Goal: Task Accomplishment & Management: Use online tool/utility

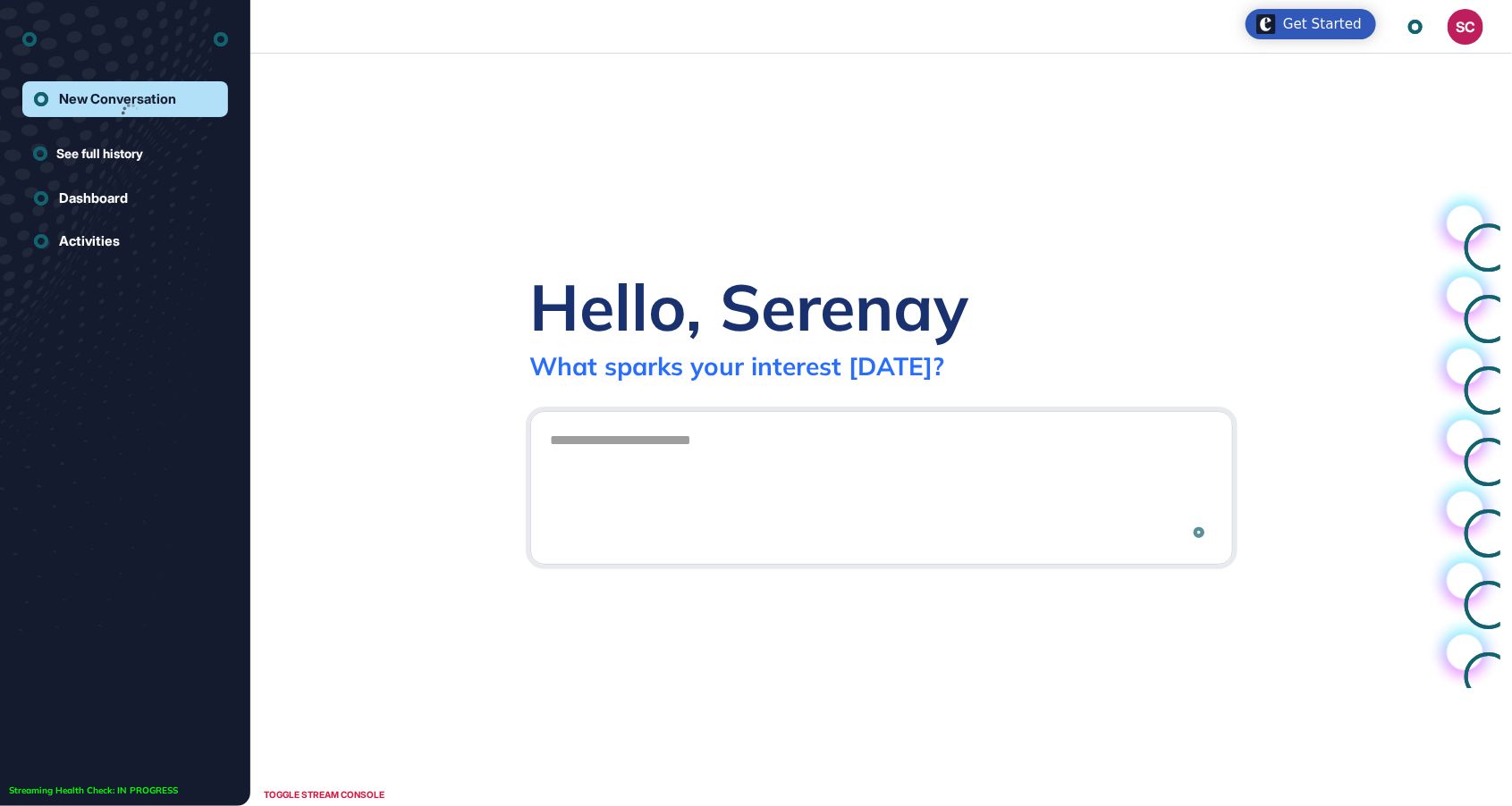
scroll to position [1, 1]
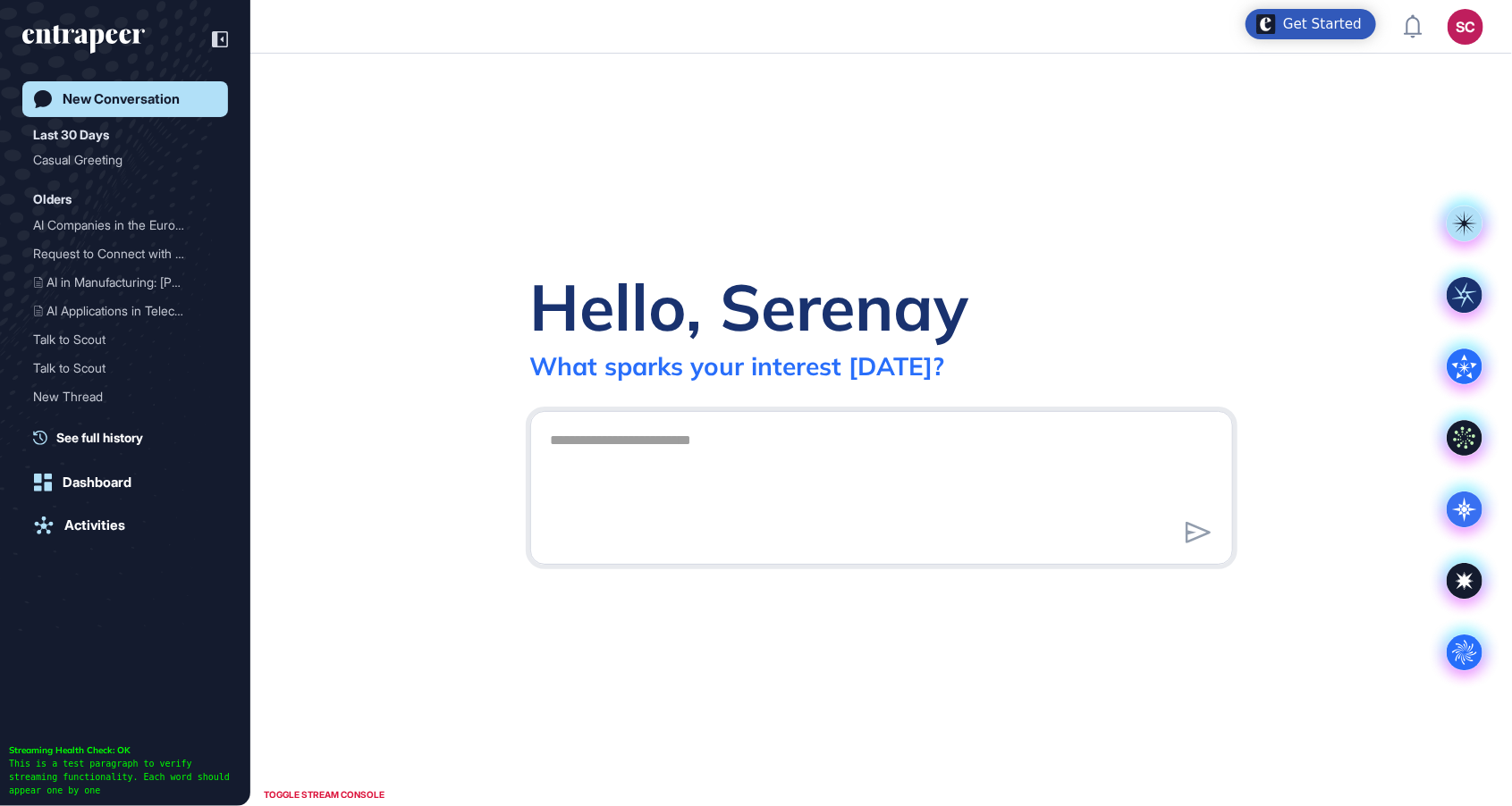
click at [1461, 39] on div "SC" at bounding box center [1465, 27] width 36 height 36
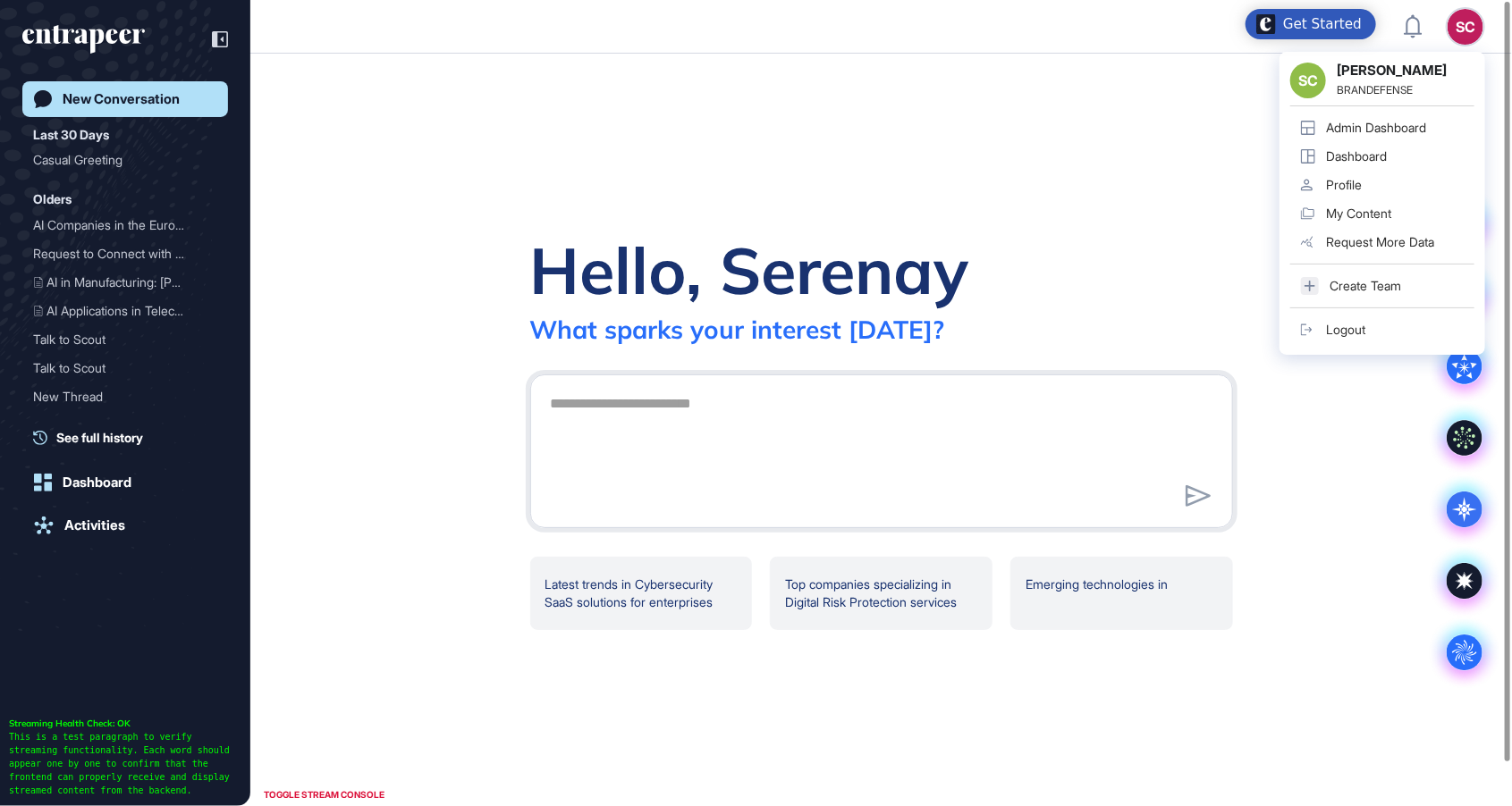
click at [1407, 137] on link "Admin Dashboard" at bounding box center [1383, 128] width 185 height 29
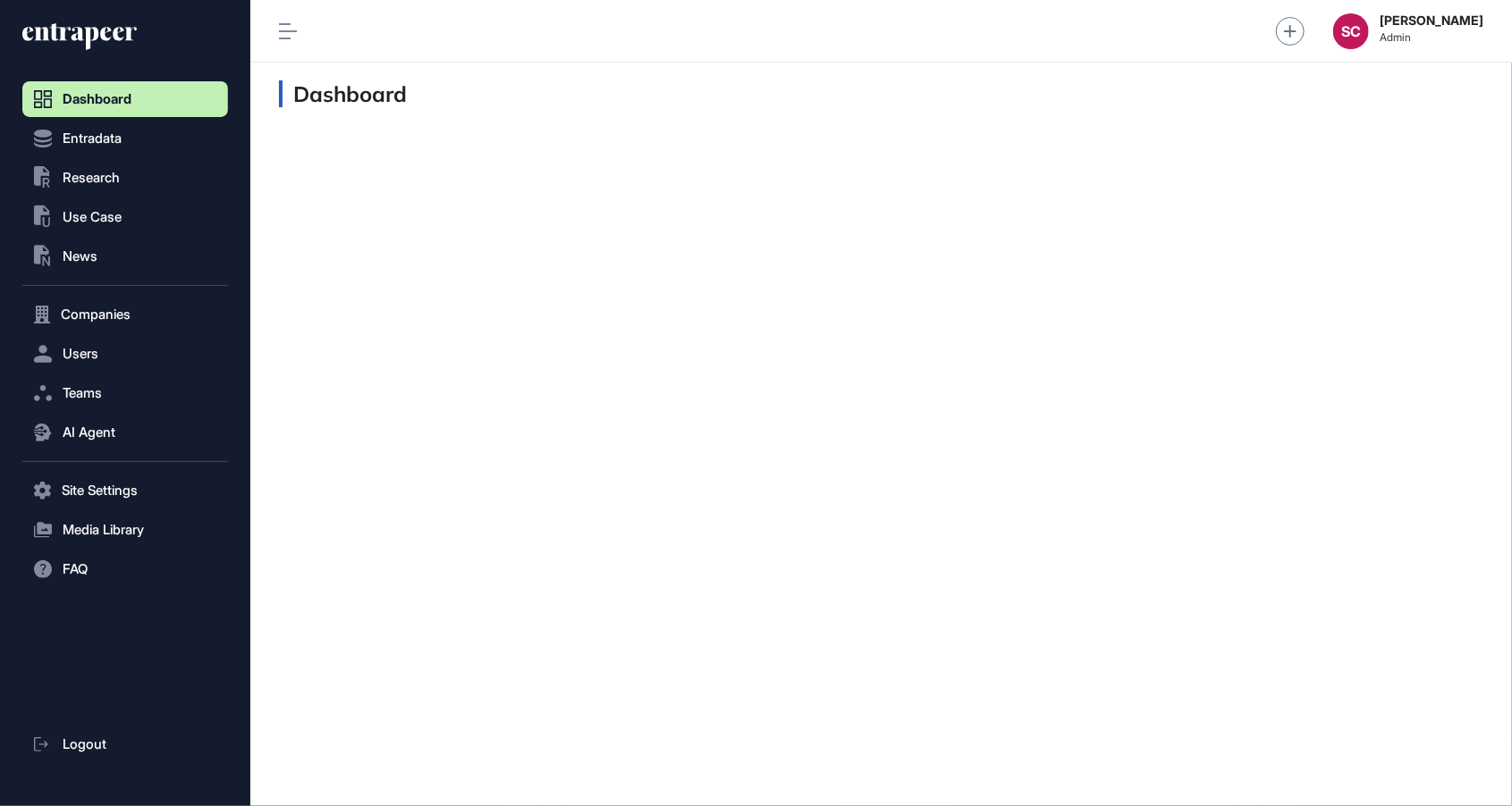
scroll to position [1, 1]
click at [134, 261] on button ".st0{fill:currentColor} News" at bounding box center [125, 257] width 205 height 36
click at [189, 305] on link "News List" at bounding box center [129, 294] width 196 height 33
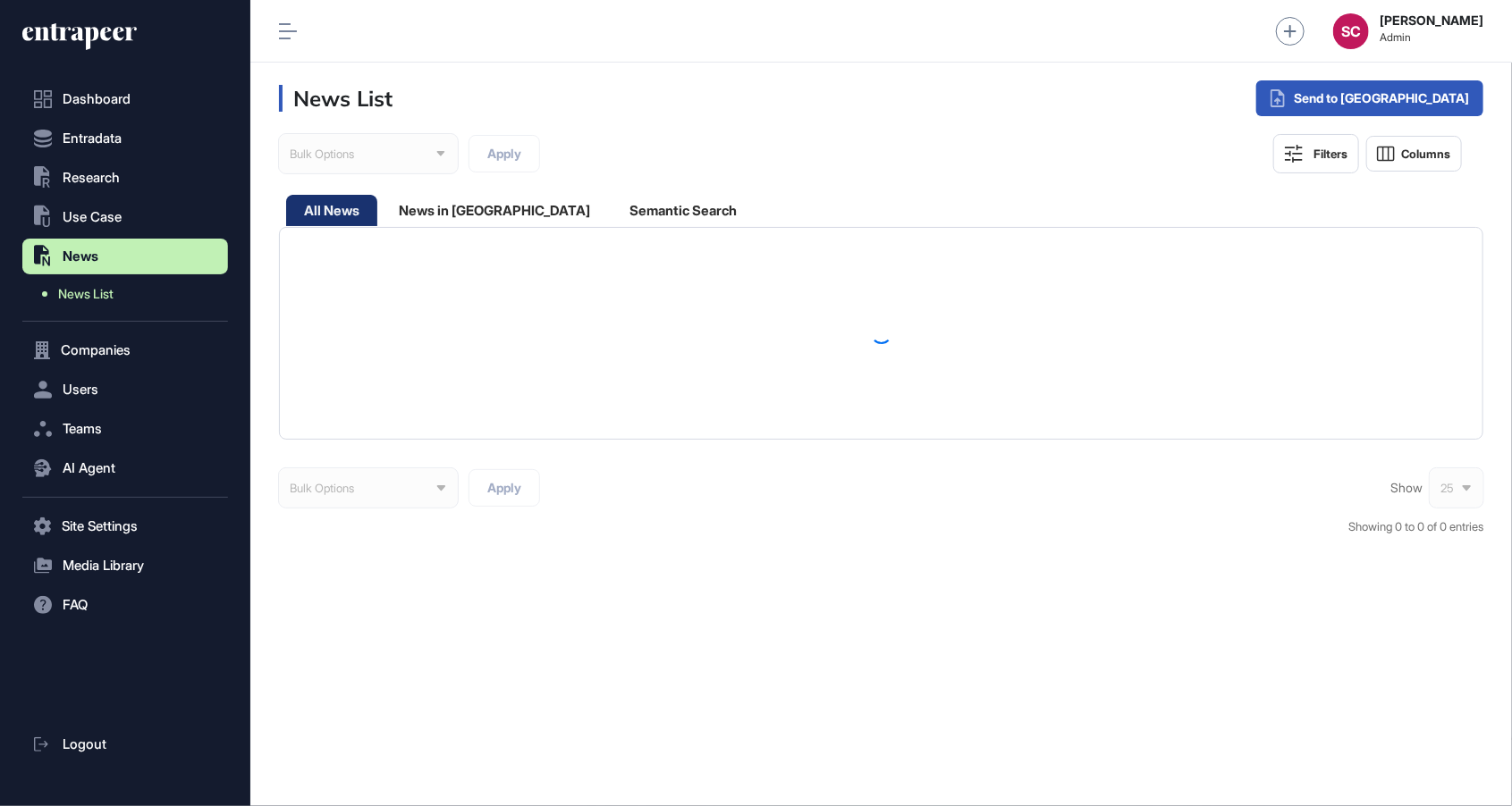
click at [95, 299] on span "News List" at bounding box center [85, 294] width 55 height 14
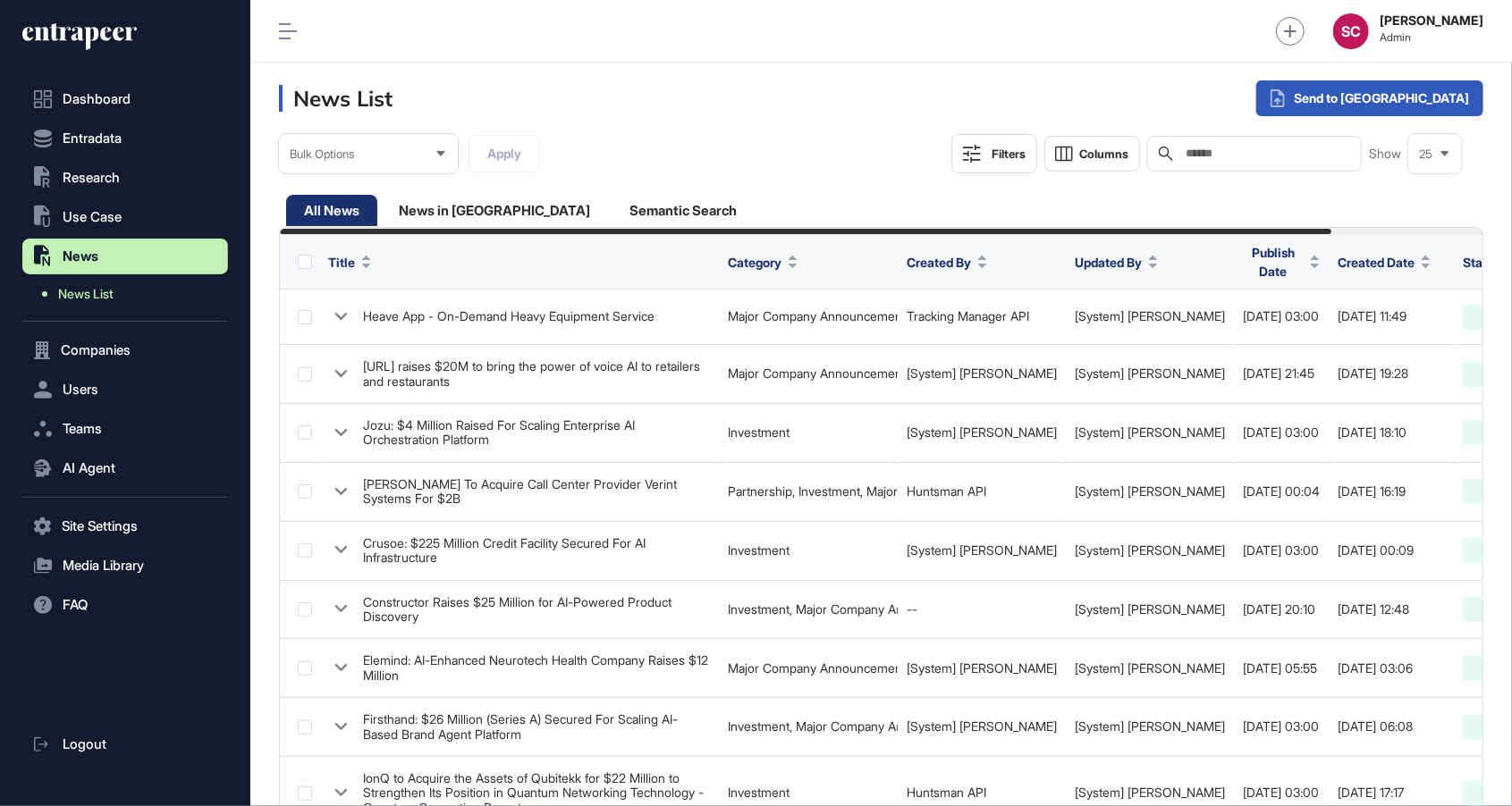
scroll to position [0, 173]
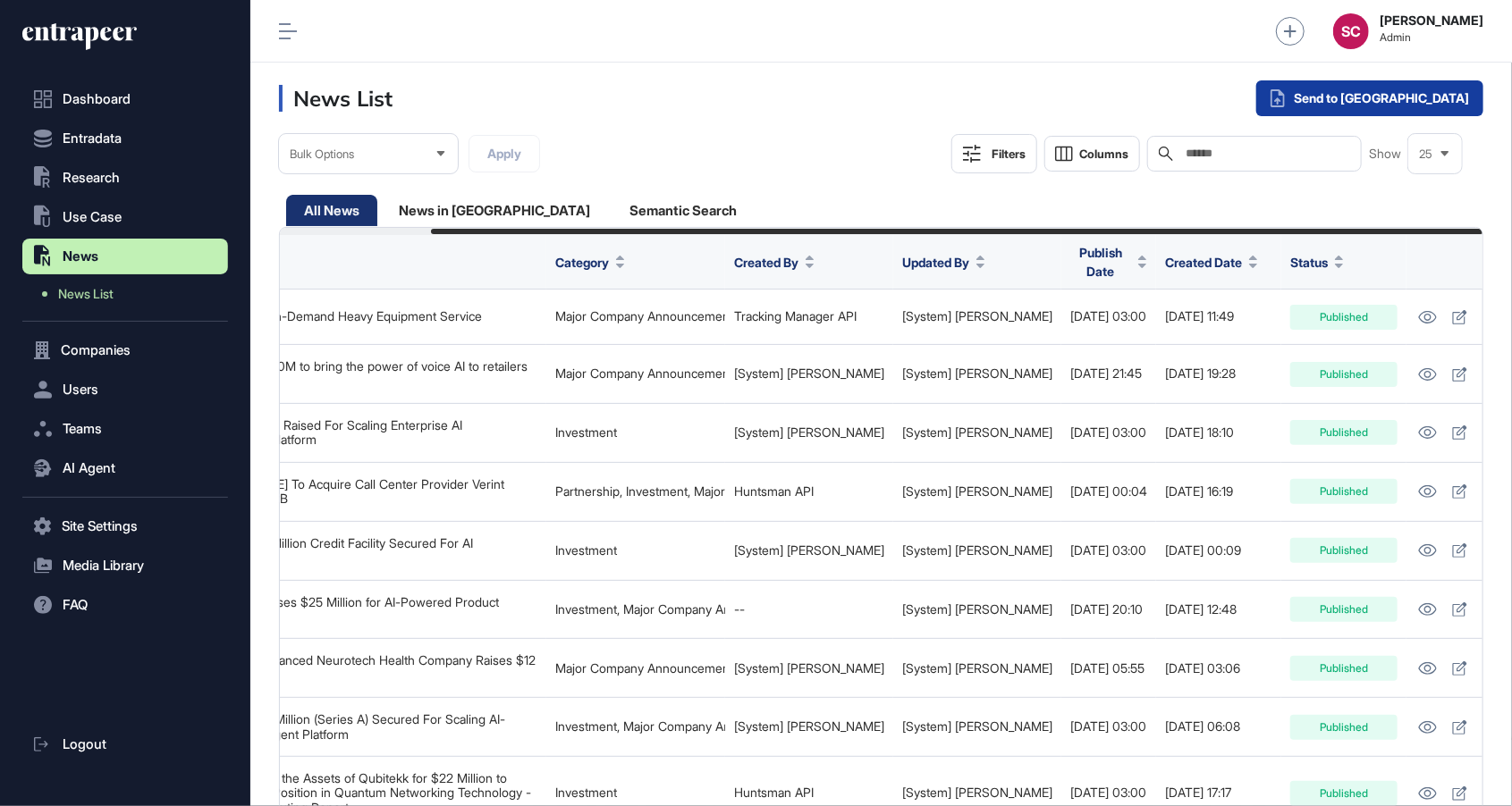
click at [1434, 90] on div "Send to Portia" at bounding box center [1369, 99] width 227 height 36
click at [1395, 109] on div "Send to Portia" at bounding box center [1369, 99] width 227 height 36
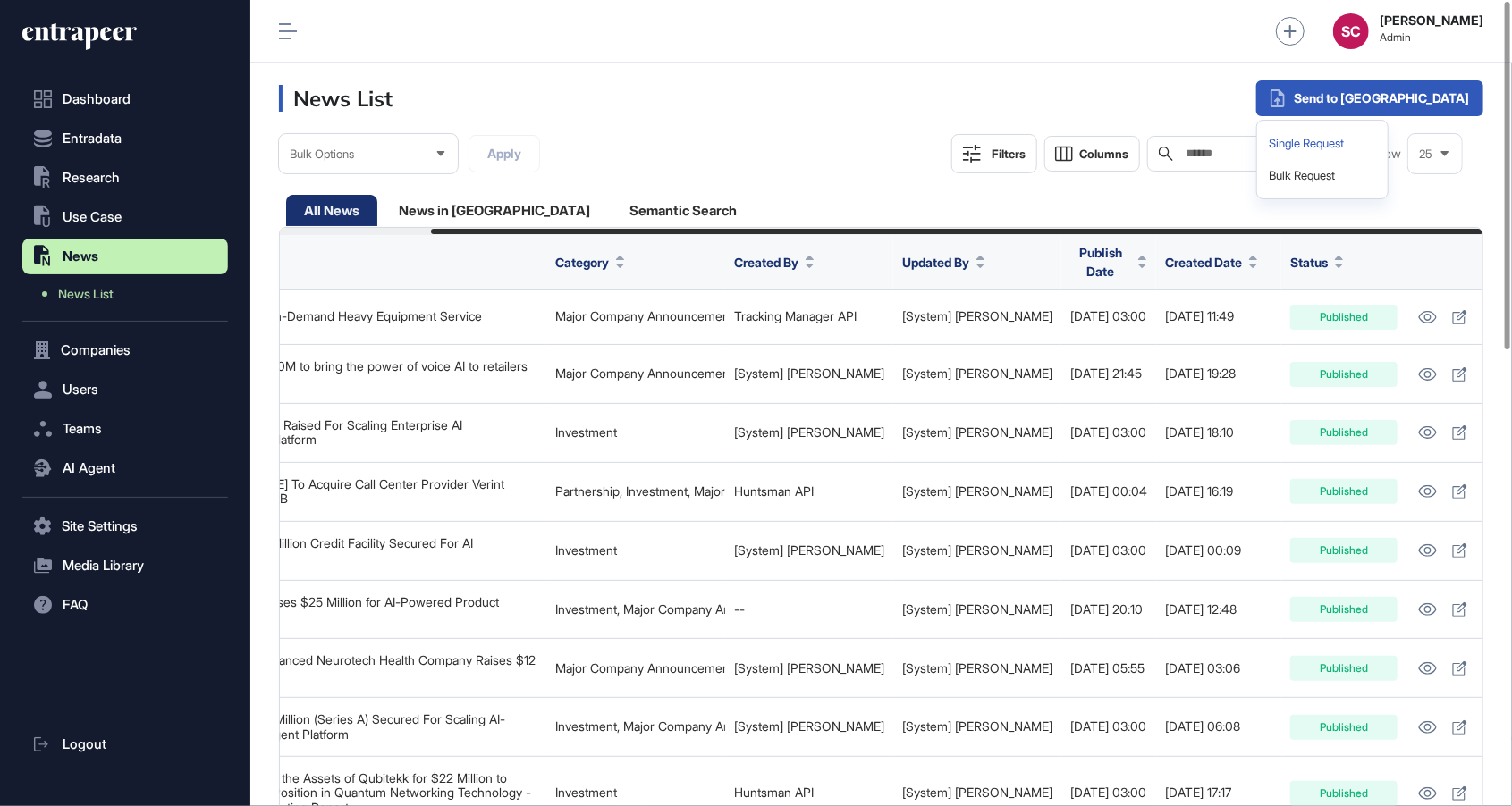
click at [1380, 139] on div "Single Request" at bounding box center [1322, 144] width 116 height 33
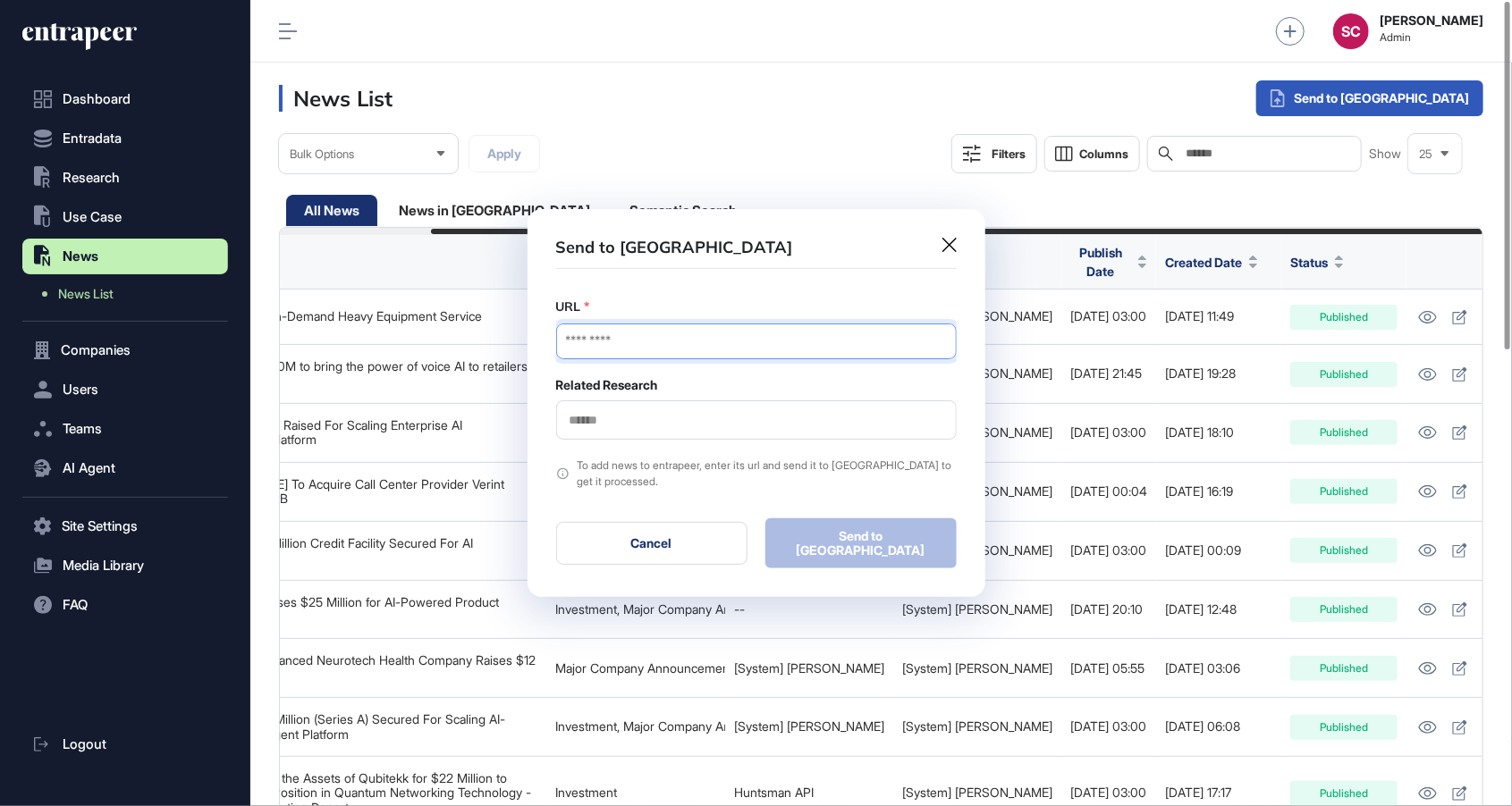
click at [742, 346] on input "URL" at bounding box center [756, 342] width 401 height 36
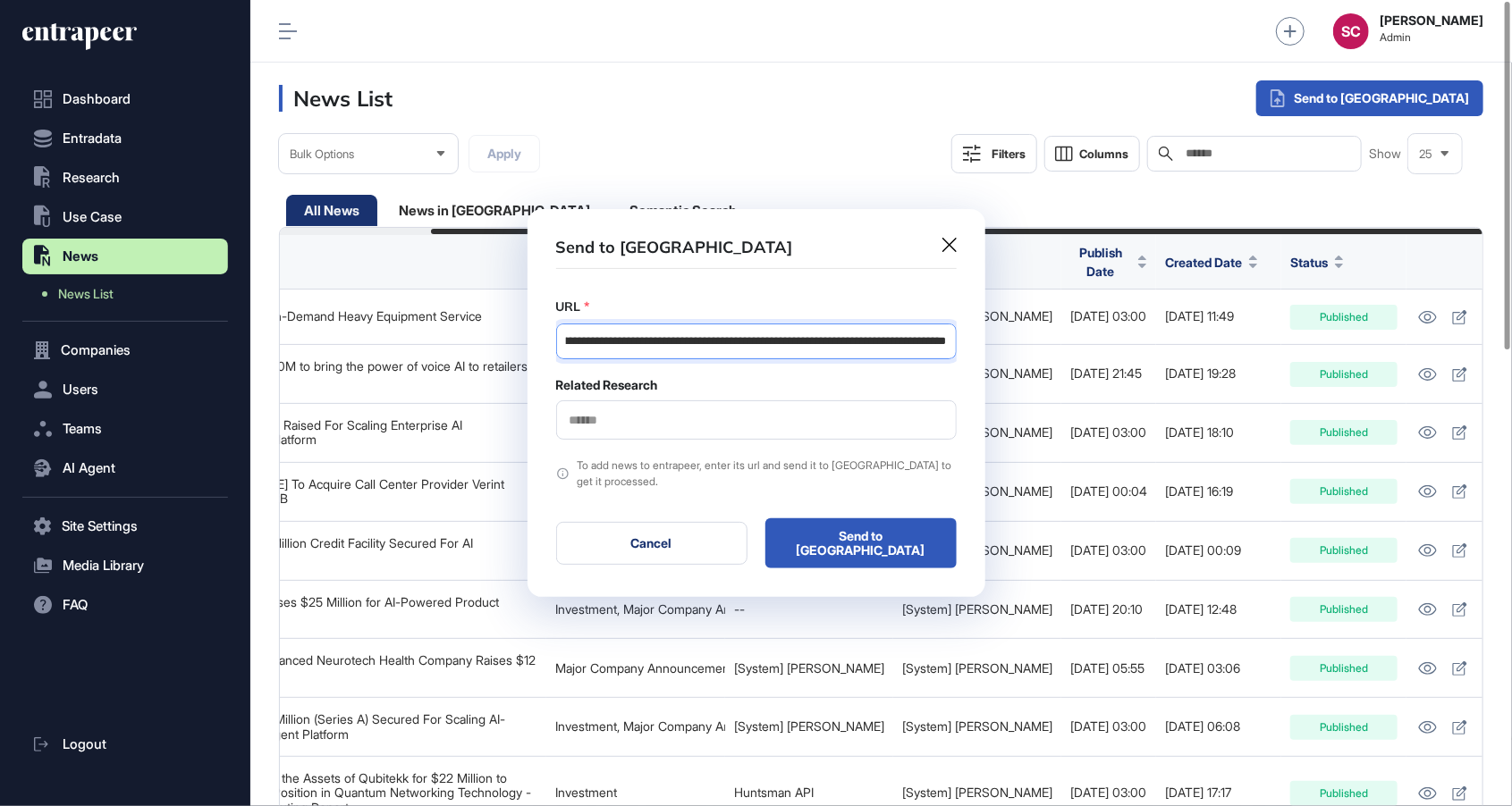
type input "**********"
click at [630, 425] on input "text" at bounding box center [756, 420] width 377 height 15
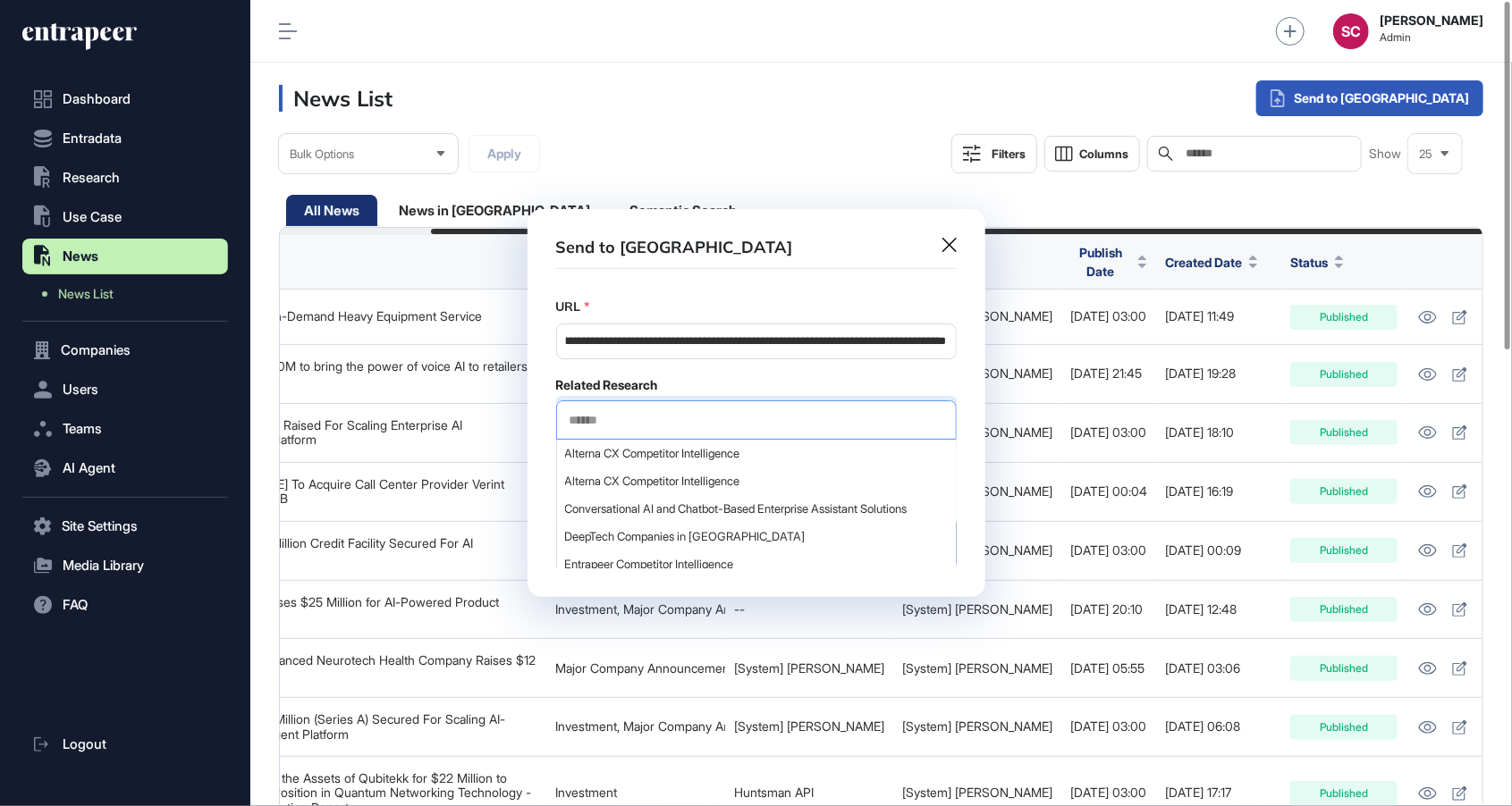
scroll to position [0, 0]
type input "**********"
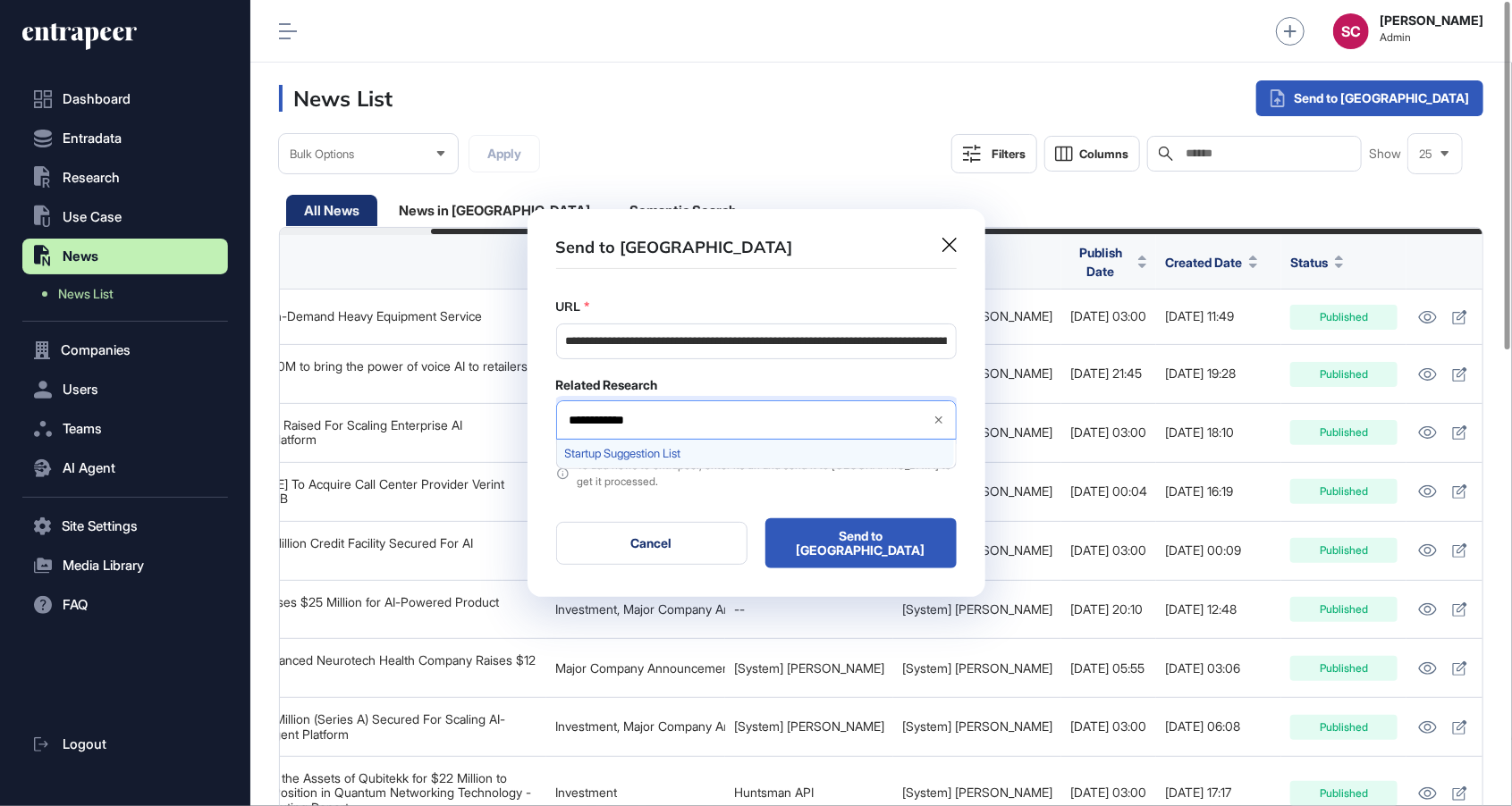
click at [634, 457] on span "Startup Suggestion List" at bounding box center [755, 453] width 381 height 14
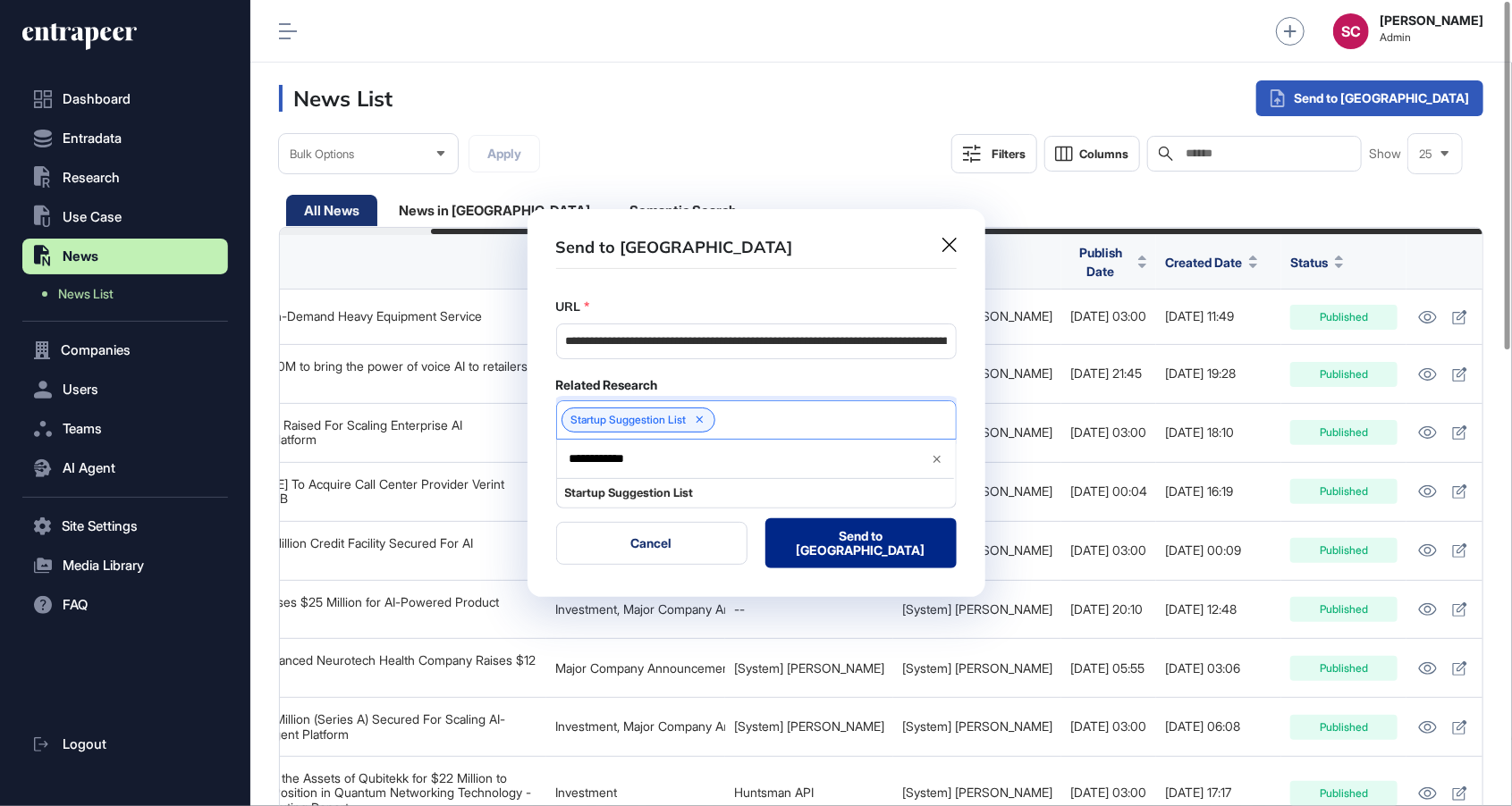
click at [873, 558] on button "Send to Portia" at bounding box center [861, 543] width 191 height 50
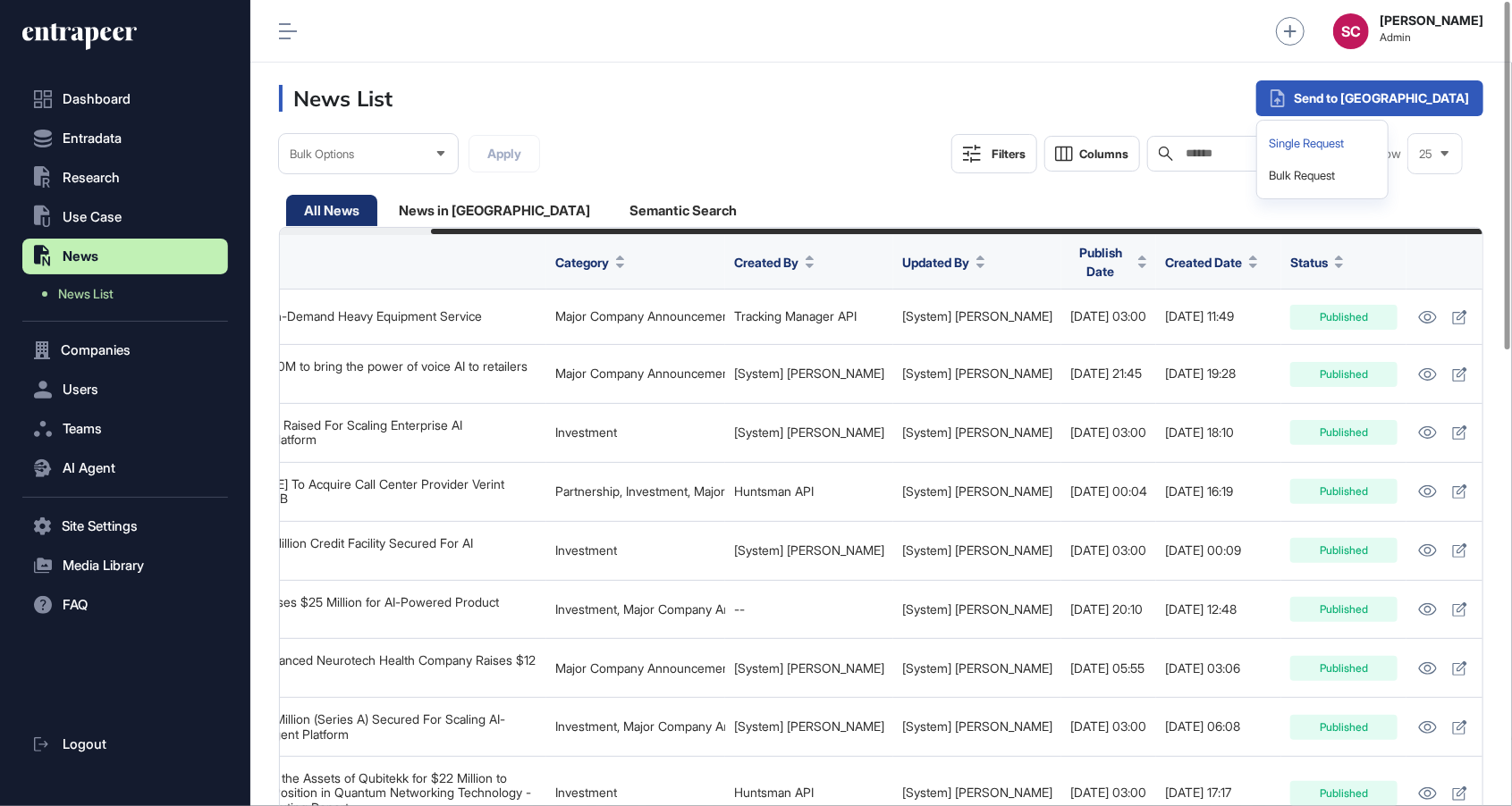
click at [1380, 139] on div "Single Request" at bounding box center [1322, 144] width 116 height 33
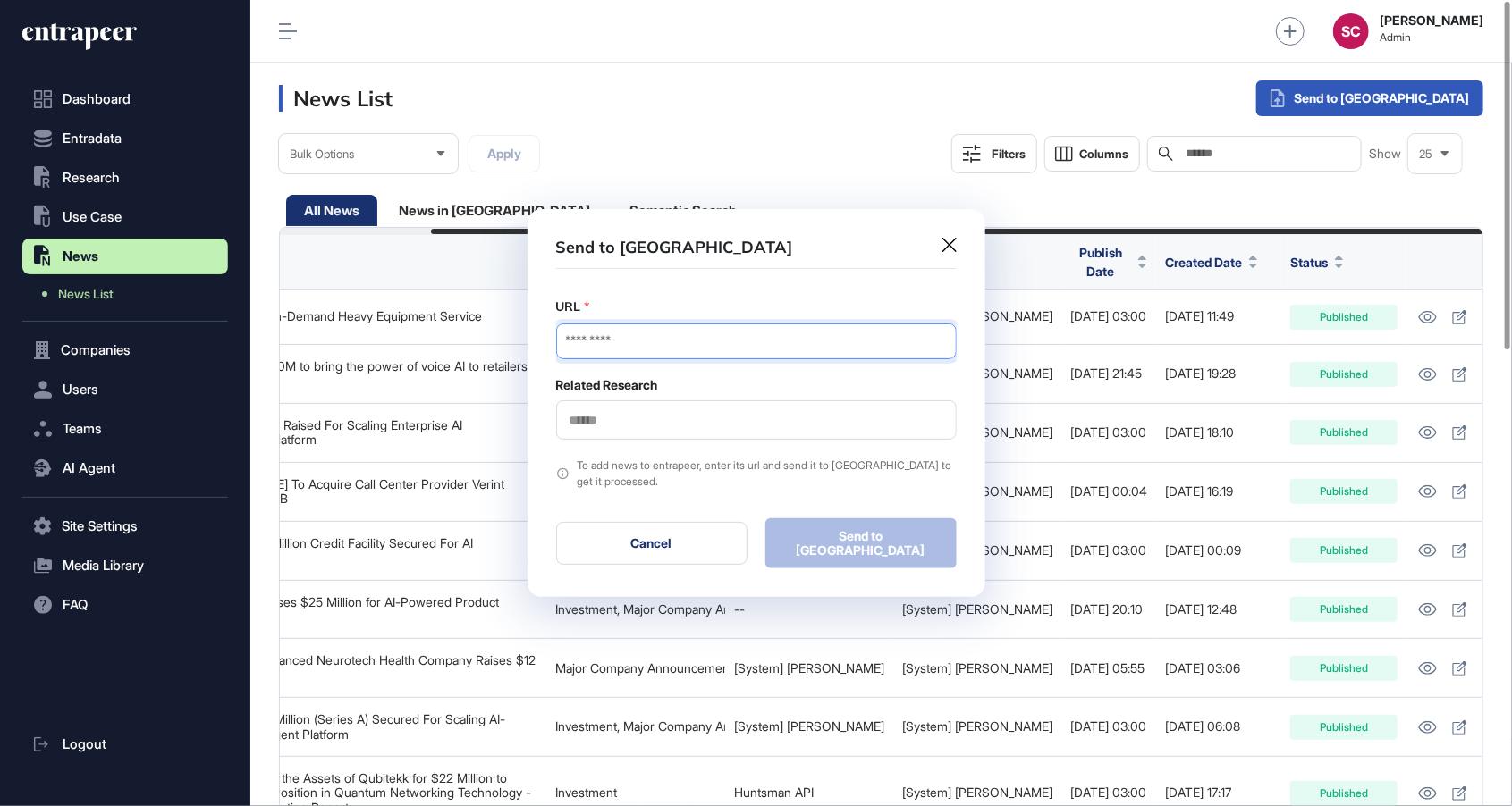
click at [808, 332] on input "URL" at bounding box center [756, 342] width 401 height 36
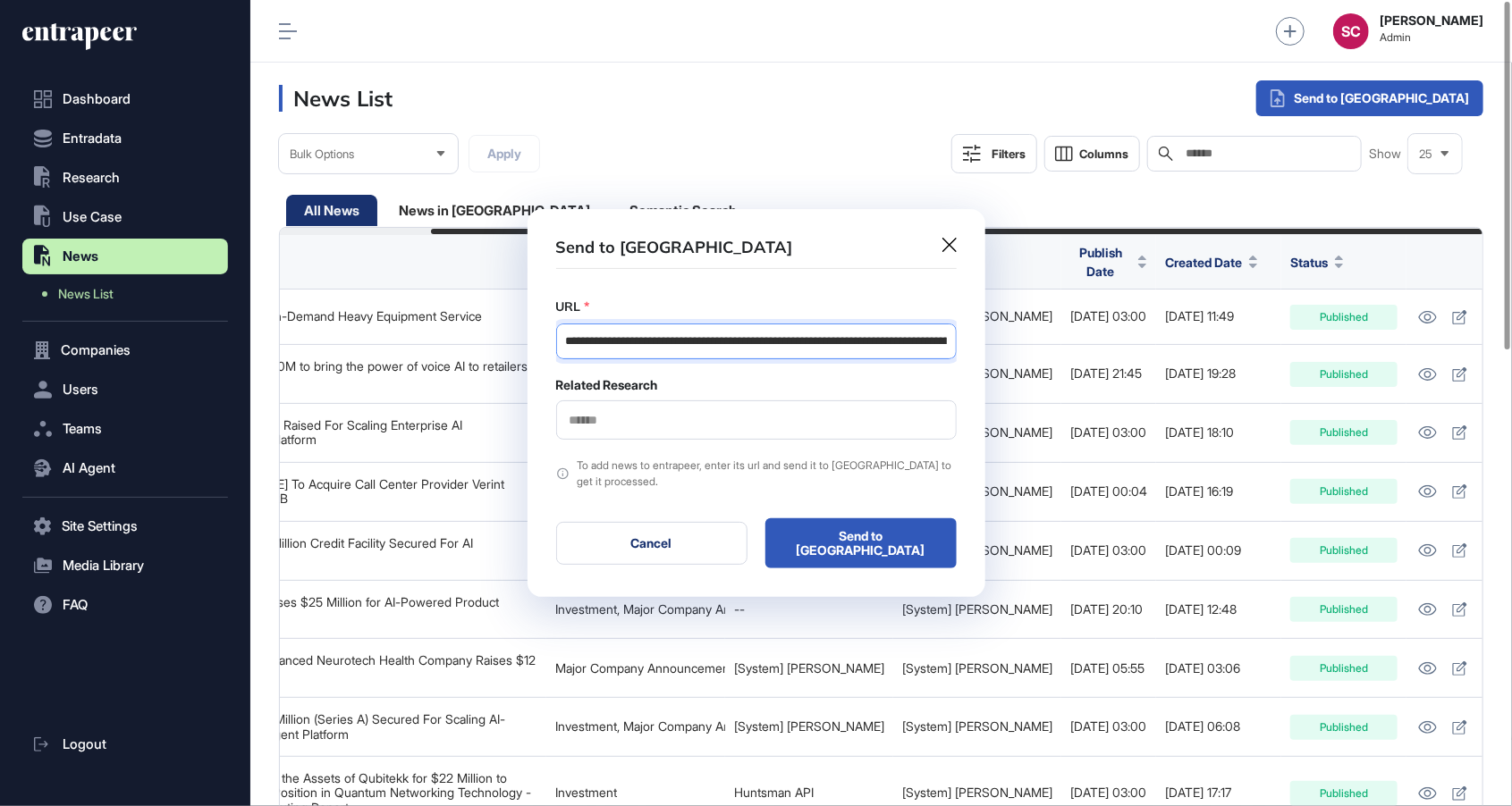
scroll to position [0, 237]
type input "**********"
click at [641, 420] on input "text" at bounding box center [756, 420] width 377 height 15
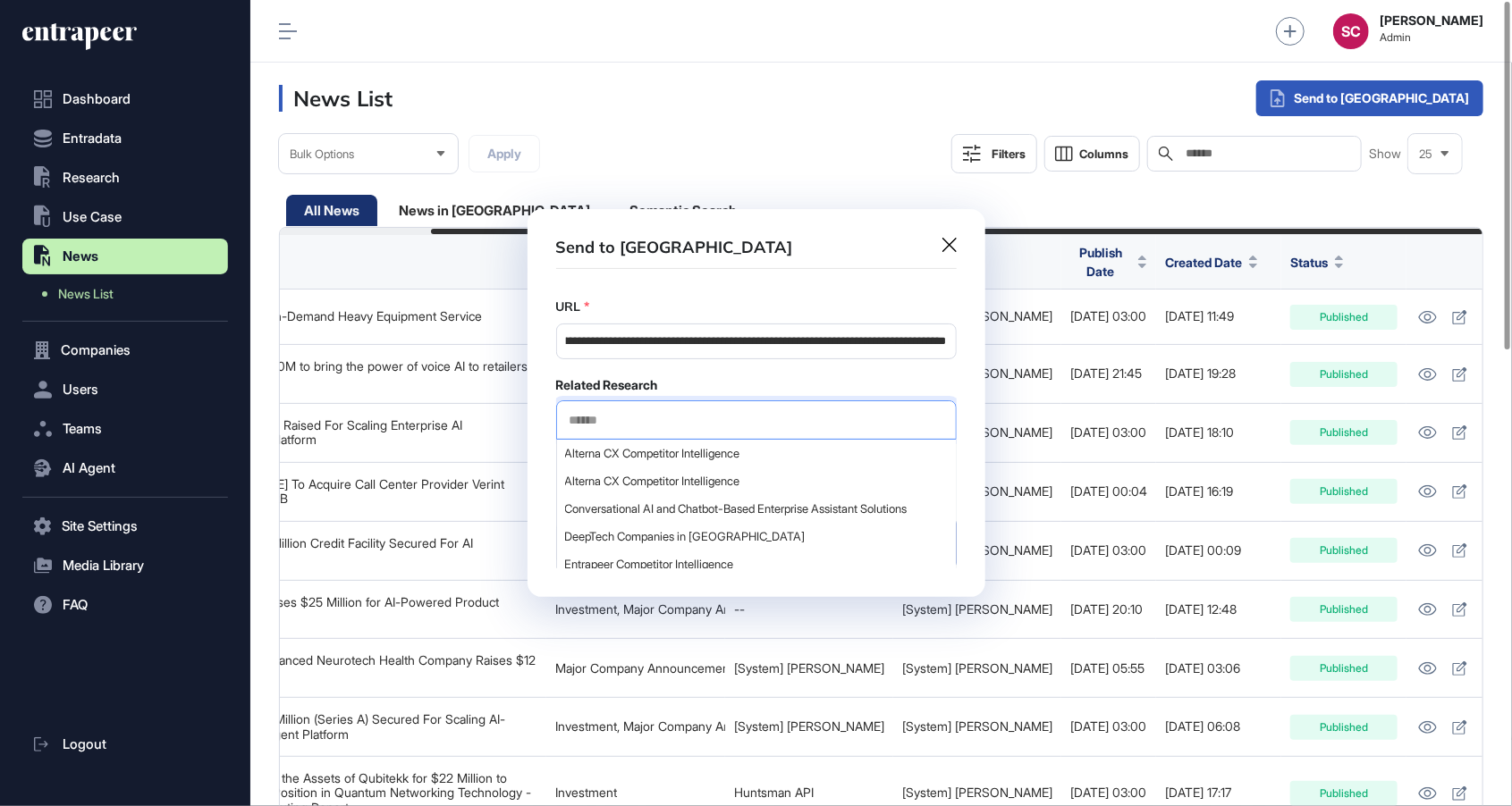
scroll to position [0, 0]
type input "**********"
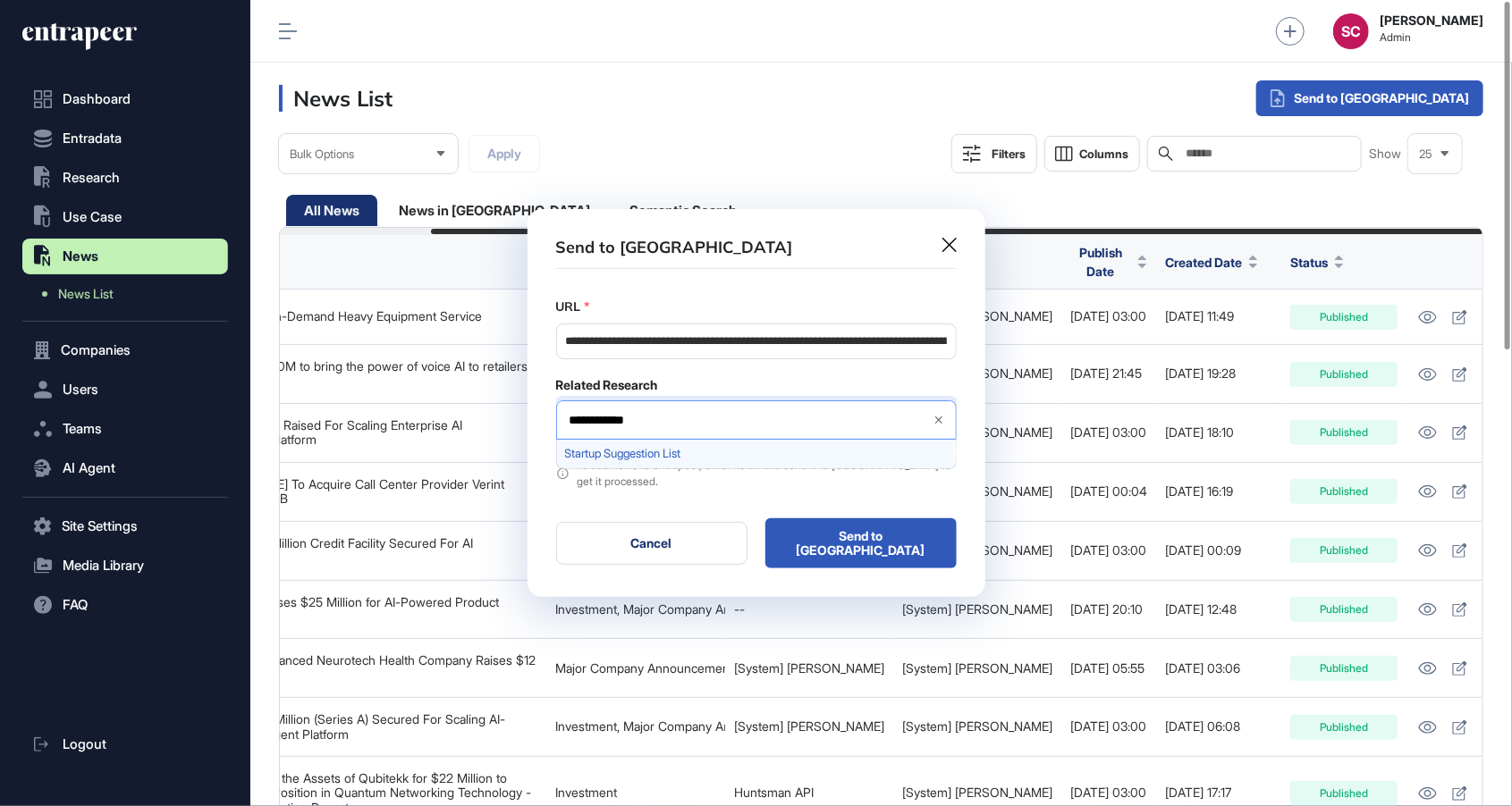
click at [624, 456] on span "Startup Suggestion List" at bounding box center [755, 453] width 381 height 14
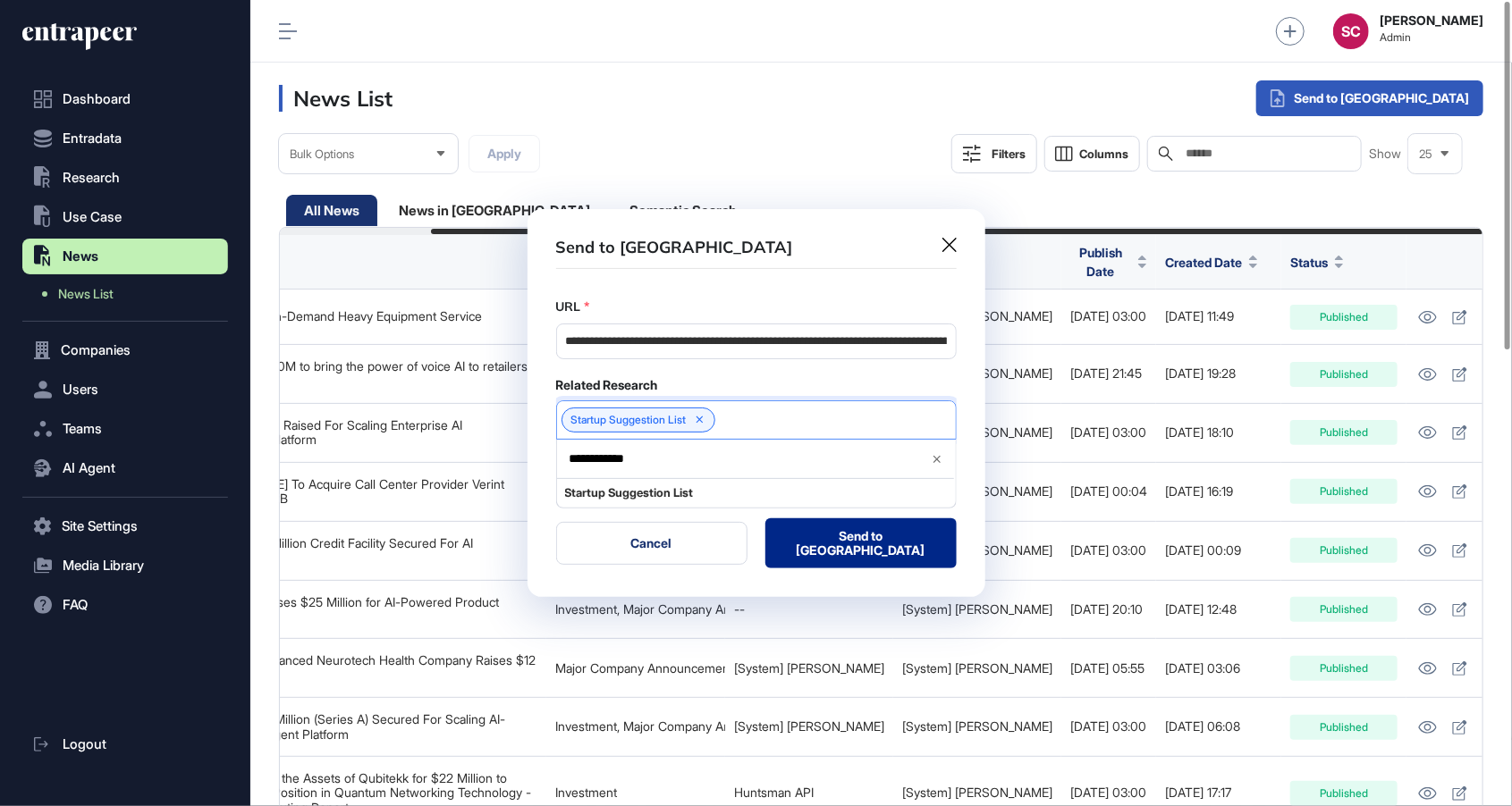
click at [899, 553] on button "Send to Portia" at bounding box center [861, 543] width 191 height 50
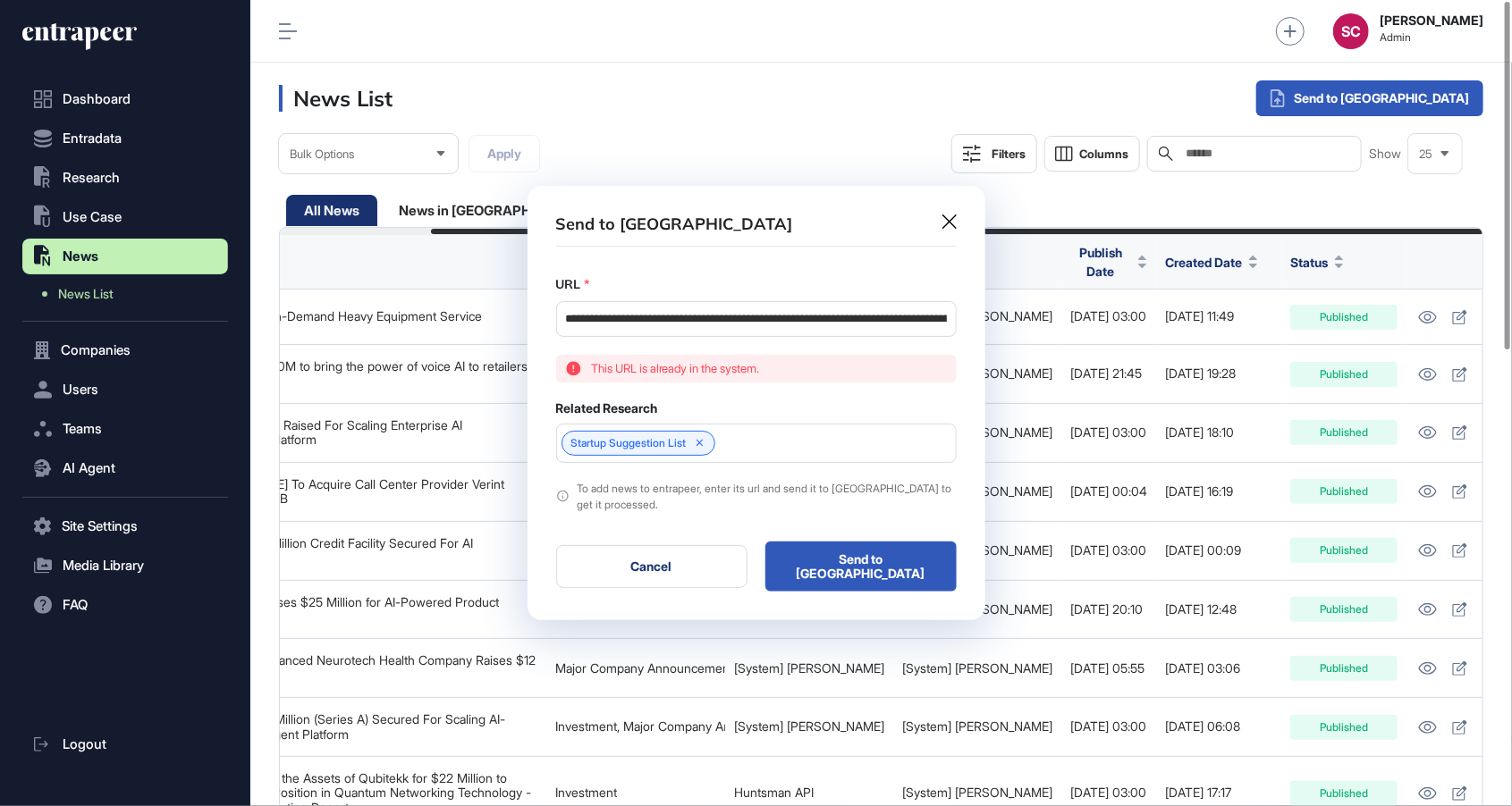
click at [943, 229] on icon at bounding box center [949, 222] width 14 height 14
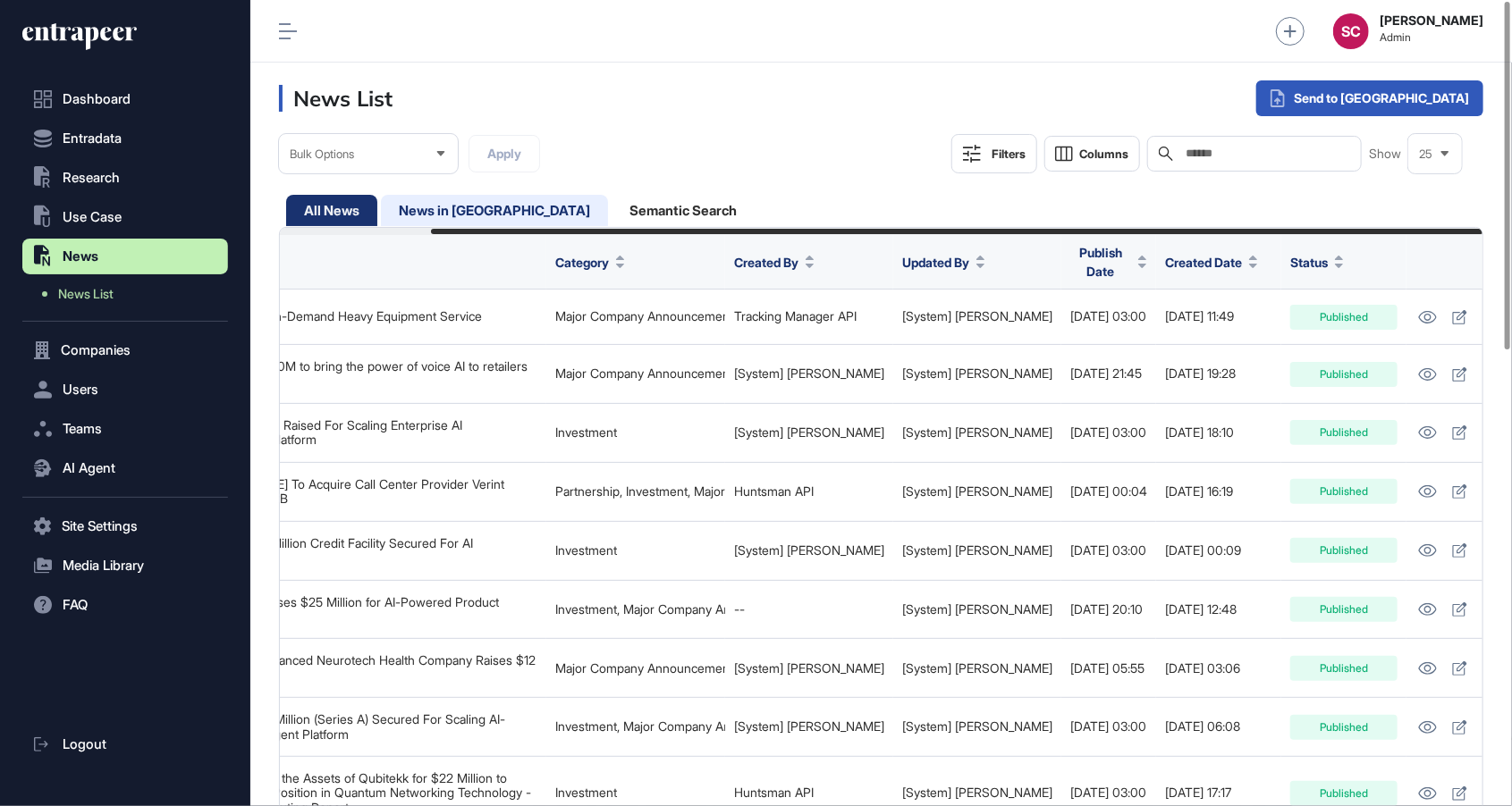
click at [612, 211] on div "News in Queue" at bounding box center [683, 210] width 143 height 32
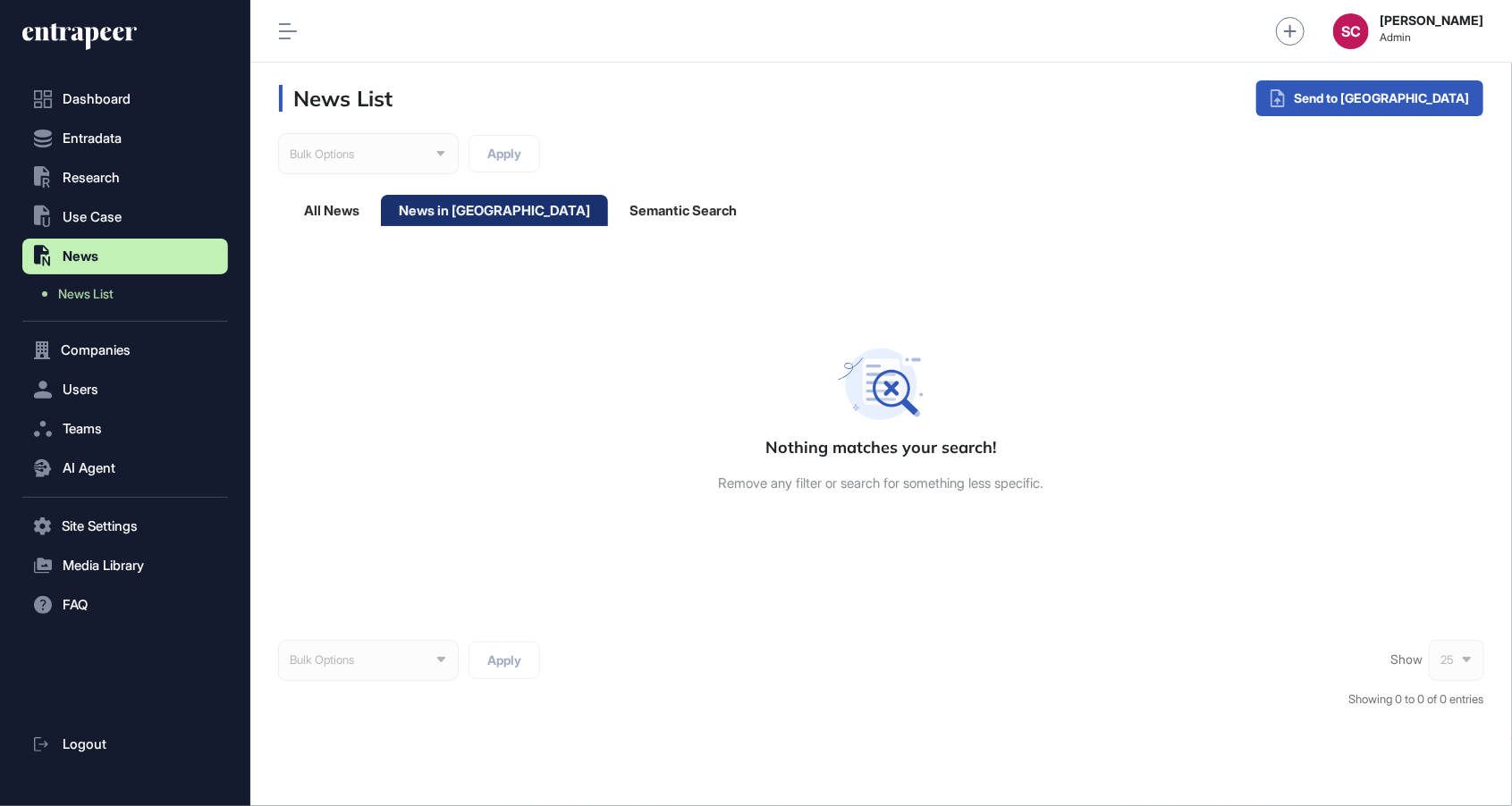
scroll to position [1, 1]
click at [463, 223] on div "News in [GEOGRAPHIC_DATA]" at bounding box center [494, 210] width 227 height 32
click at [481, 207] on div "News in [GEOGRAPHIC_DATA]" at bounding box center [494, 210] width 227 height 32
click at [381, 217] on div "All News" at bounding box center [494, 210] width 227 height 32
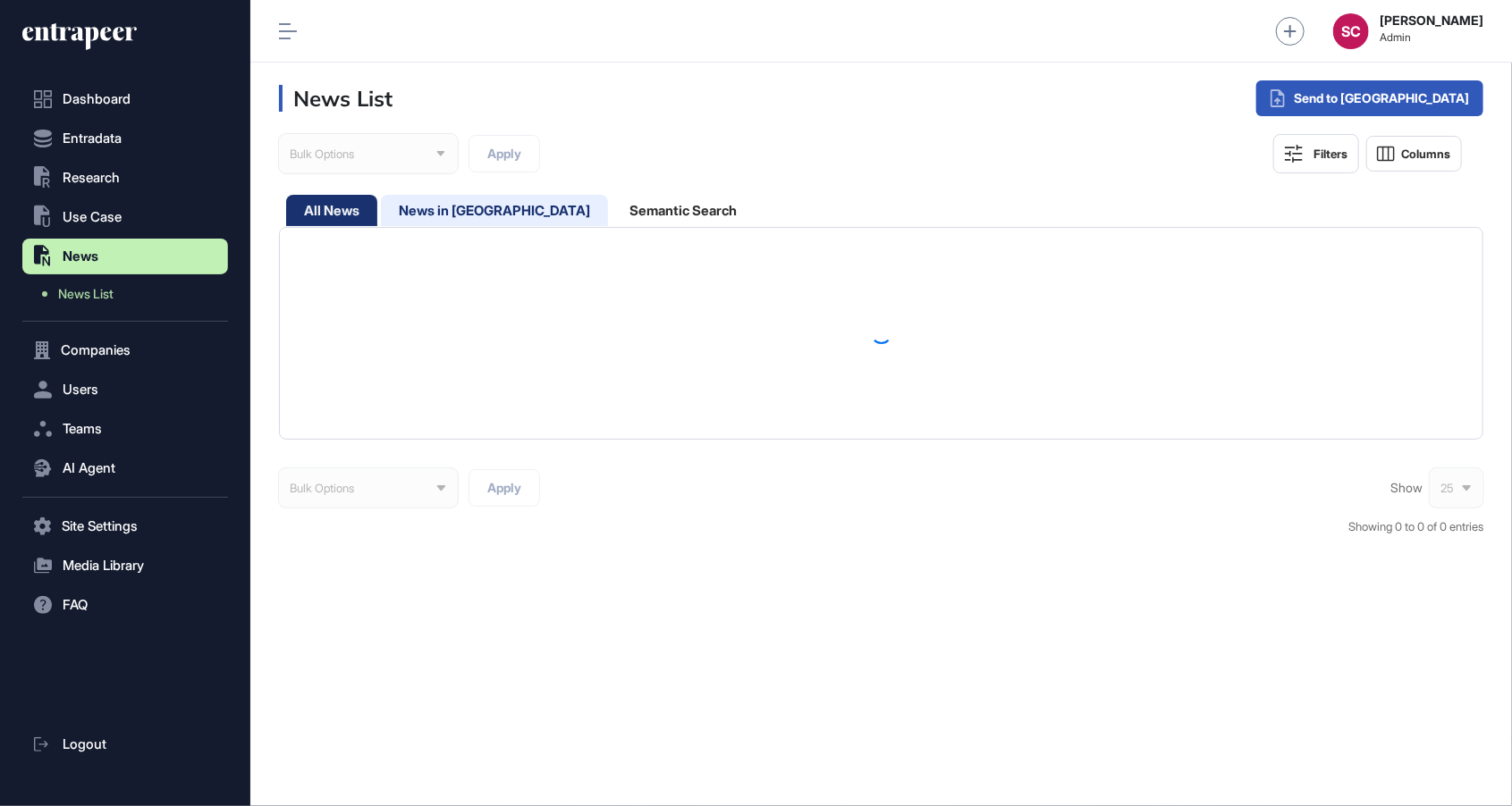
click at [612, 218] on div "News in Queue" at bounding box center [683, 210] width 143 height 32
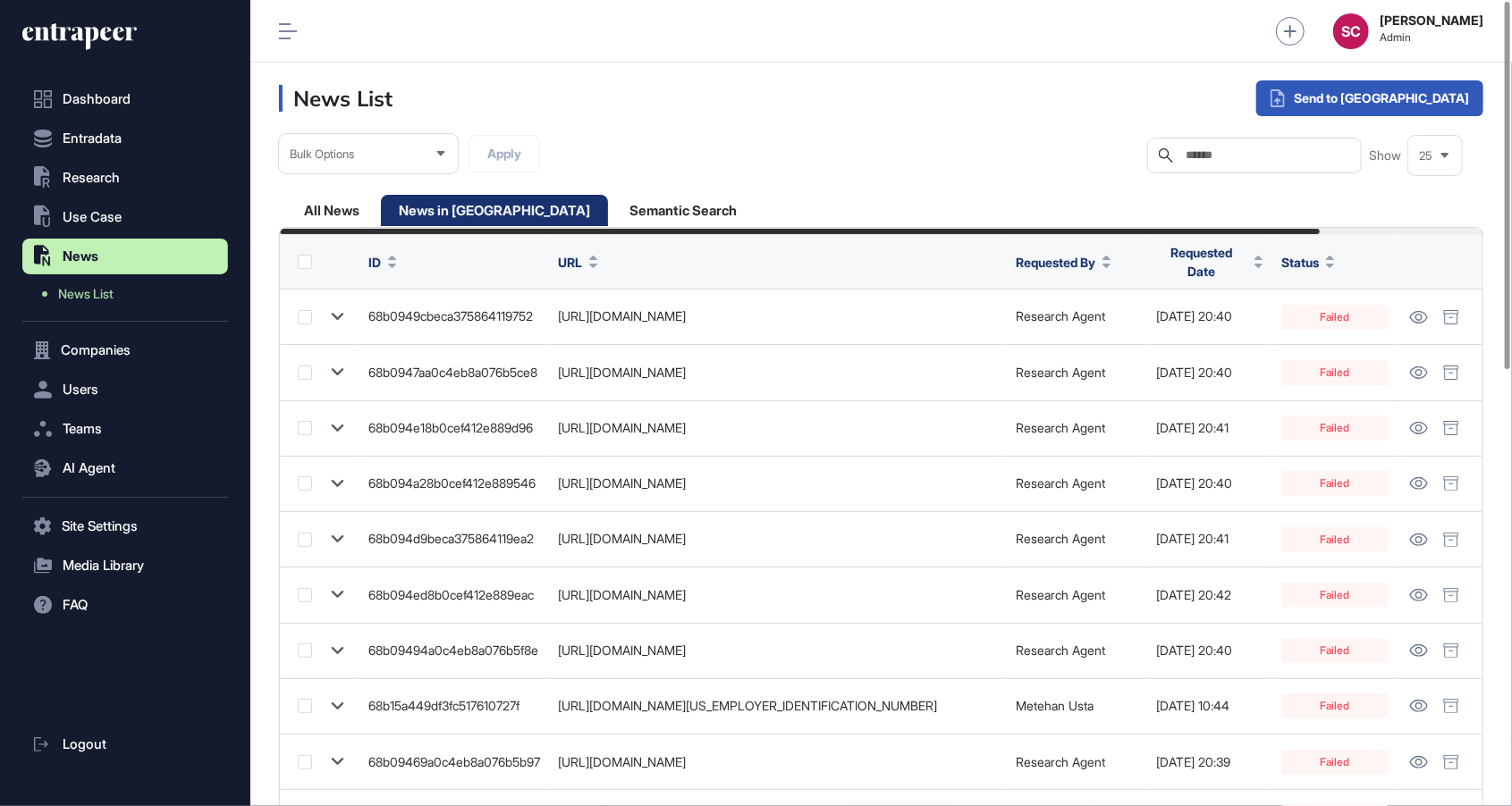
scroll to position [0, 189]
click at [1331, 265] on icon at bounding box center [1328, 265] width 8 height 5
click at [1223, 256] on span "Requested Date" at bounding box center [1200, 261] width 91 height 37
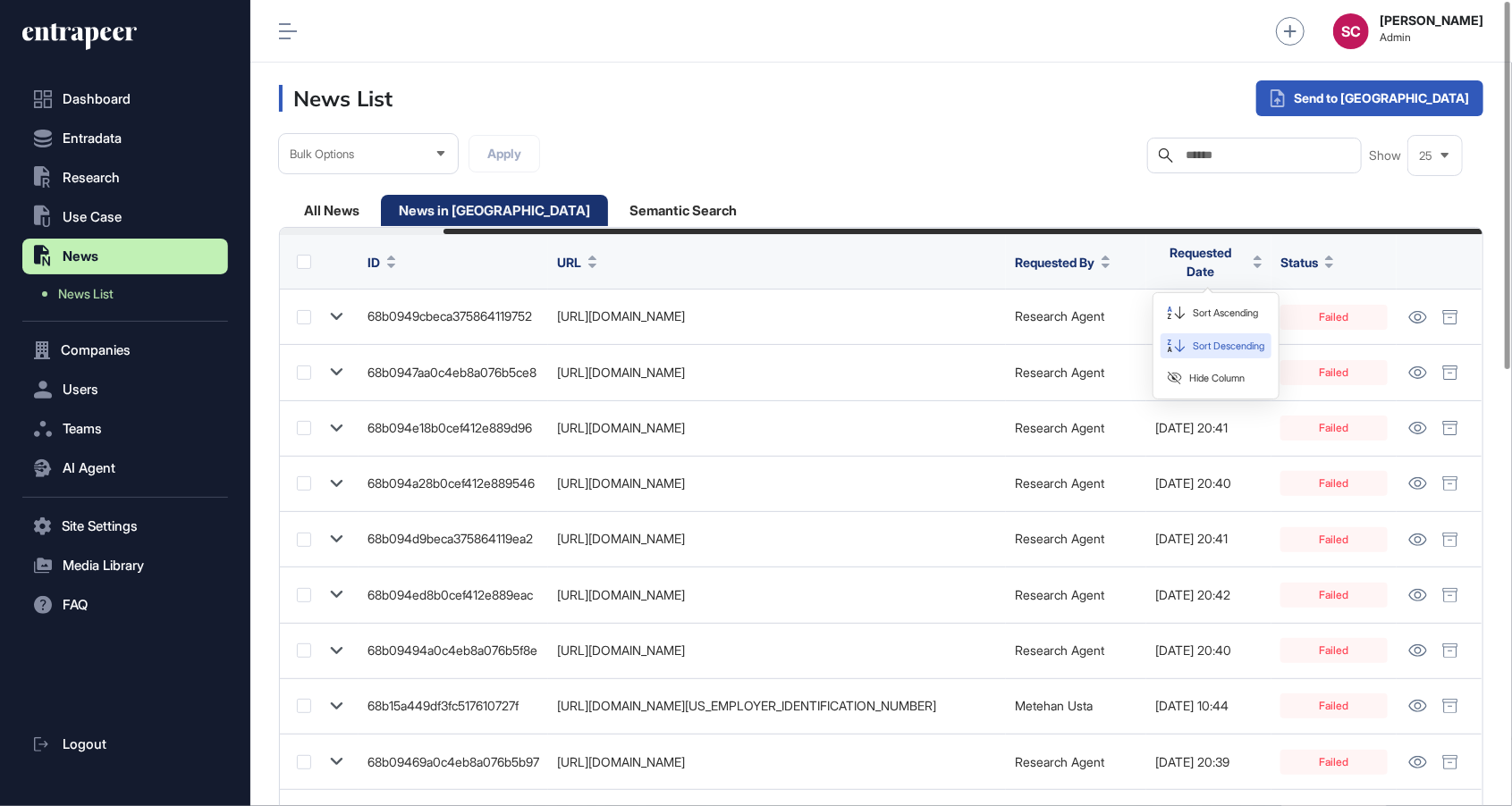
click at [1241, 344] on span "Sort Descending" at bounding box center [1228, 346] width 71 height 15
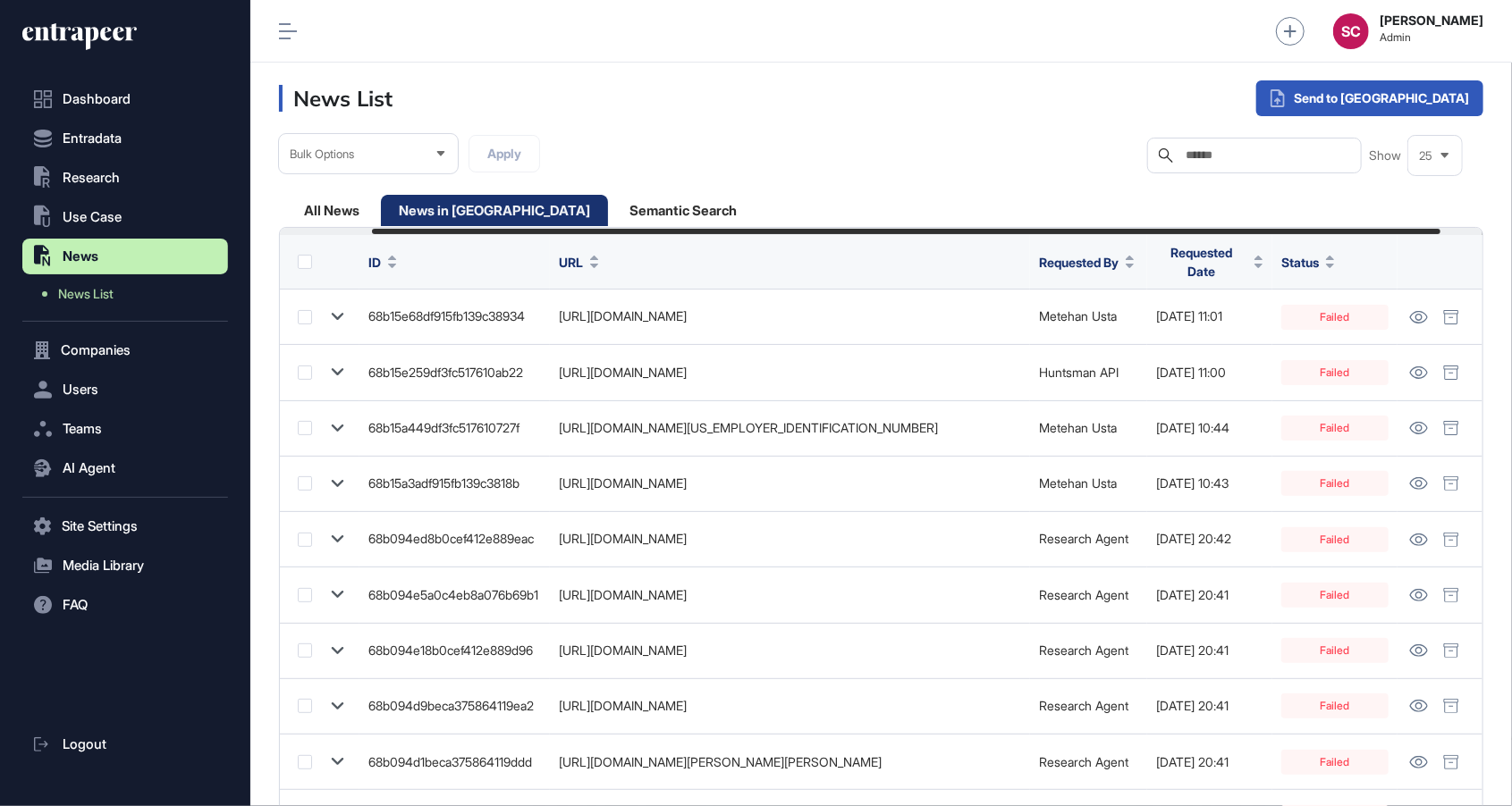
scroll to position [0, 152]
click at [354, 230] on div at bounding box center [880, 232] width 1203 height 7
click at [381, 214] on div "All News" at bounding box center [494, 210] width 227 height 32
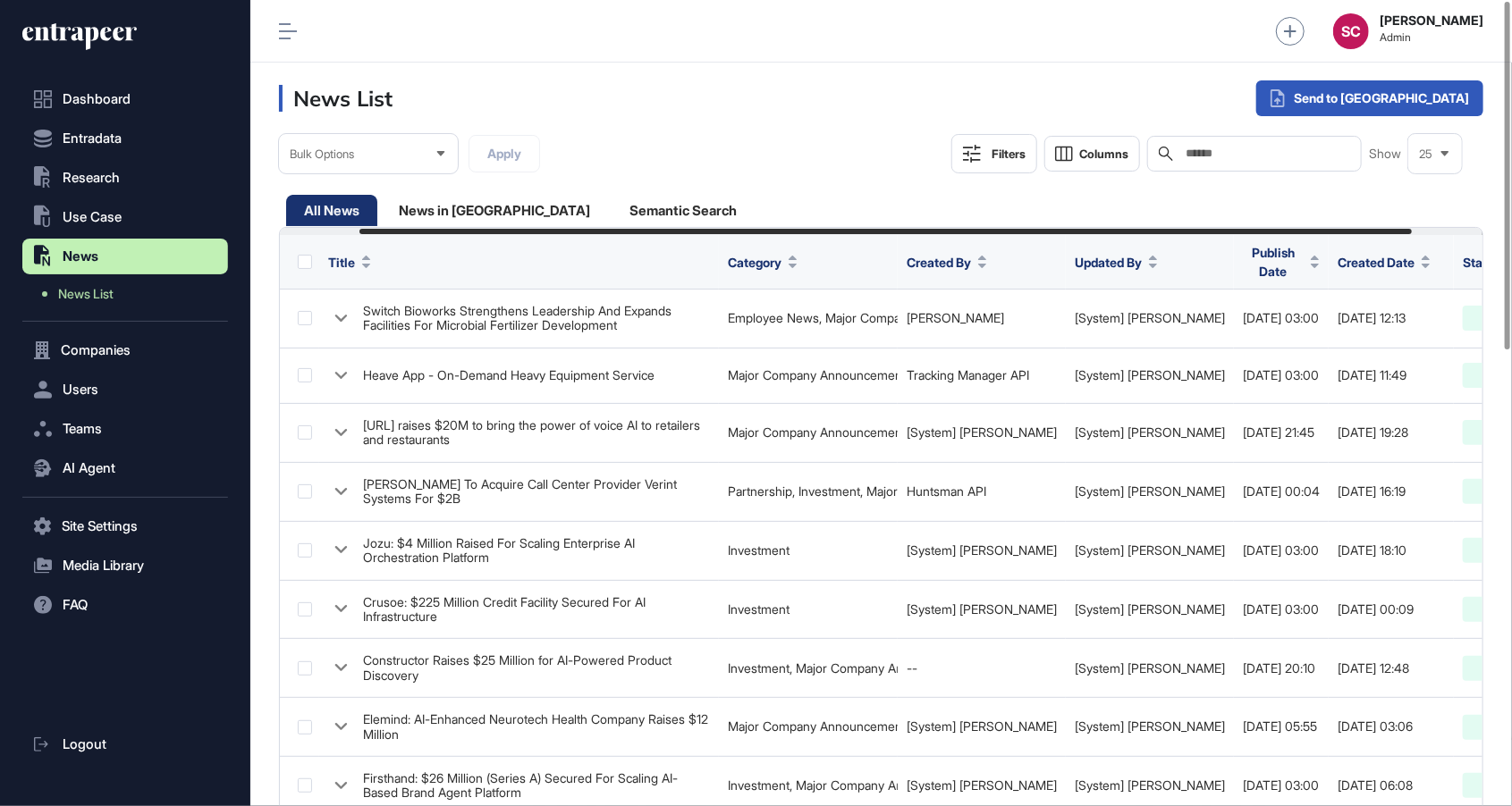
scroll to position [0, 173]
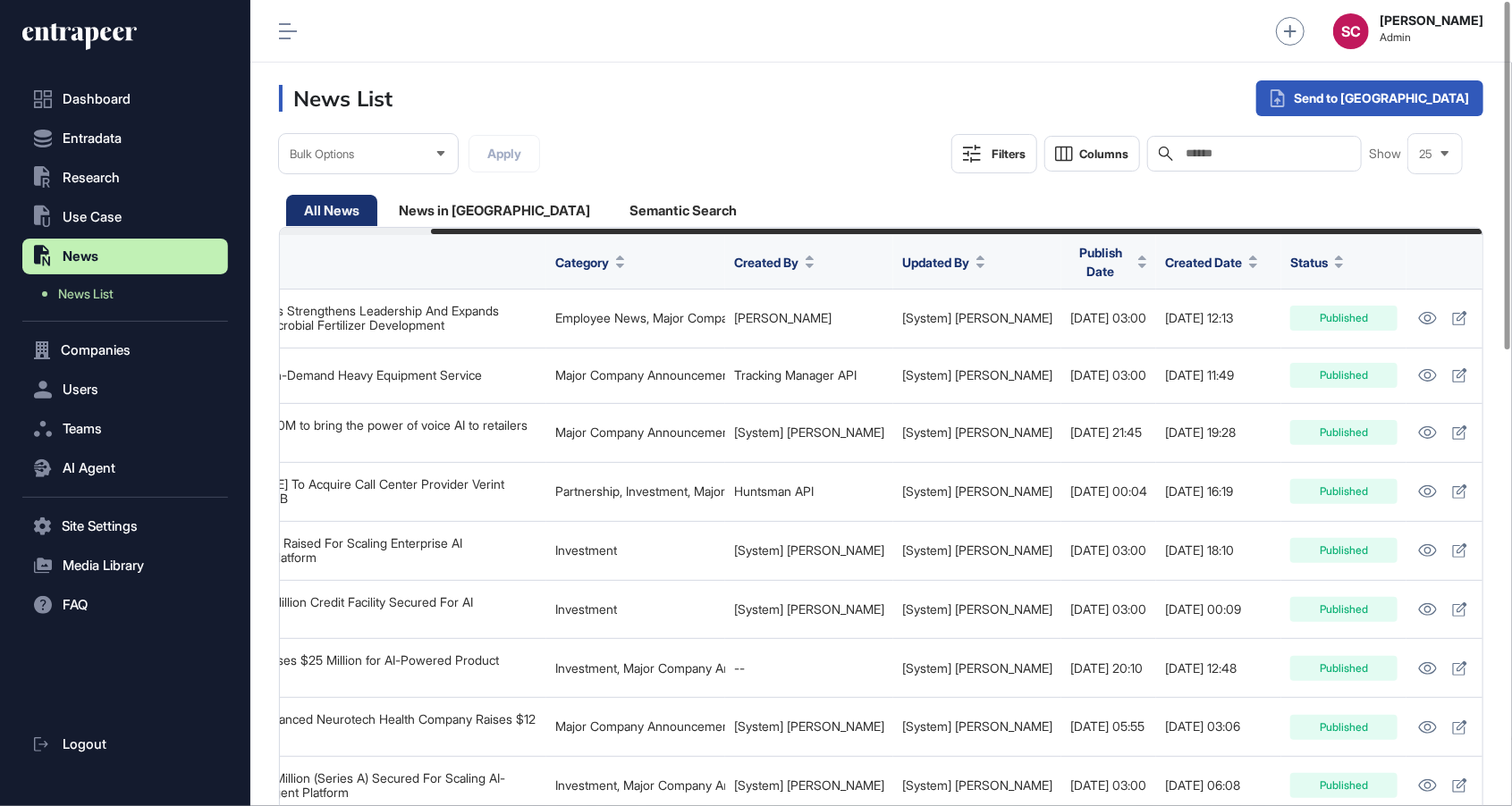
click at [1180, 261] on span "Created Date" at bounding box center [1203, 262] width 77 height 19
click at [1222, 337] on span "Sort Descending" at bounding box center [1195, 333] width 71 height 15
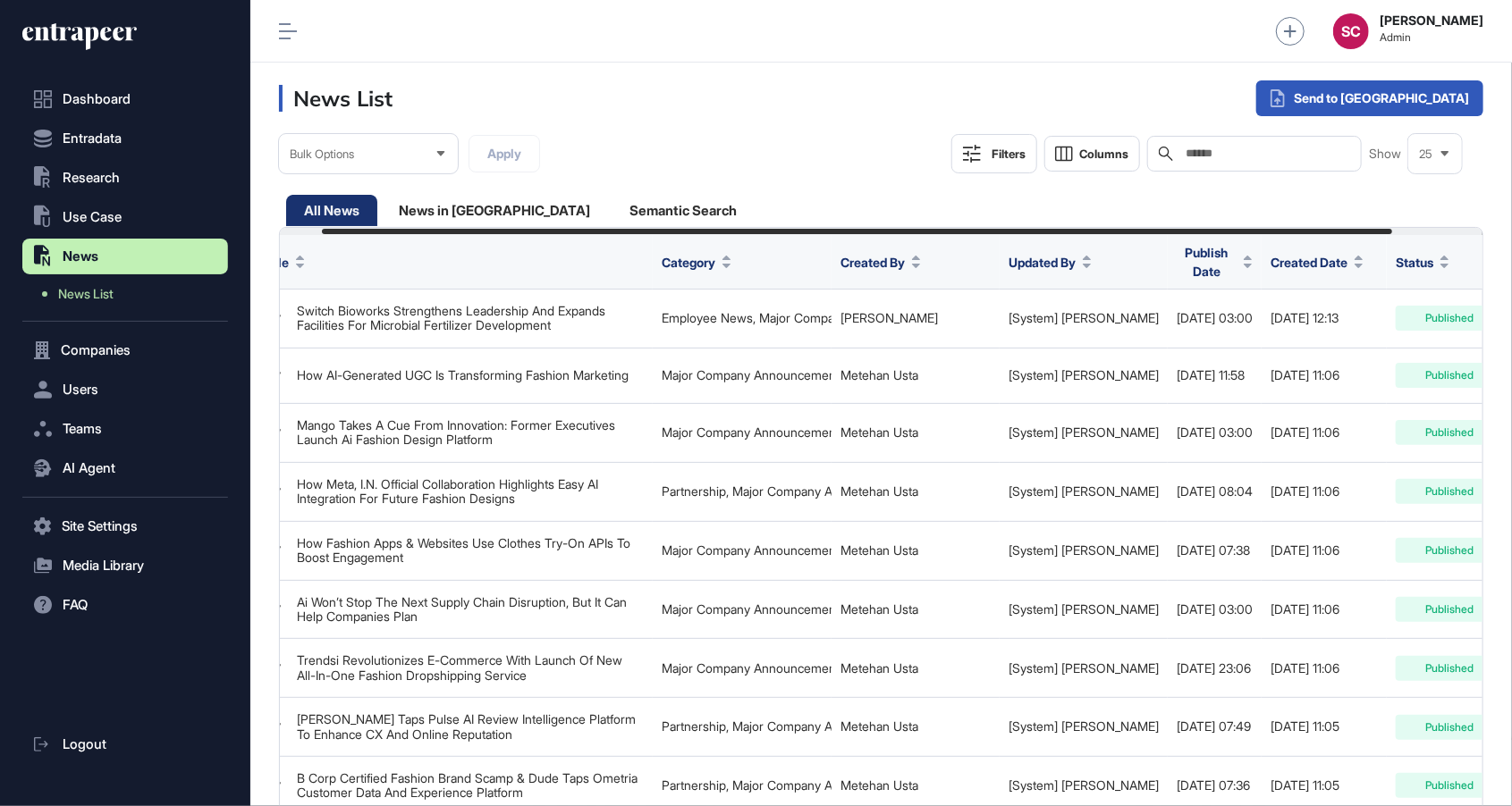
scroll to position [0, 148]
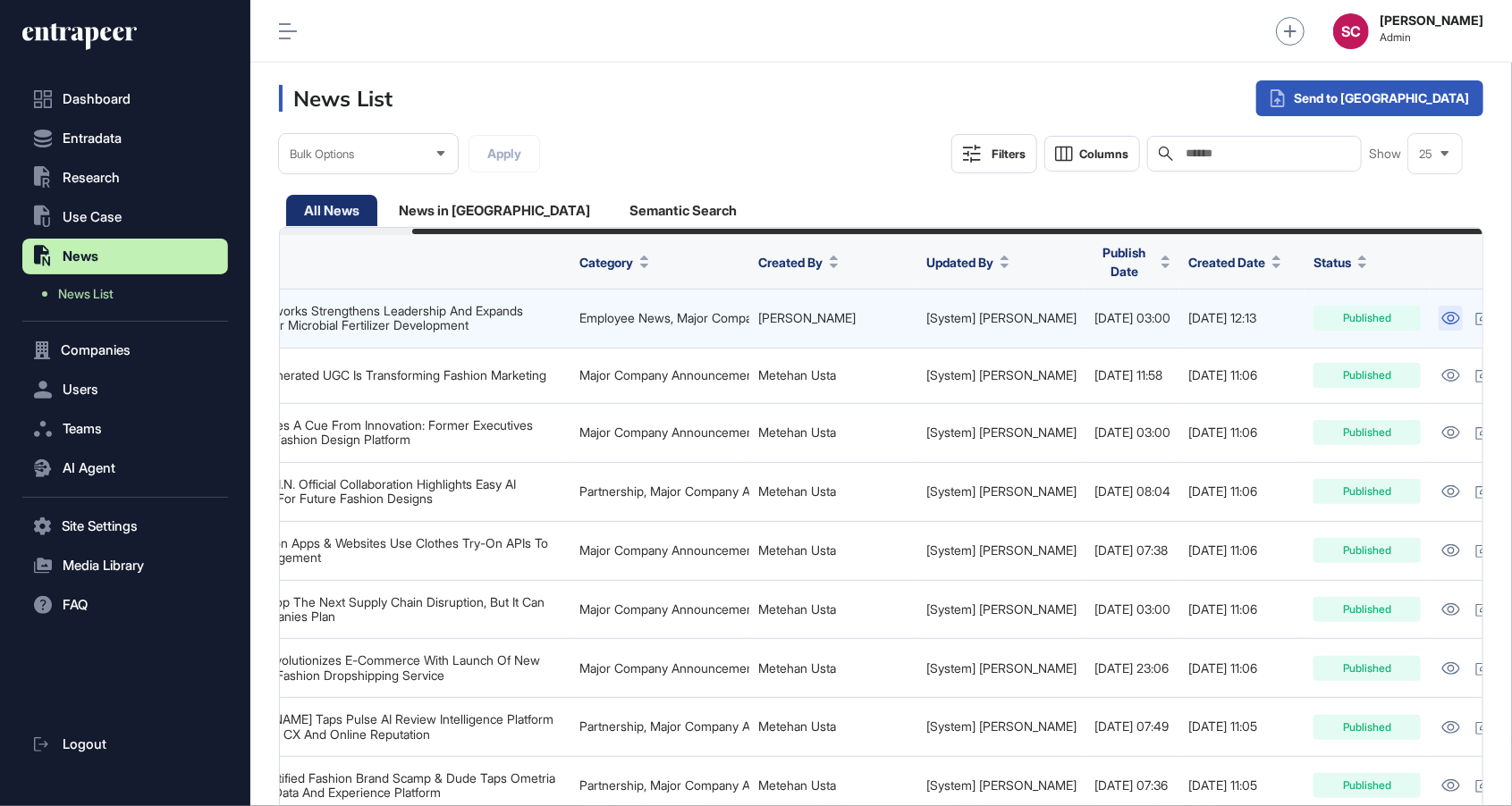
click at [1441, 312] on icon at bounding box center [1450, 318] width 19 height 13
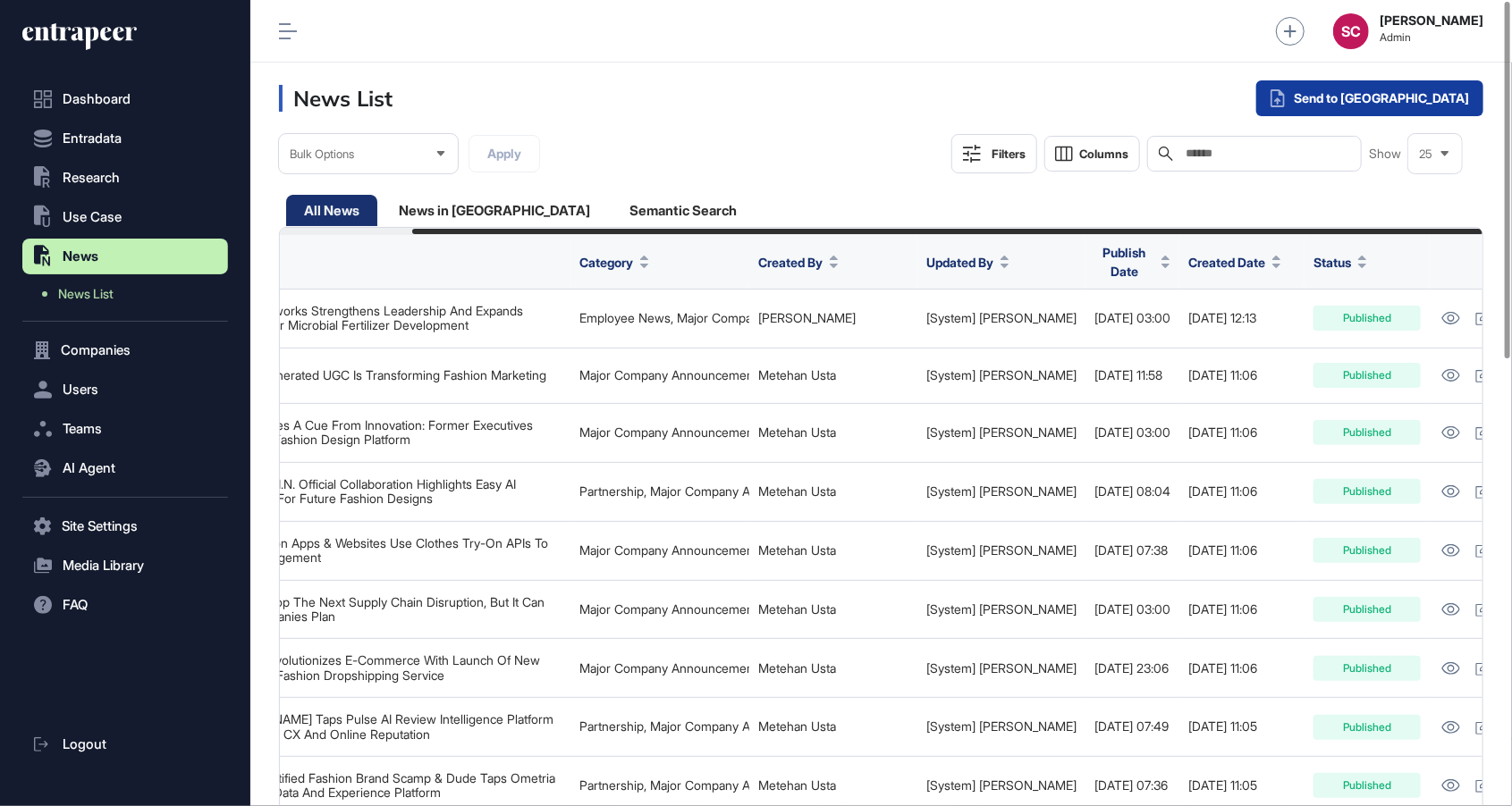
click at [1448, 99] on div "Send to [GEOGRAPHIC_DATA]" at bounding box center [1369, 99] width 227 height 36
click at [1384, 103] on div "Send to Portia" at bounding box center [1369, 99] width 227 height 36
click at [1380, 147] on div "Single Request" at bounding box center [1322, 144] width 116 height 33
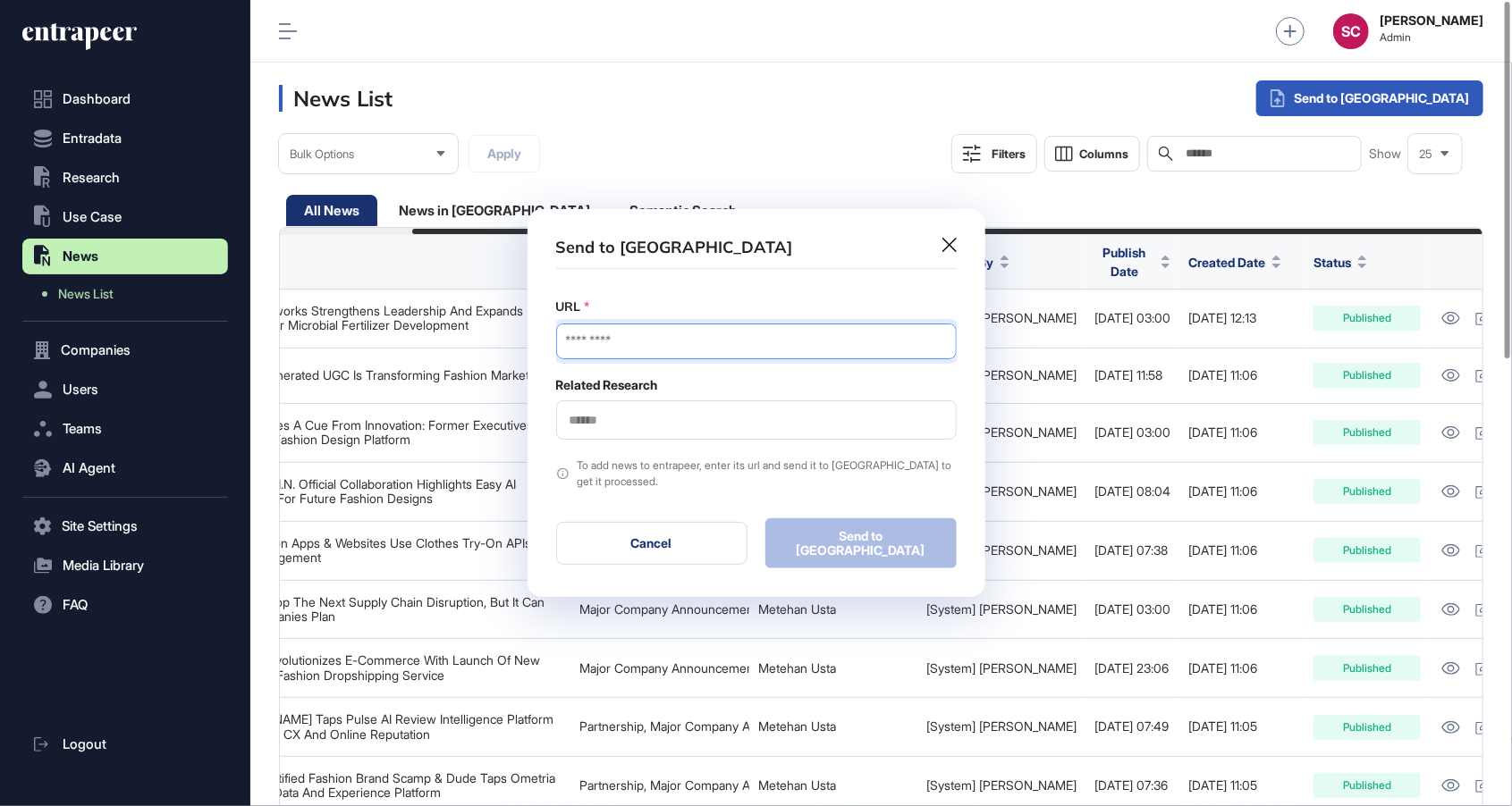
click at [724, 348] on input "URL" at bounding box center [756, 342] width 401 height 36
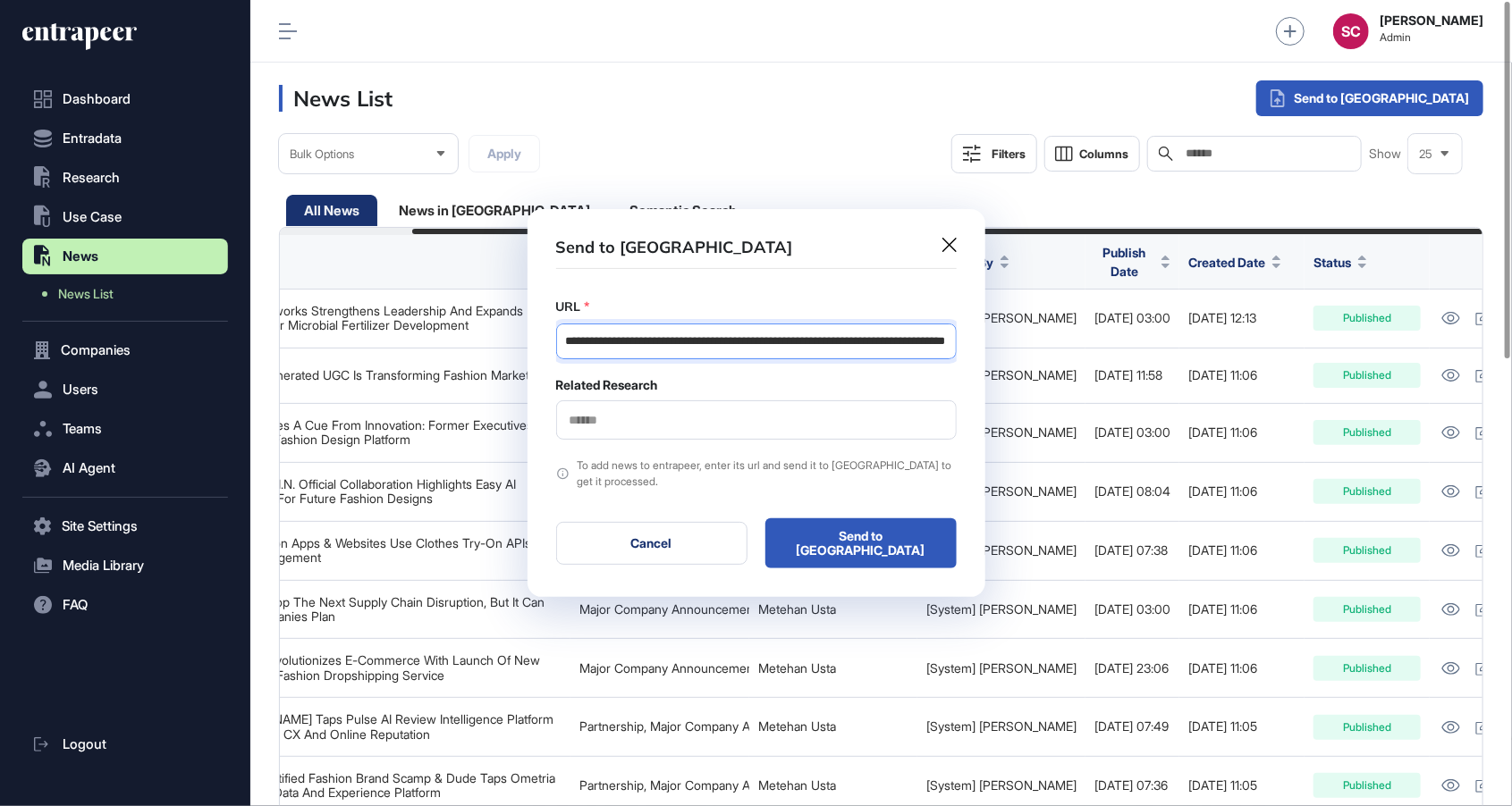
type input "**********"
click at [640, 422] on input "text" at bounding box center [756, 420] width 377 height 15
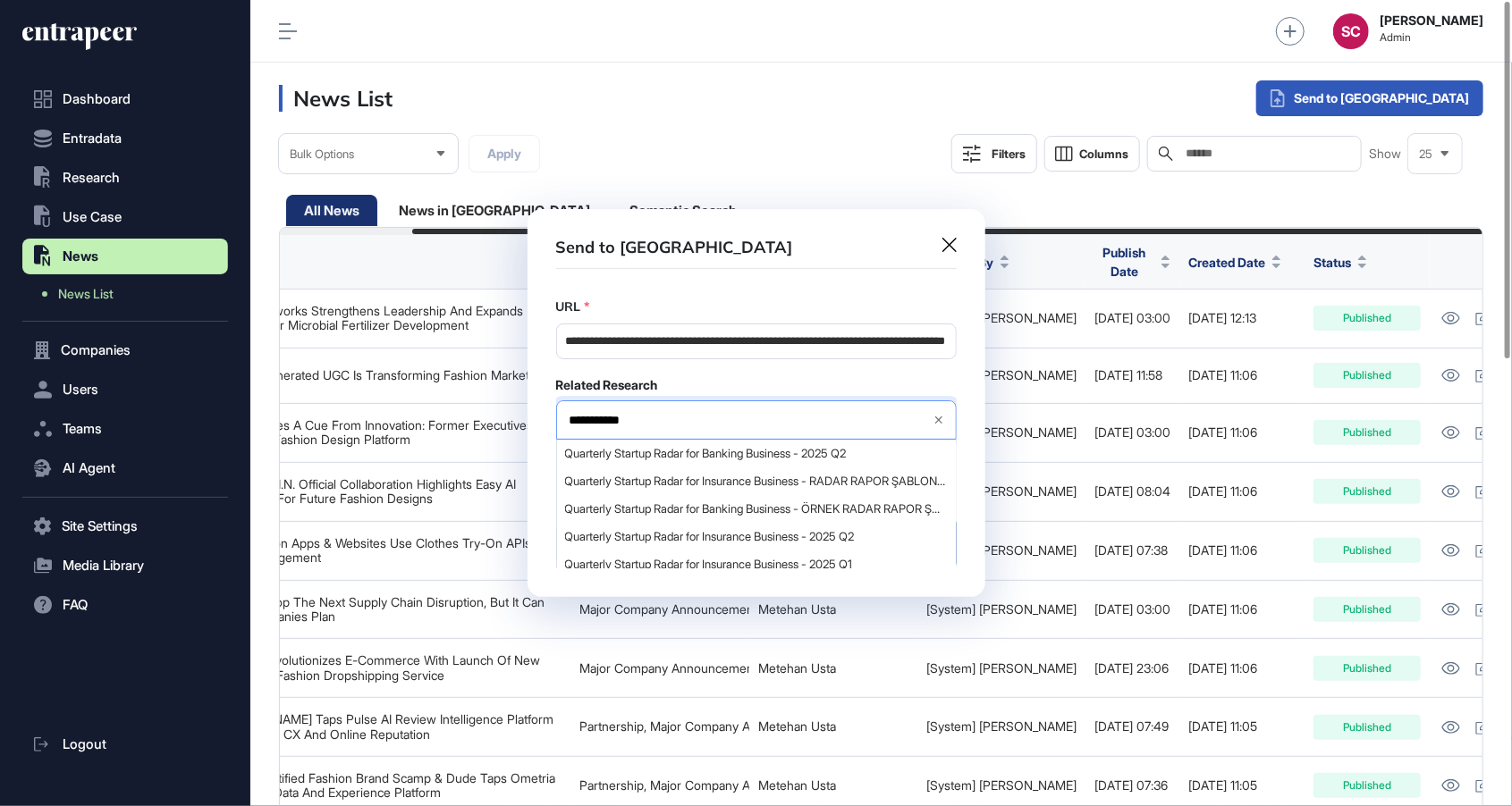
type input "**********"
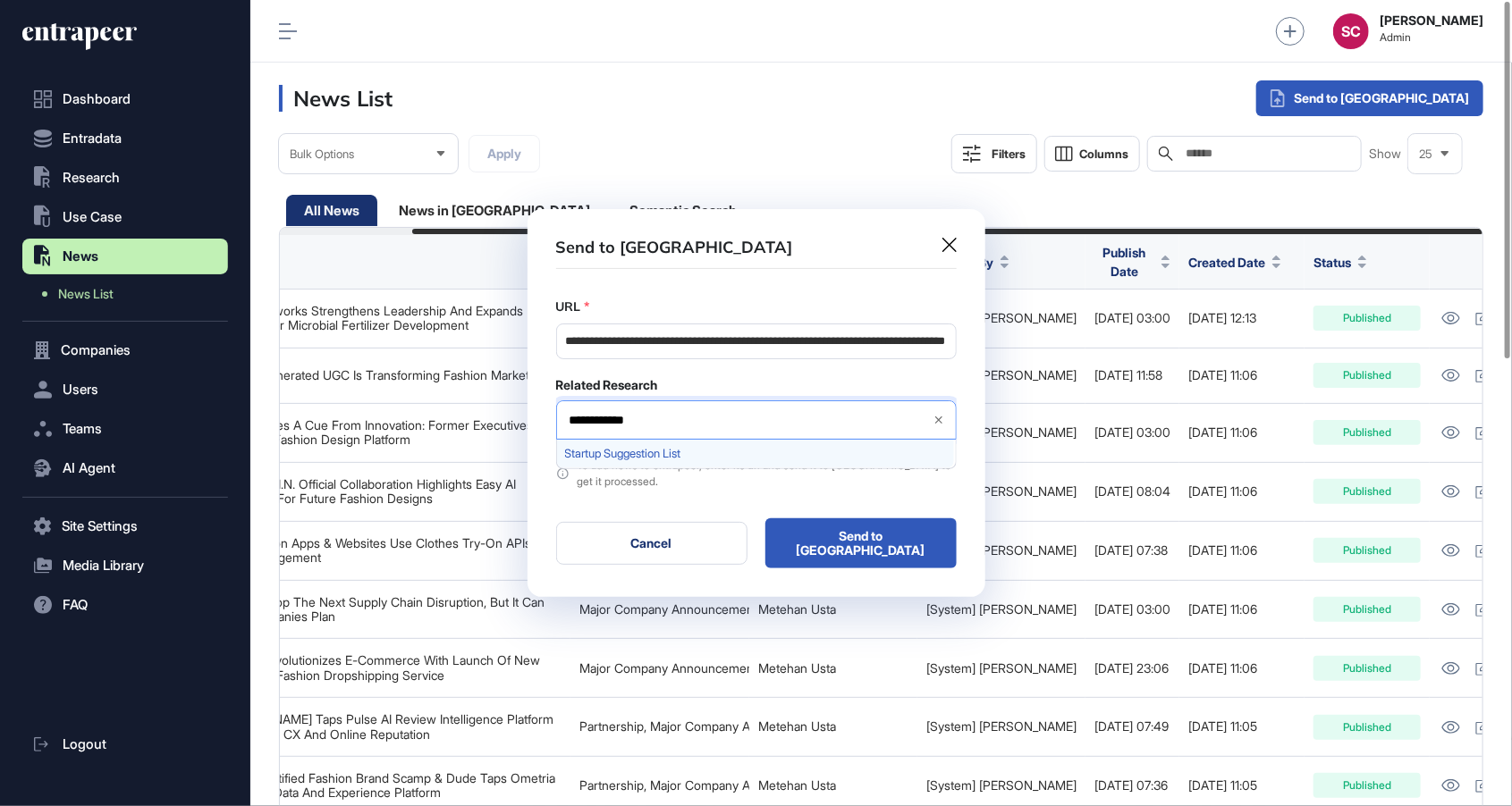
click at [645, 460] on span "Startup Suggestion List" at bounding box center [755, 453] width 381 height 14
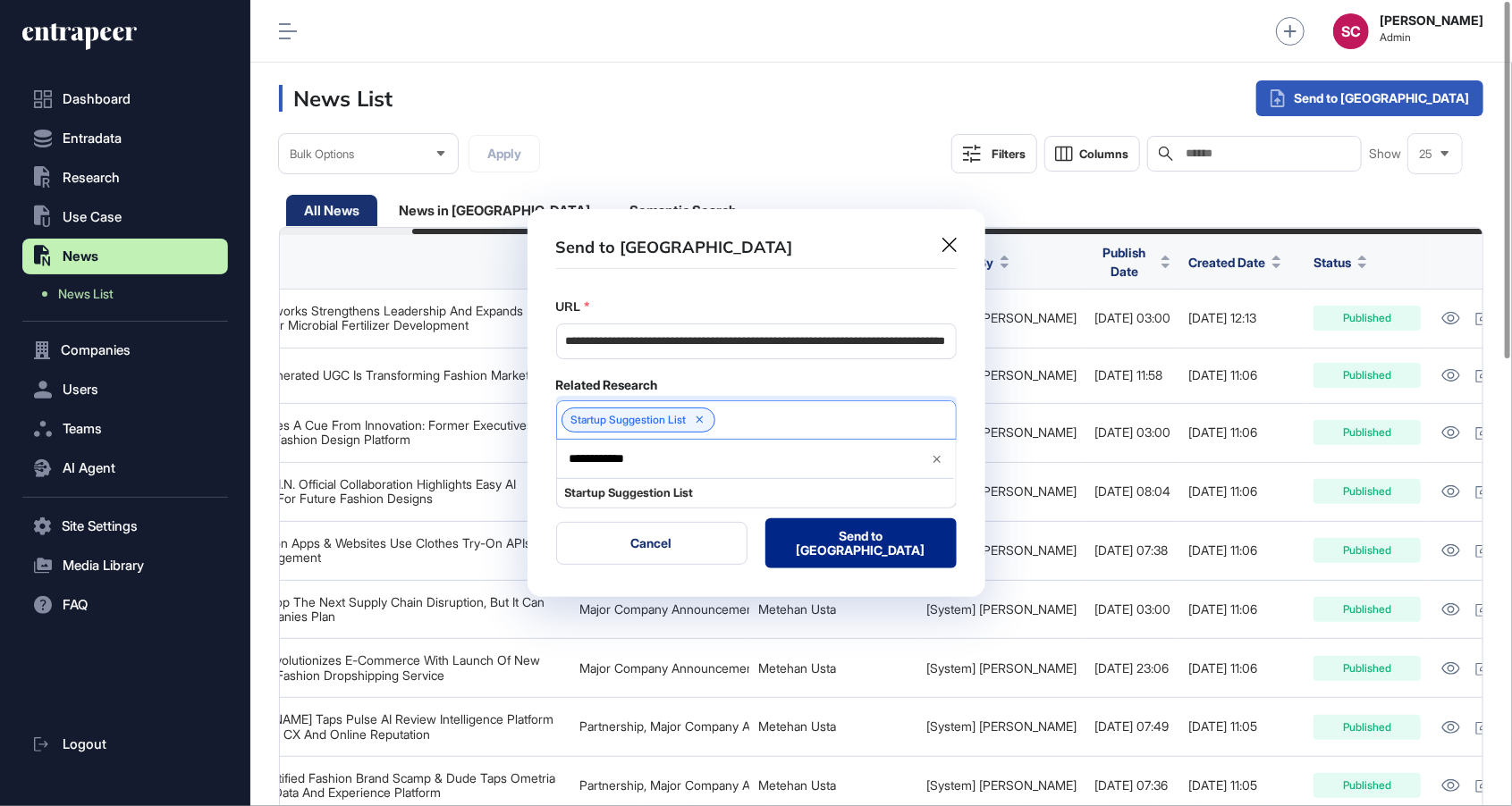
click at [858, 545] on button "Send to Portia" at bounding box center [861, 543] width 191 height 50
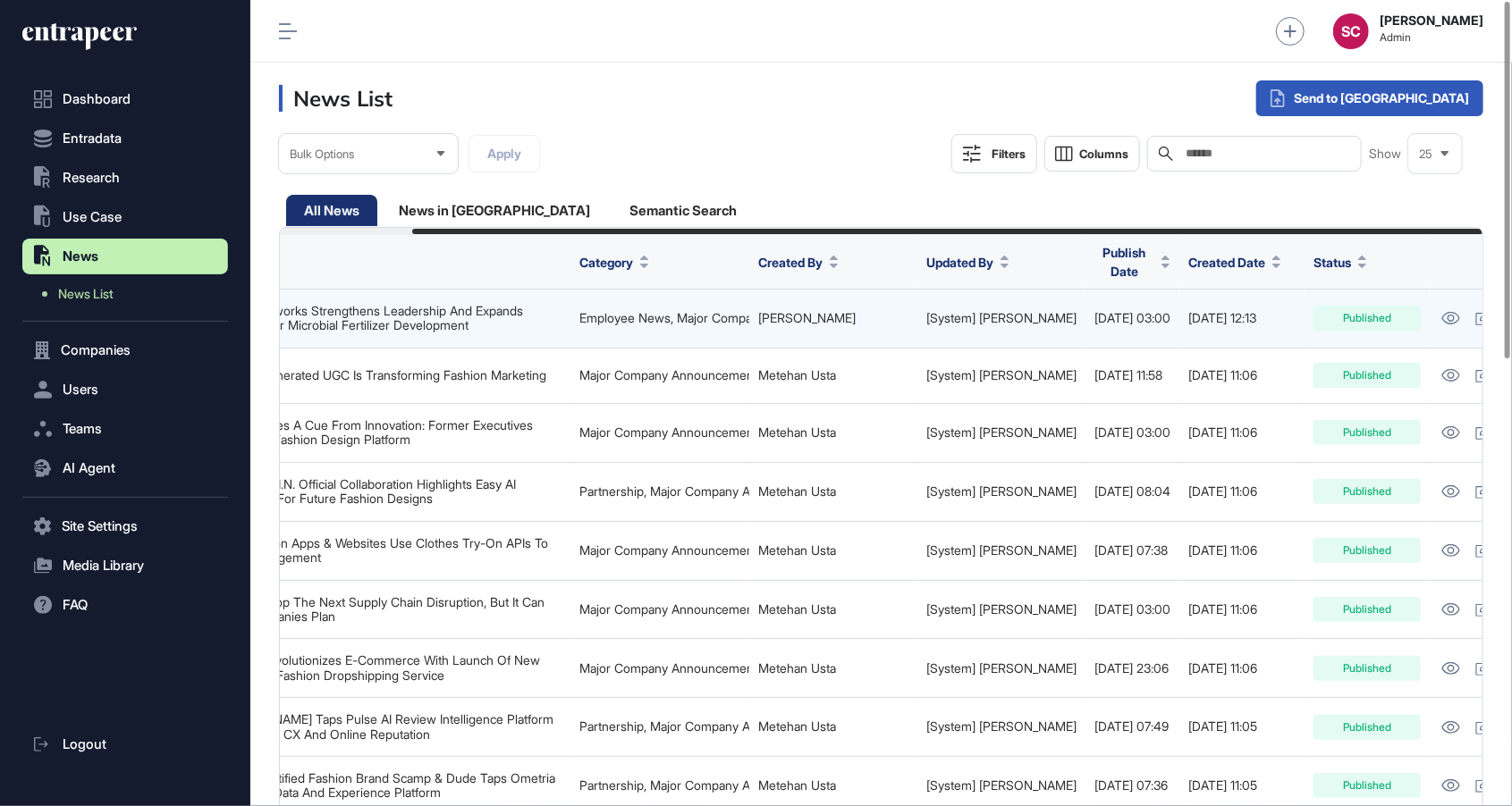
click at [1186, 289] on td "2025-08-29 12:13" at bounding box center [1241, 318] width 125 height 59
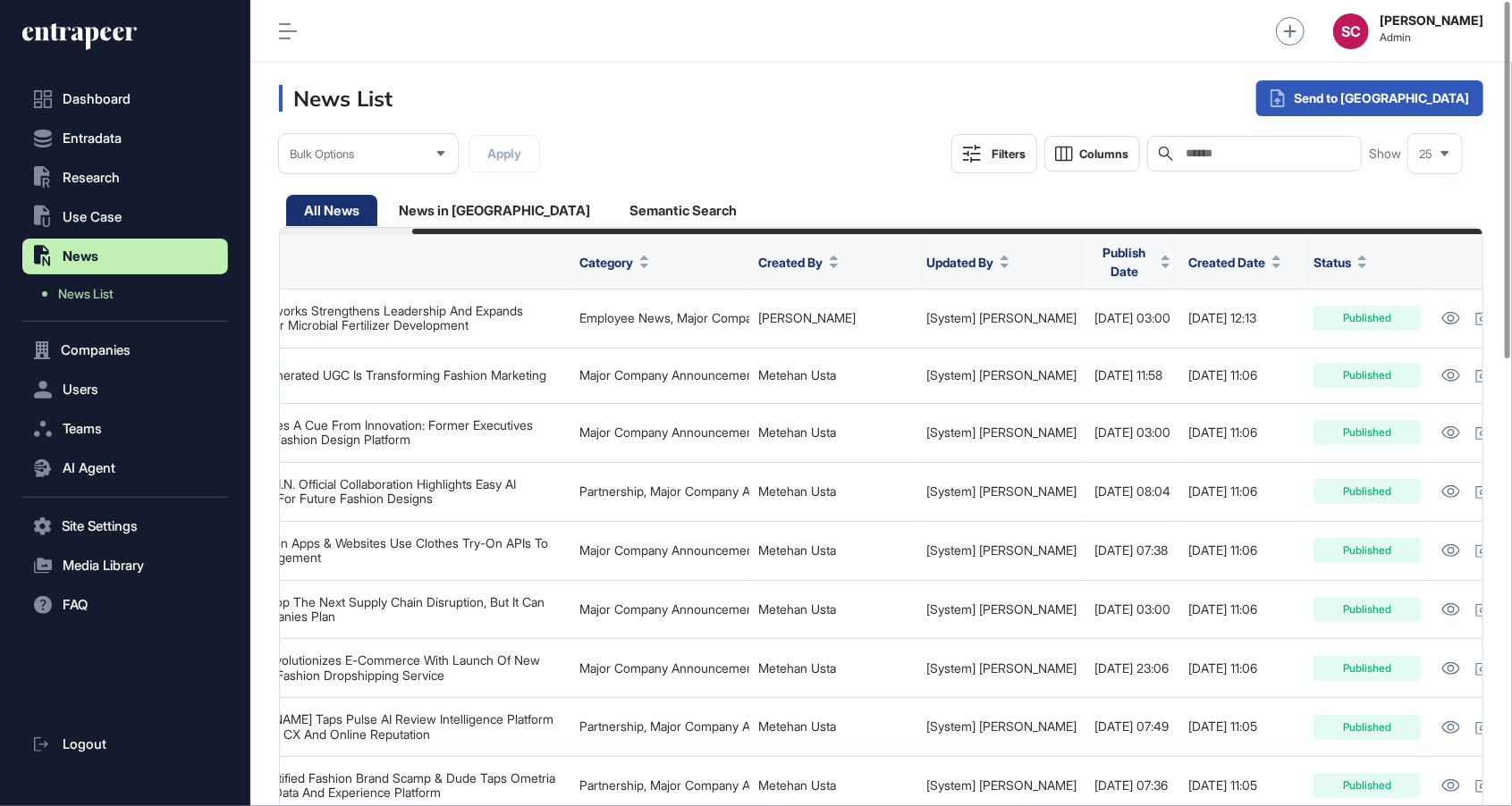
click at [1198, 253] on span "Created Date" at bounding box center [1226, 262] width 77 height 19
click at [1205, 334] on span "Sort Descending" at bounding box center [1199, 333] width 71 height 15
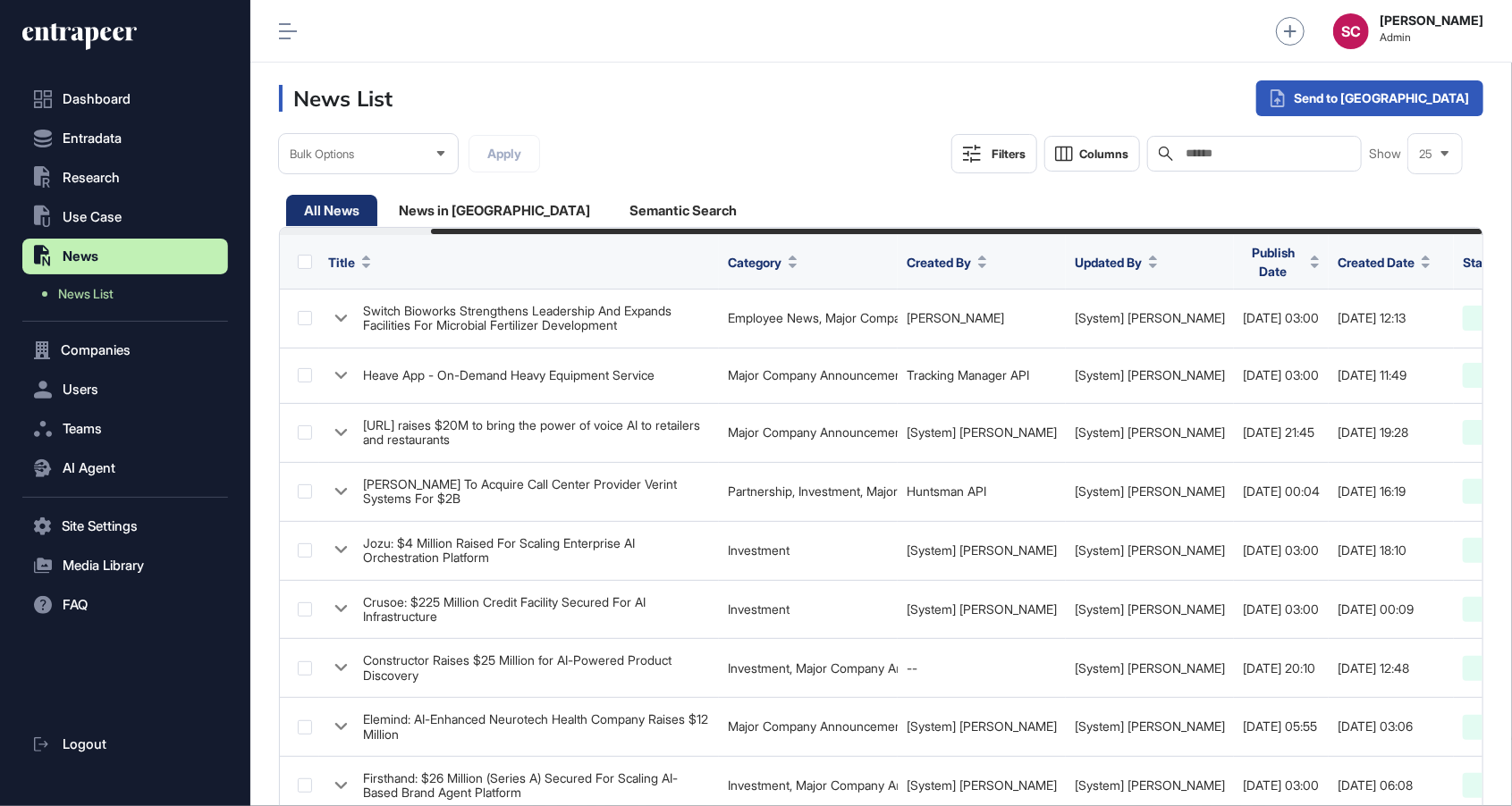
scroll to position [0, 173]
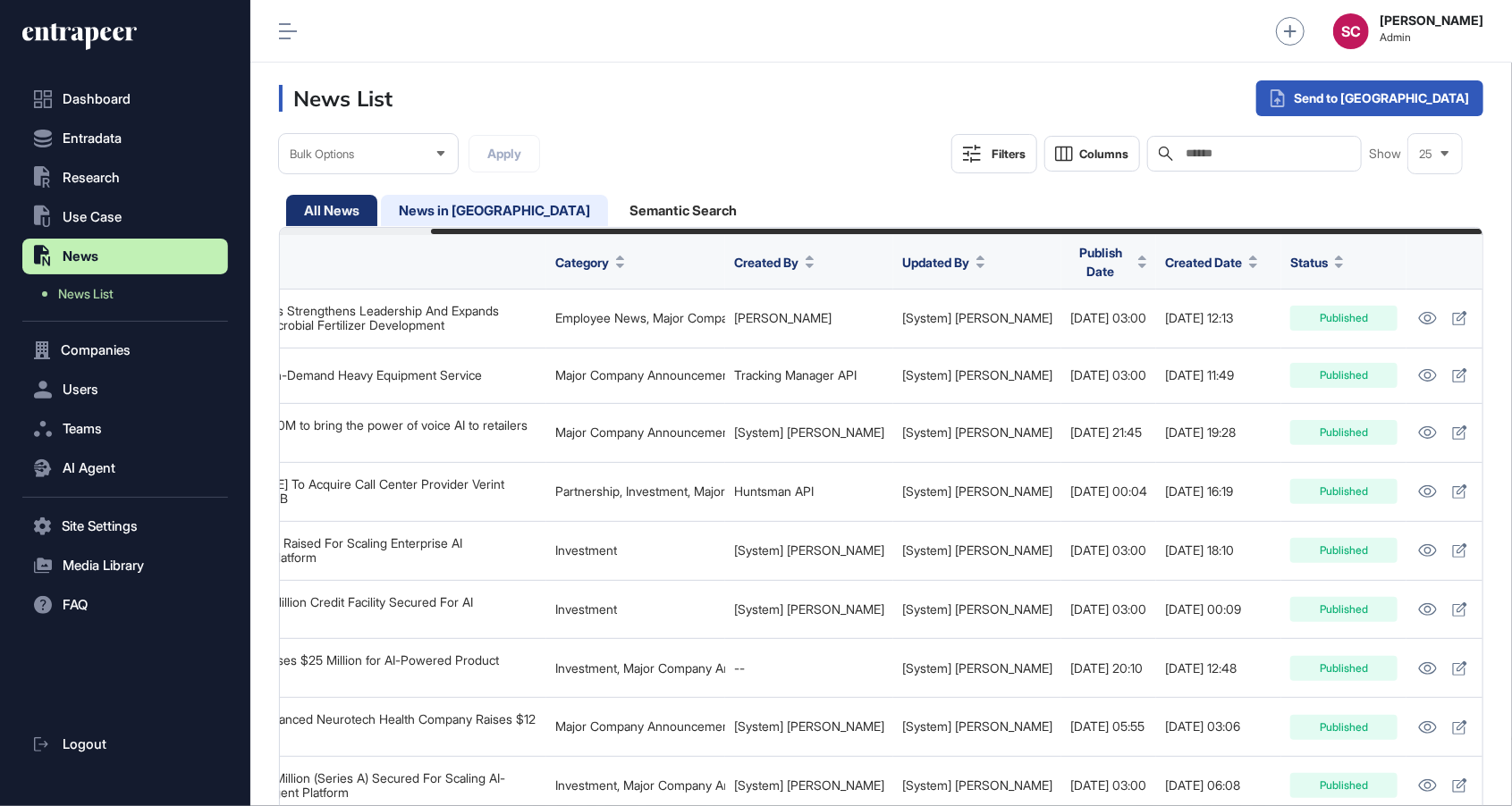
click at [612, 217] on div "News in Queue" at bounding box center [683, 210] width 143 height 32
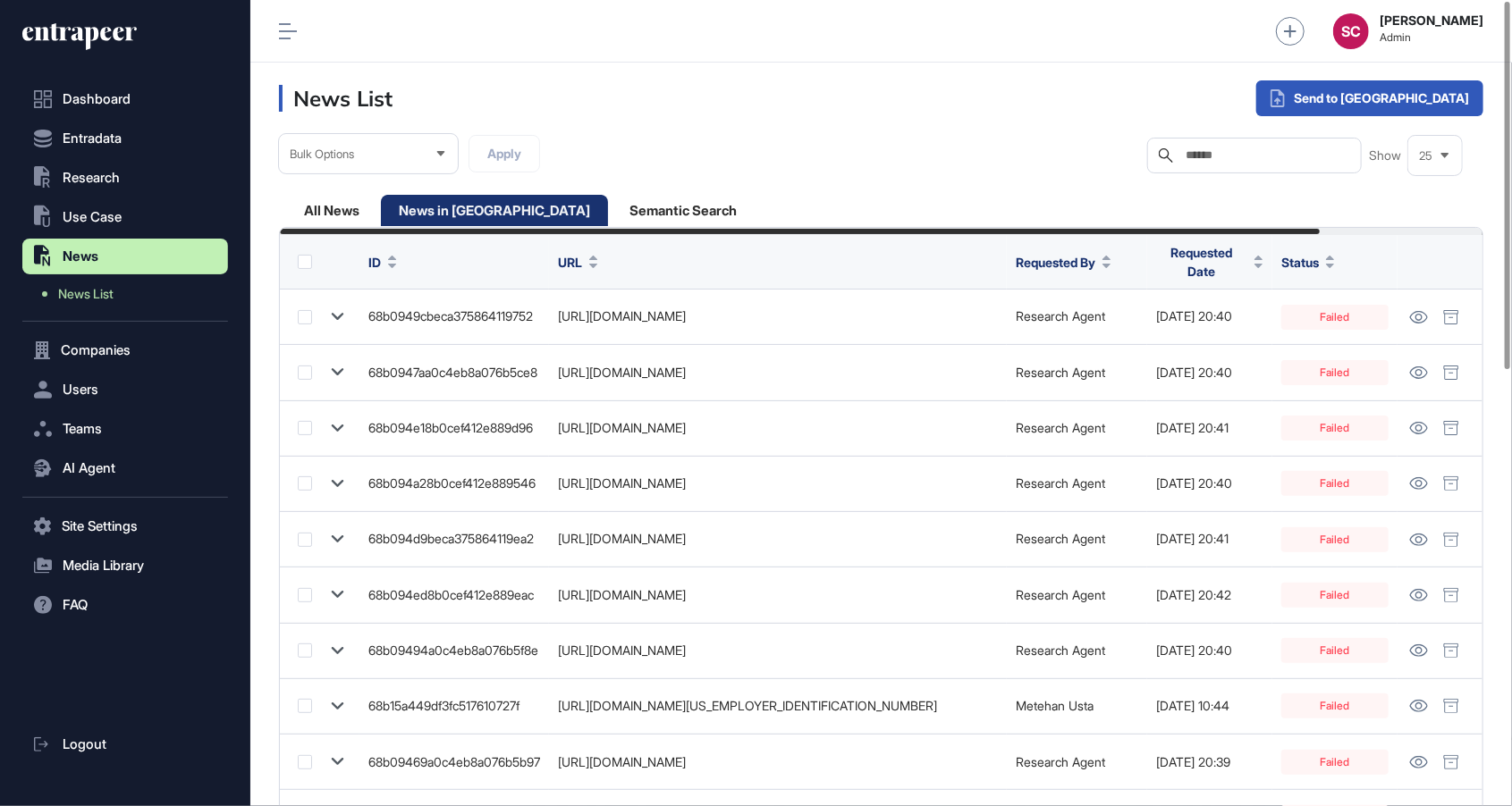
scroll to position [0, 189]
click at [1228, 258] on span "Requested Date" at bounding box center [1200, 261] width 91 height 37
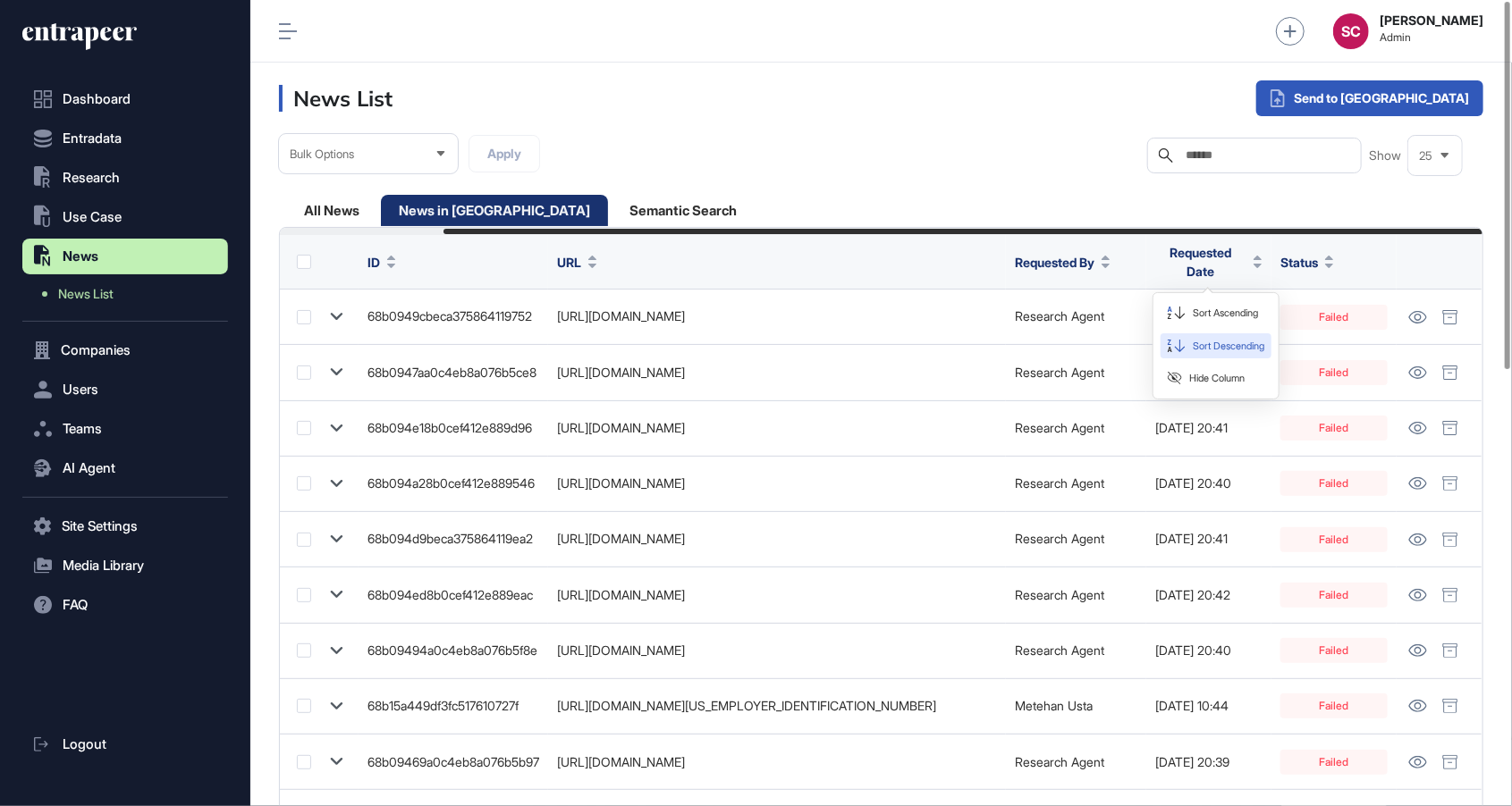
click at [1241, 350] on span "Sort Descending" at bounding box center [1228, 346] width 71 height 15
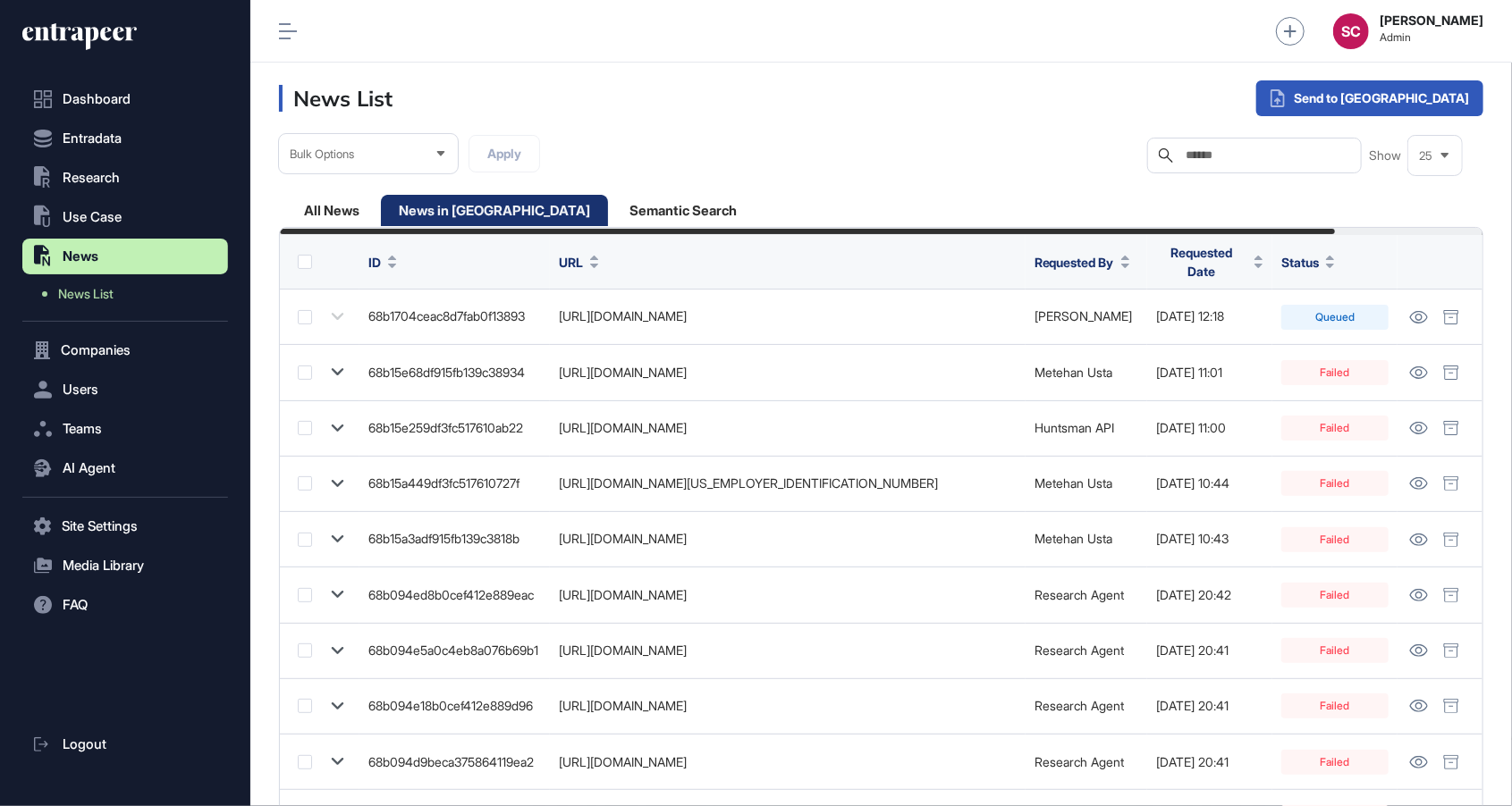
scroll to position [0, 169]
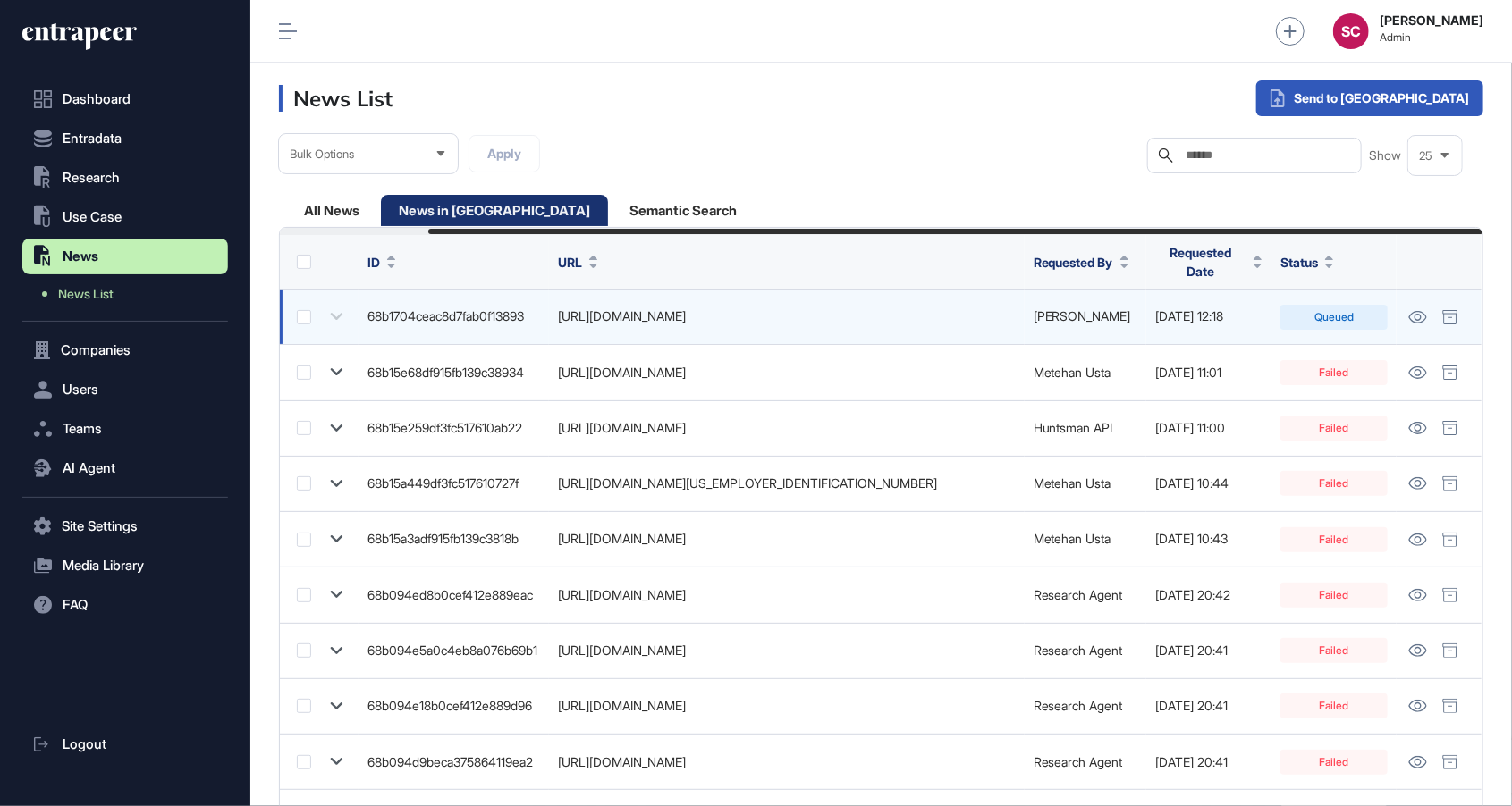
click at [861, 326] on td "https://rmi.org/catalyzing-change-the-new-wave-of-innovation-in-the-chemicals-s…" at bounding box center [787, 317] width 476 height 55
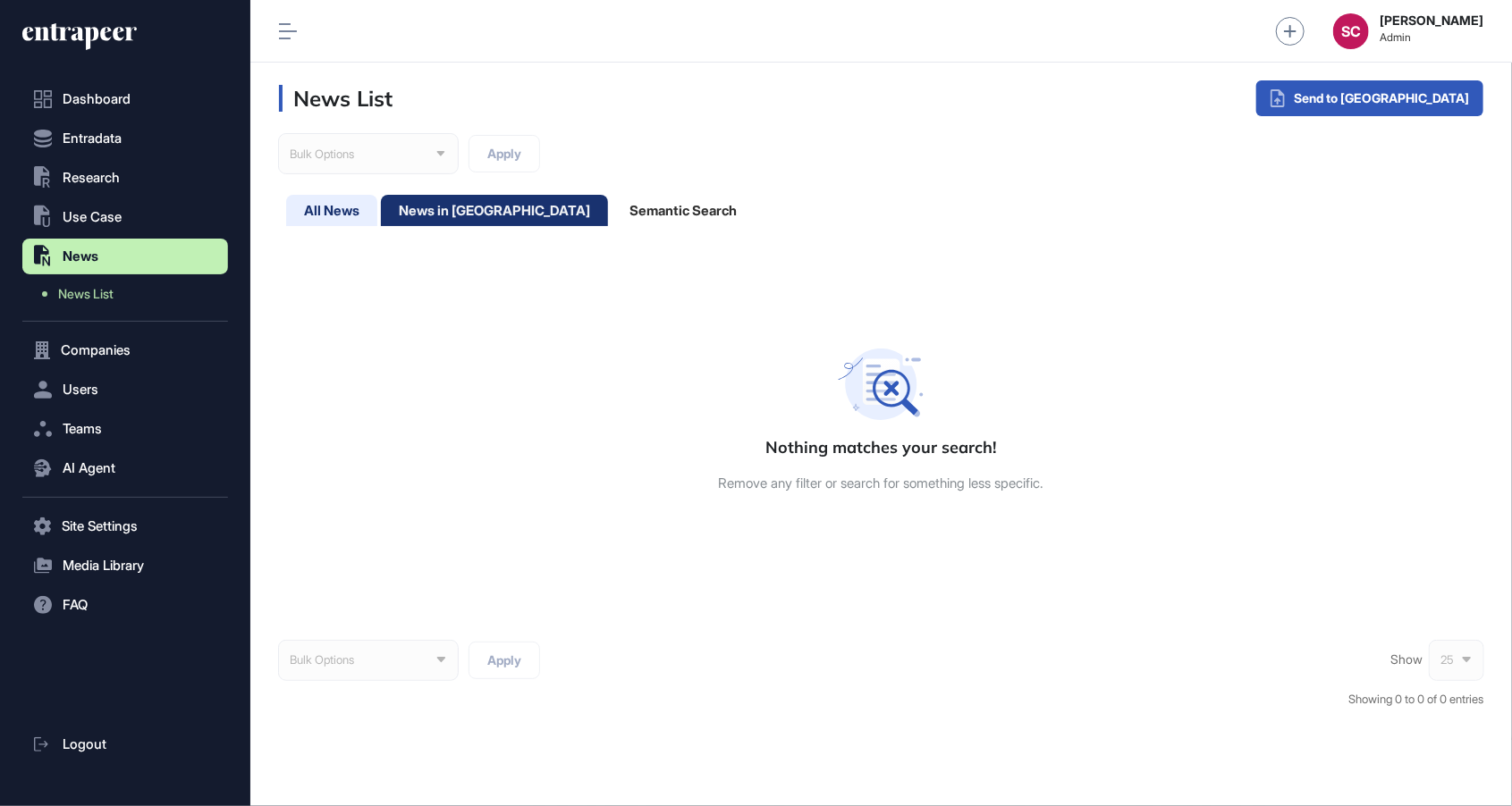
click at [381, 208] on div "All News" at bounding box center [494, 210] width 227 height 32
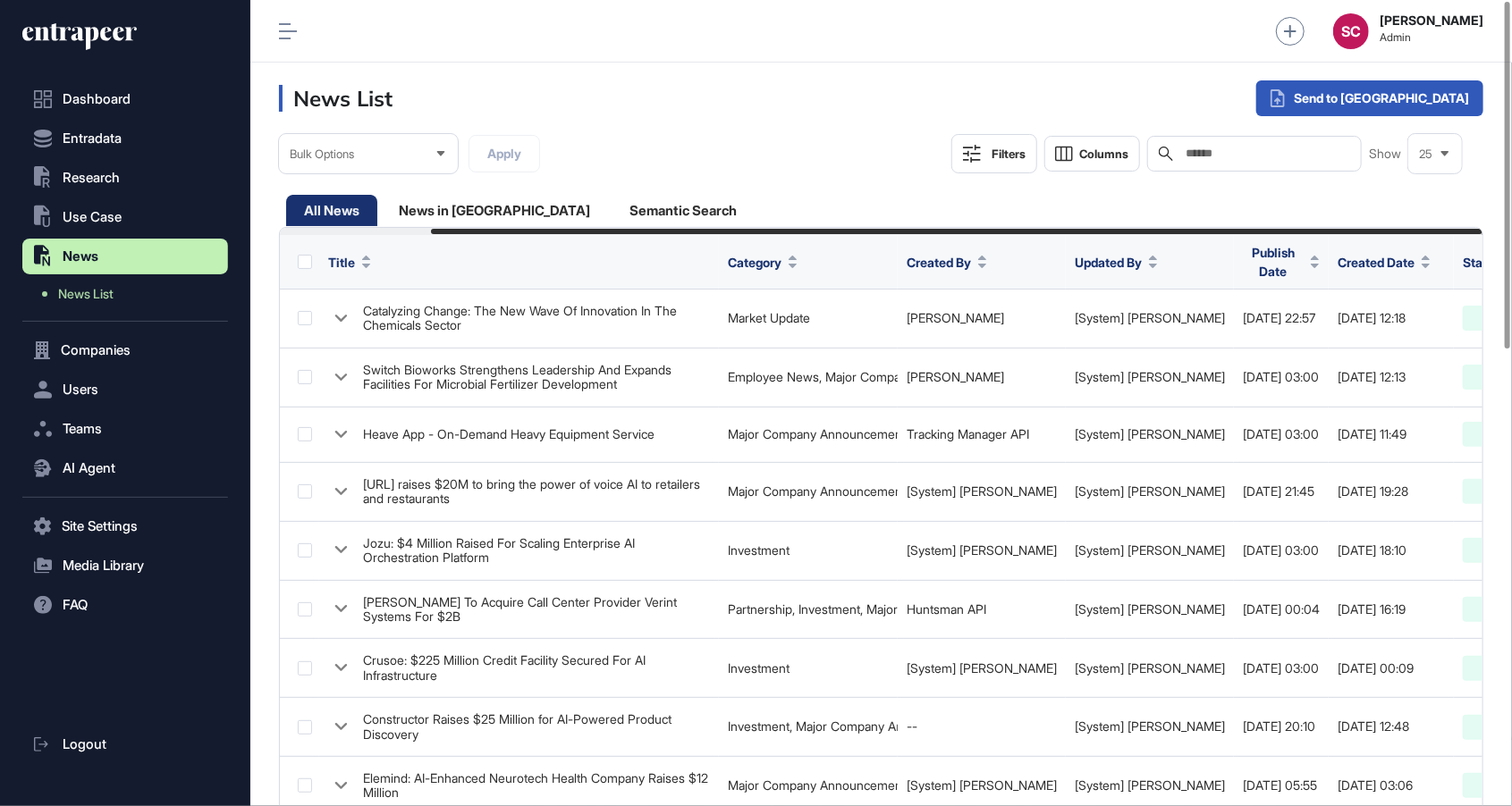
scroll to position [0, 173]
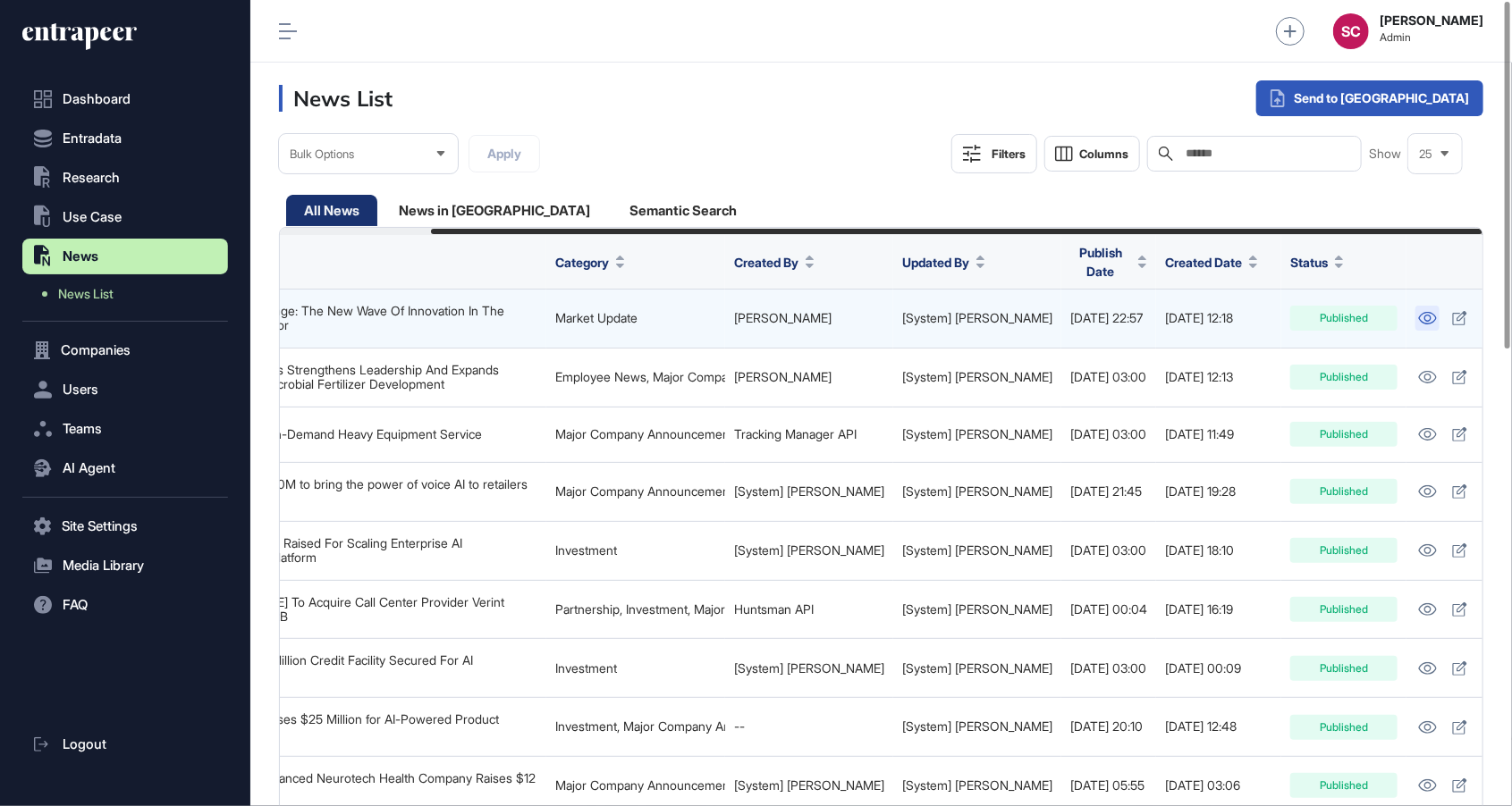
click at [1418, 313] on icon at bounding box center [1427, 318] width 19 height 13
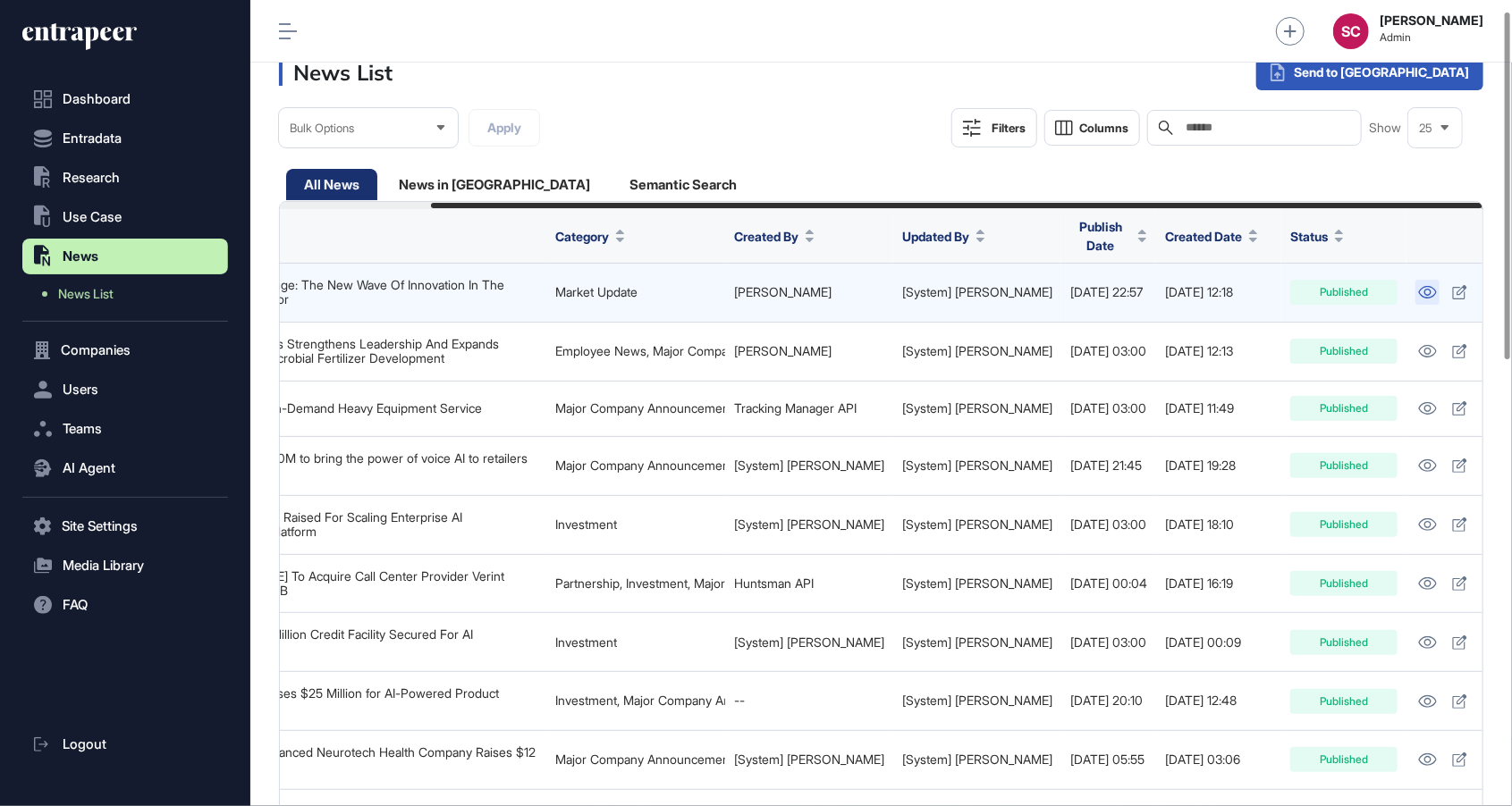
scroll to position [0, 0]
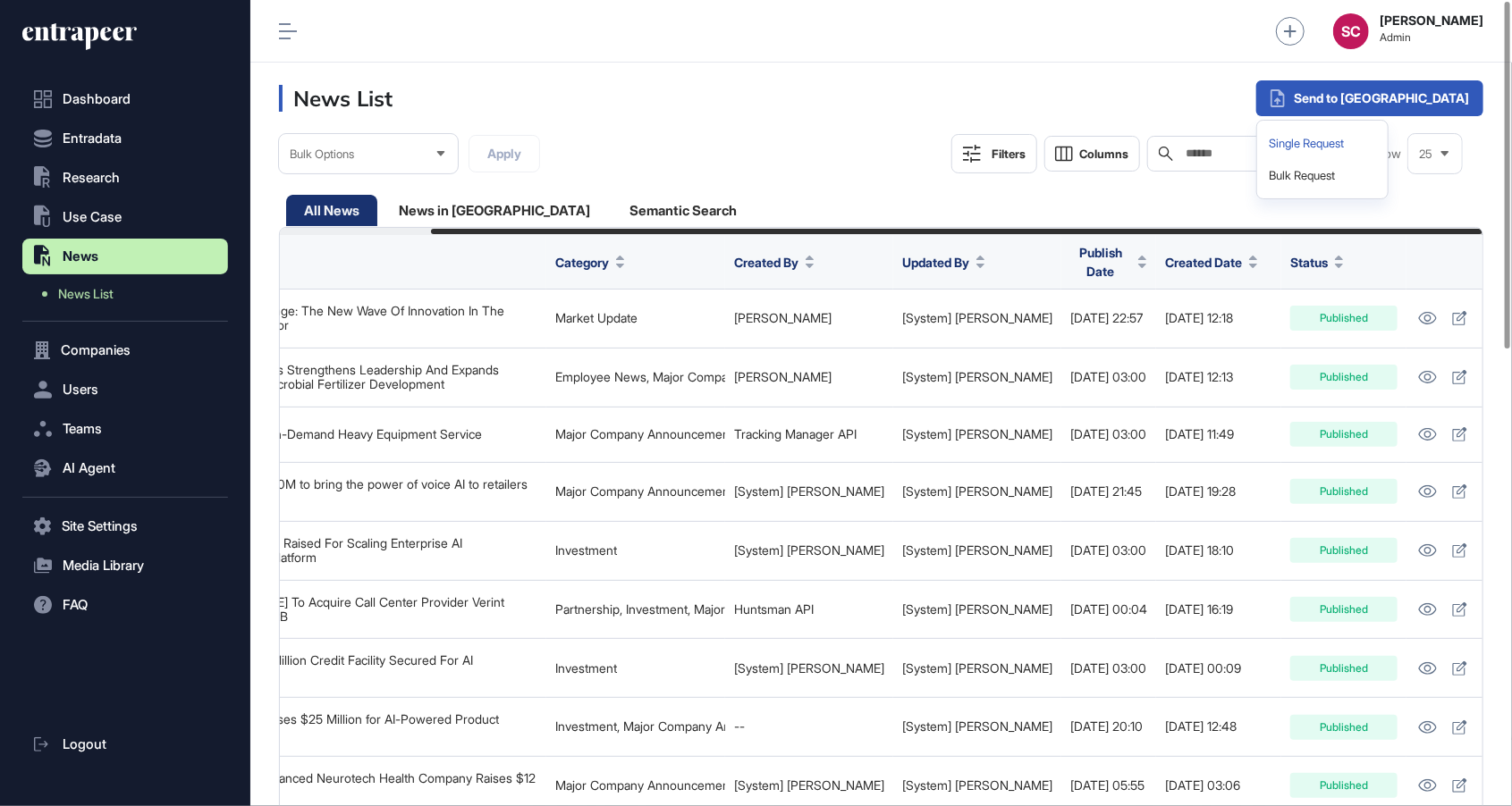
click at [1380, 147] on div "Single Request" at bounding box center [1322, 144] width 116 height 33
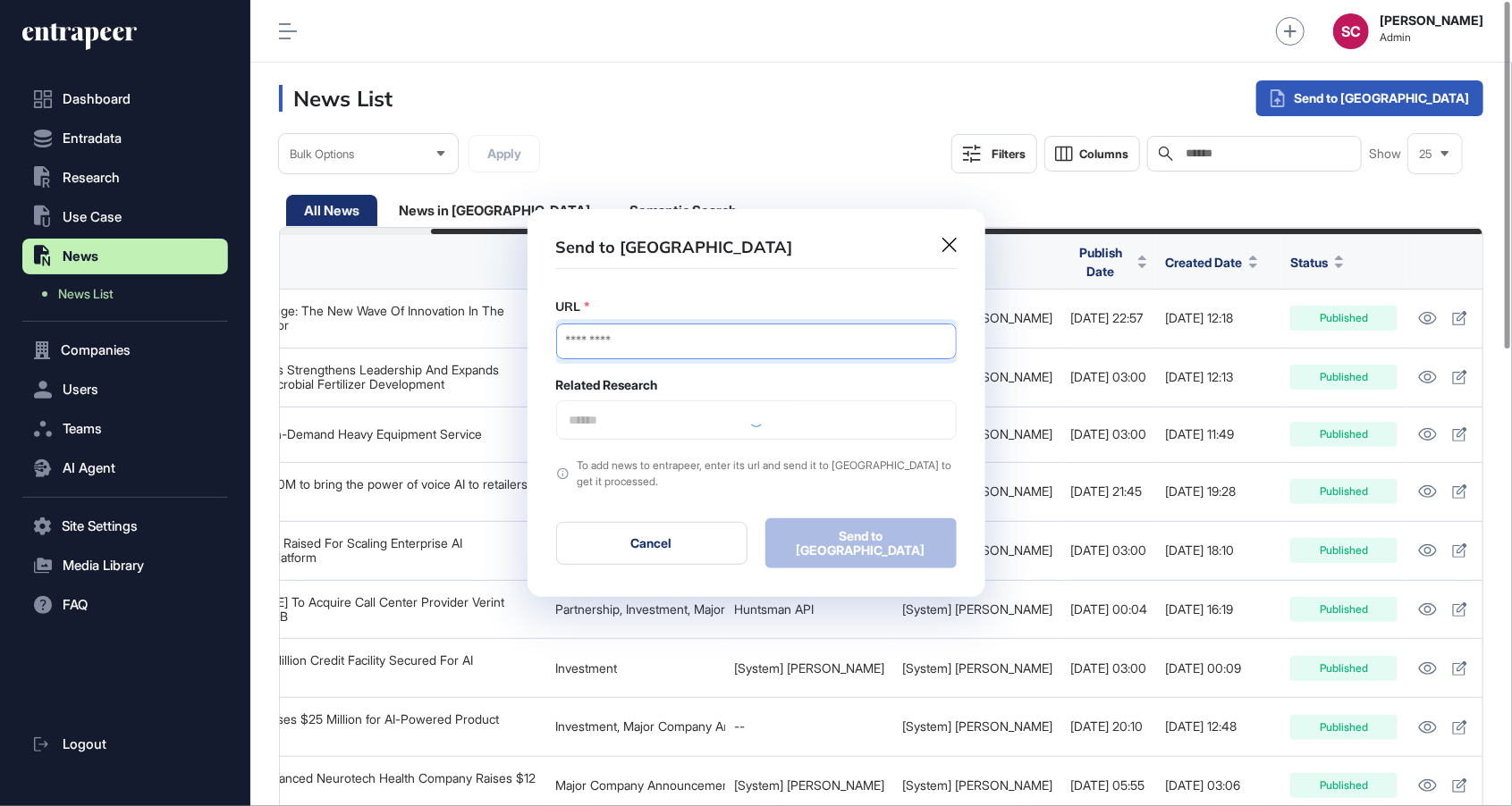
click at [774, 348] on input "URL" at bounding box center [756, 342] width 401 height 36
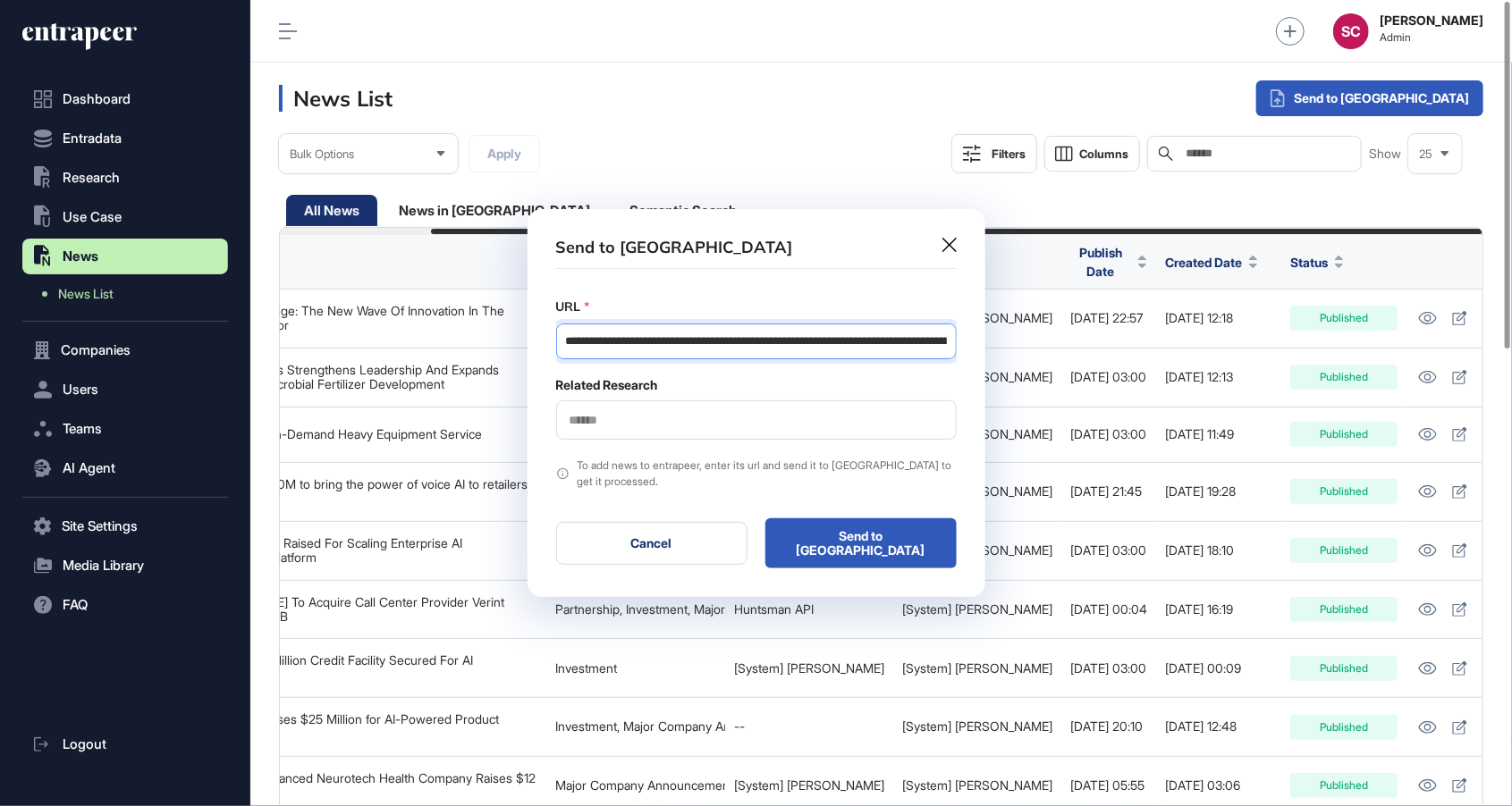
scroll to position [0, 329]
type input "**********"
click at [606, 426] on input "text" at bounding box center [756, 420] width 377 height 15
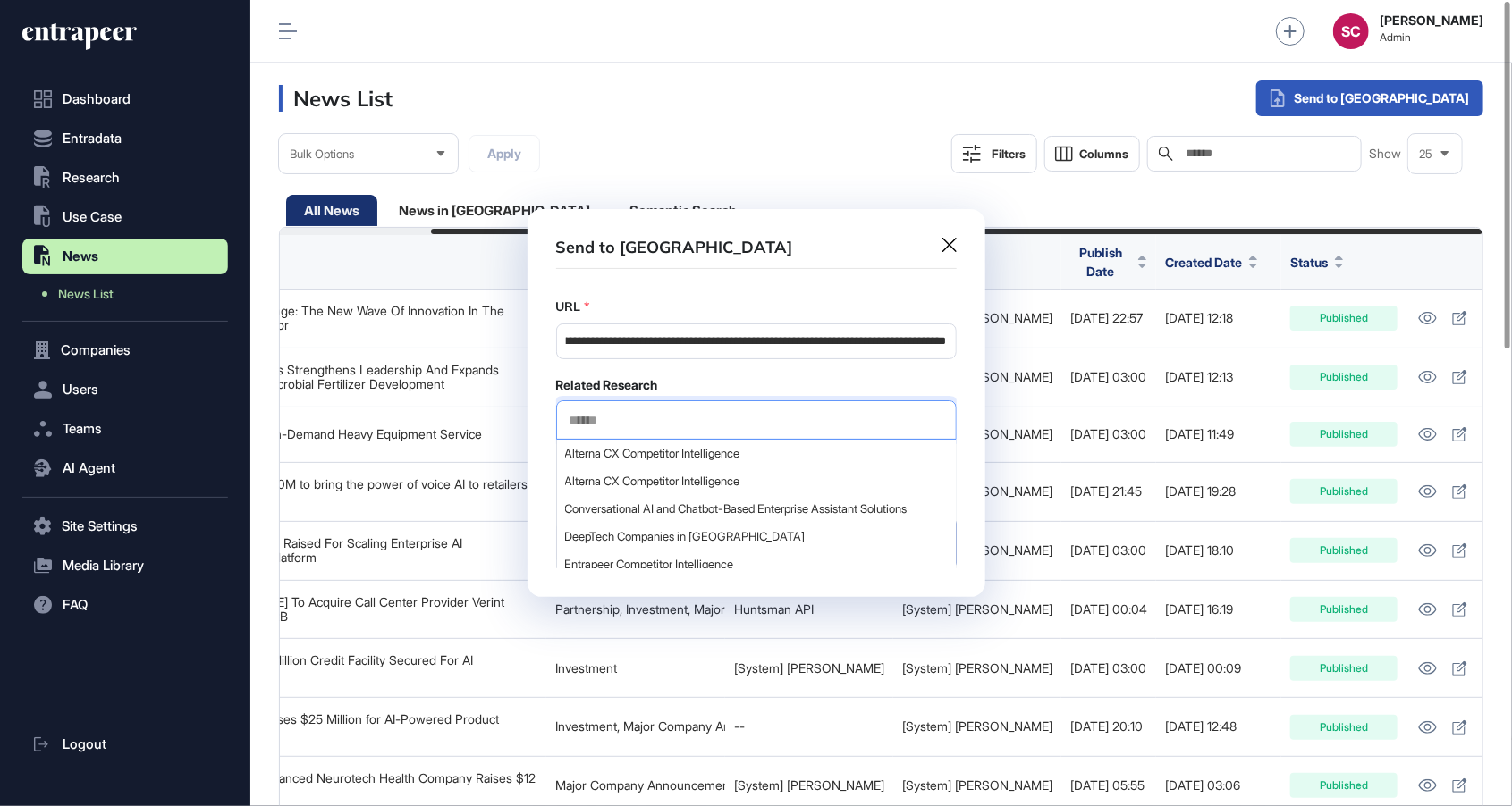
scroll to position [0, 0]
type input "**********"
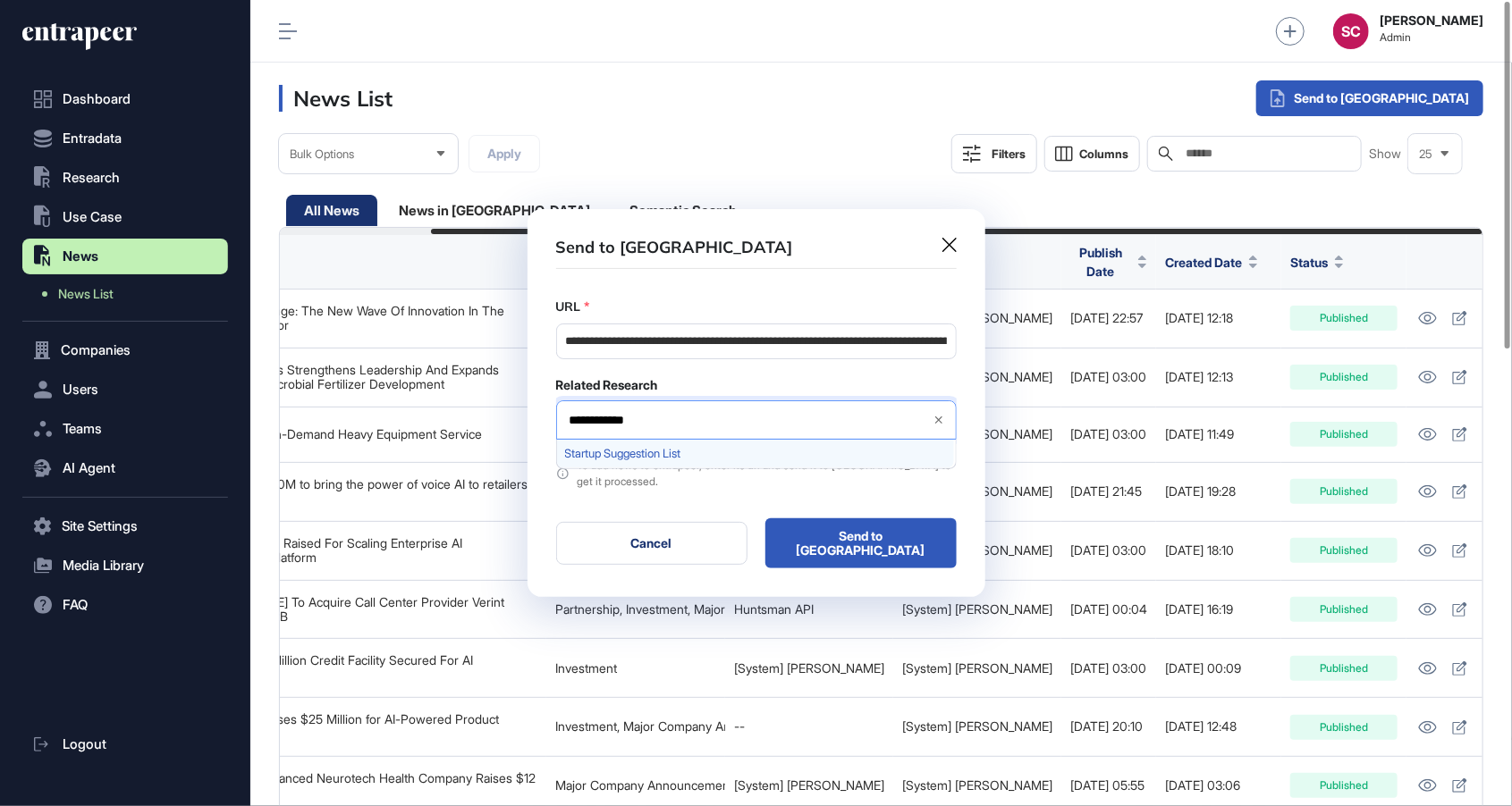
click at [640, 458] on span "Startup Suggestion List" at bounding box center [755, 453] width 381 height 14
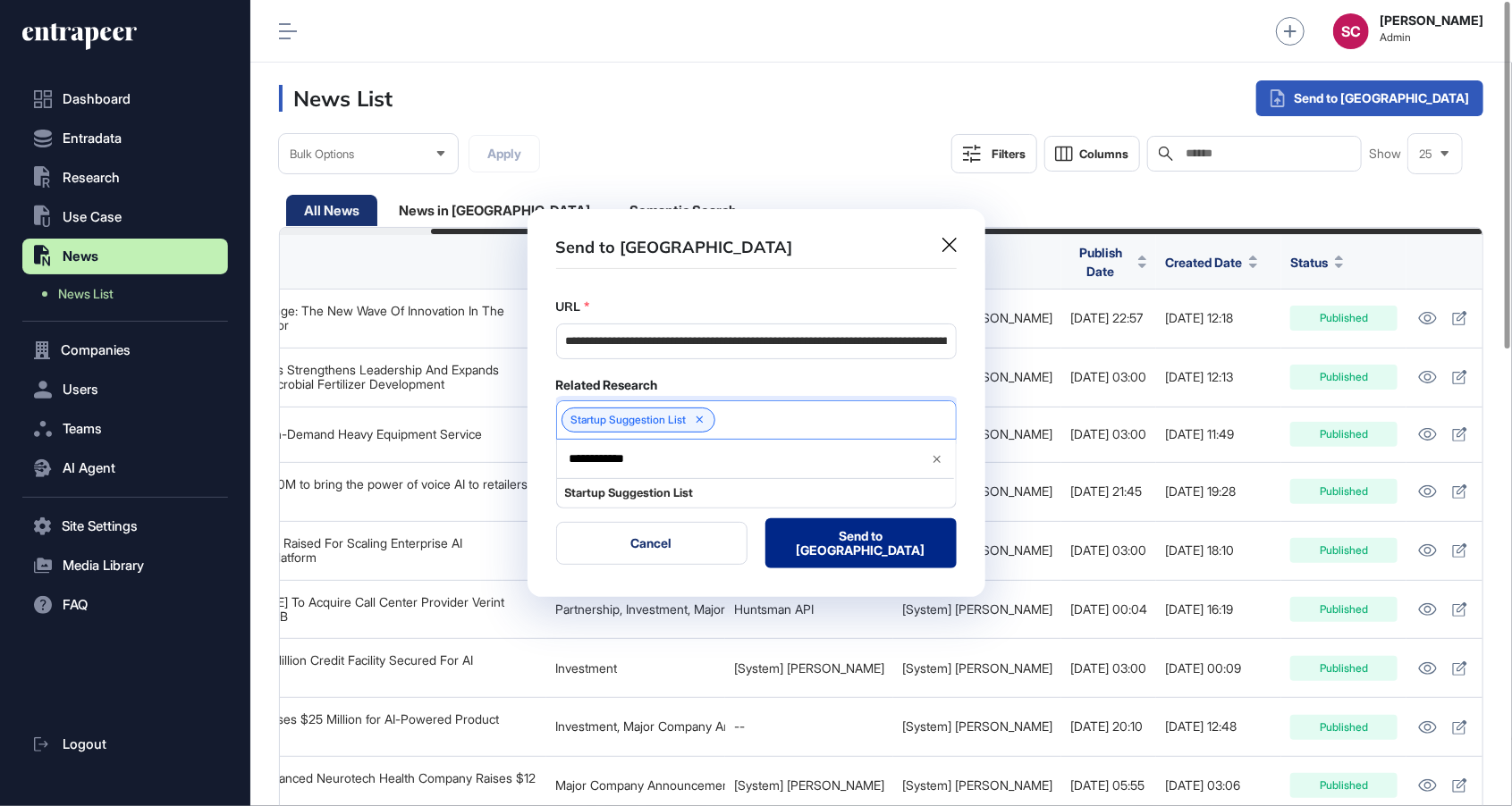
click at [868, 545] on button "Send to Portia" at bounding box center [861, 543] width 191 height 50
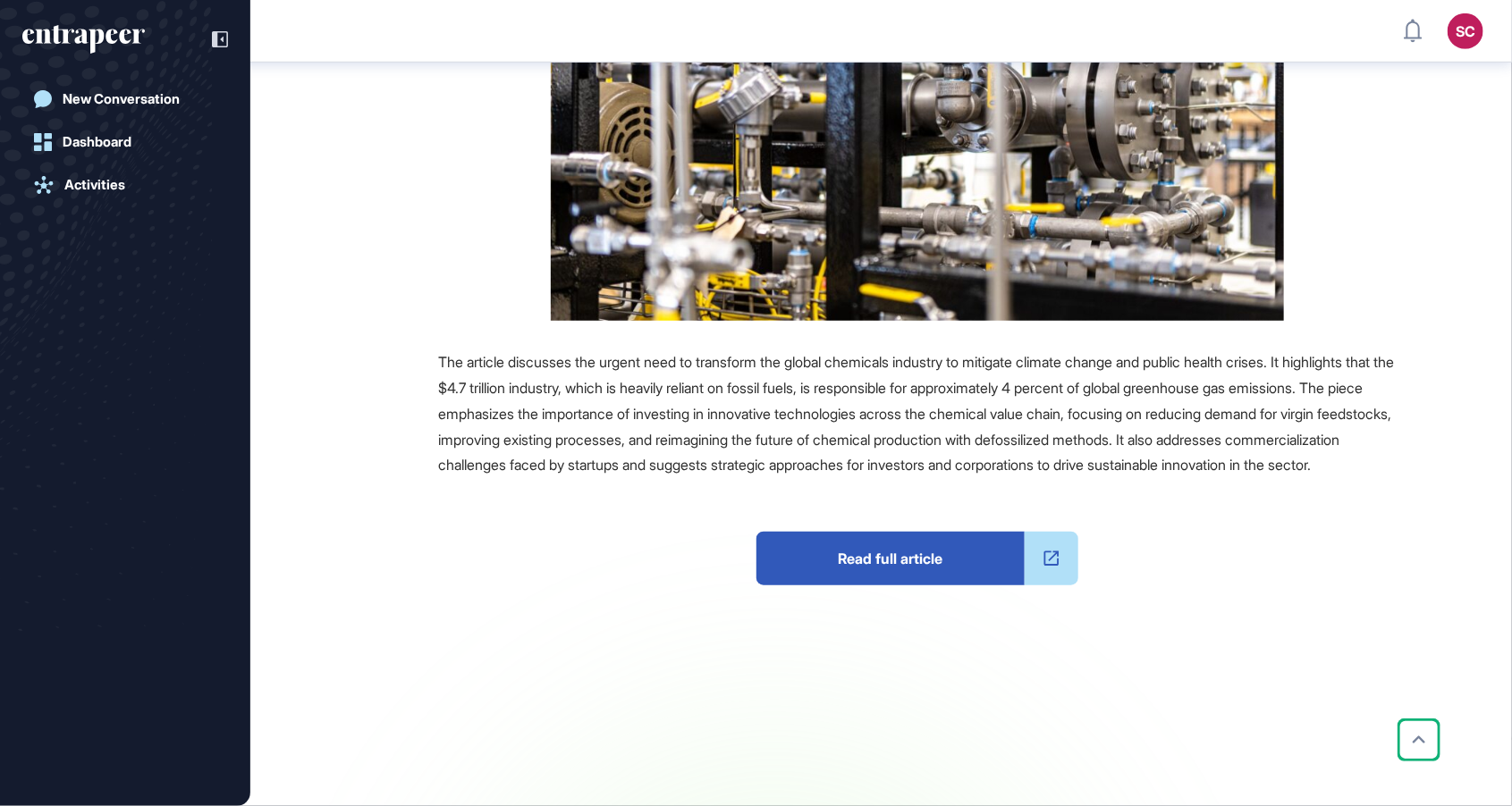
click at [994, 294] on img at bounding box center [918, 76] width 733 height 488
click at [935, 582] on span "Read full article" at bounding box center [890, 558] width 268 height 53
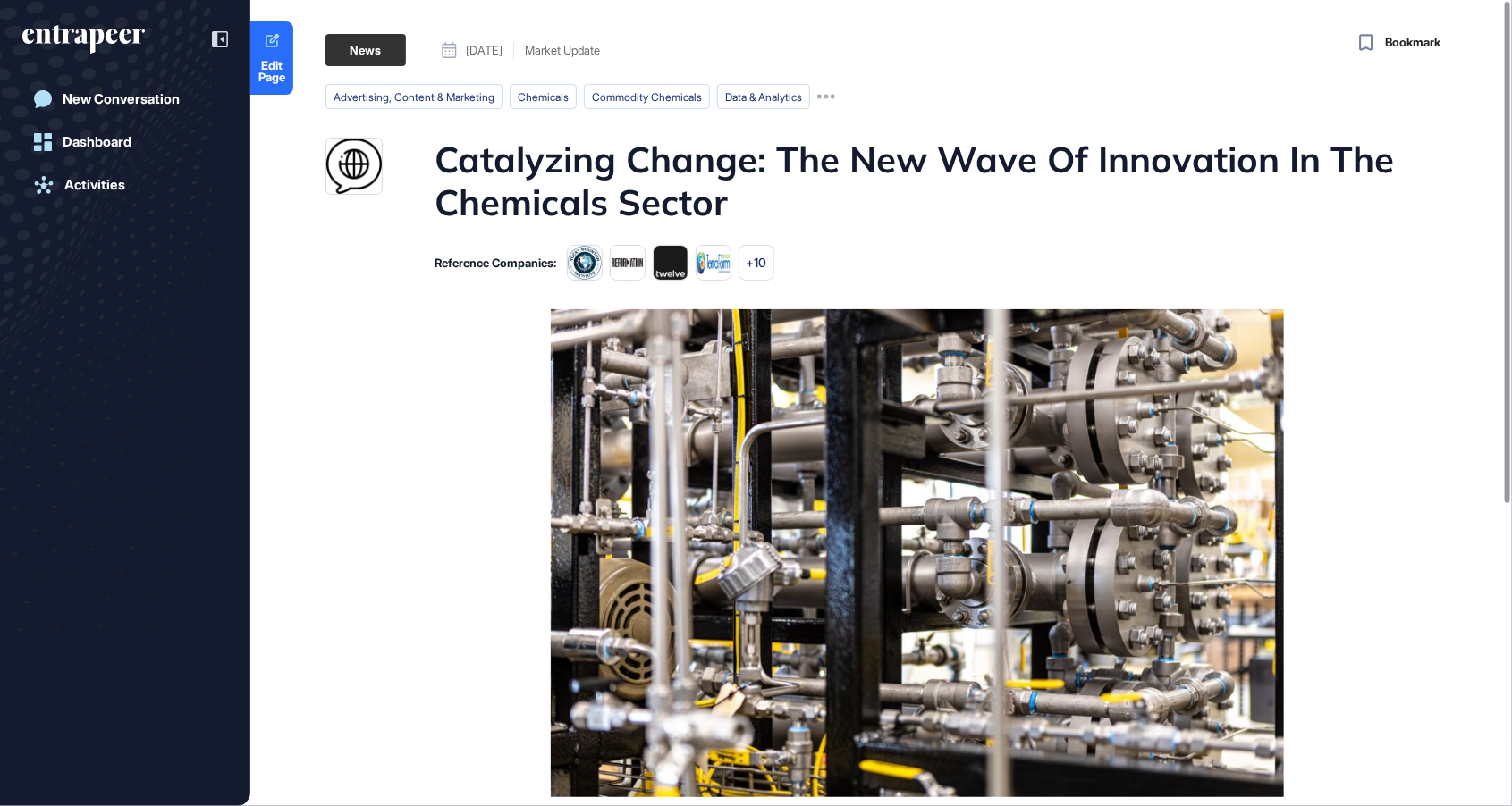
scroll to position [0, 0]
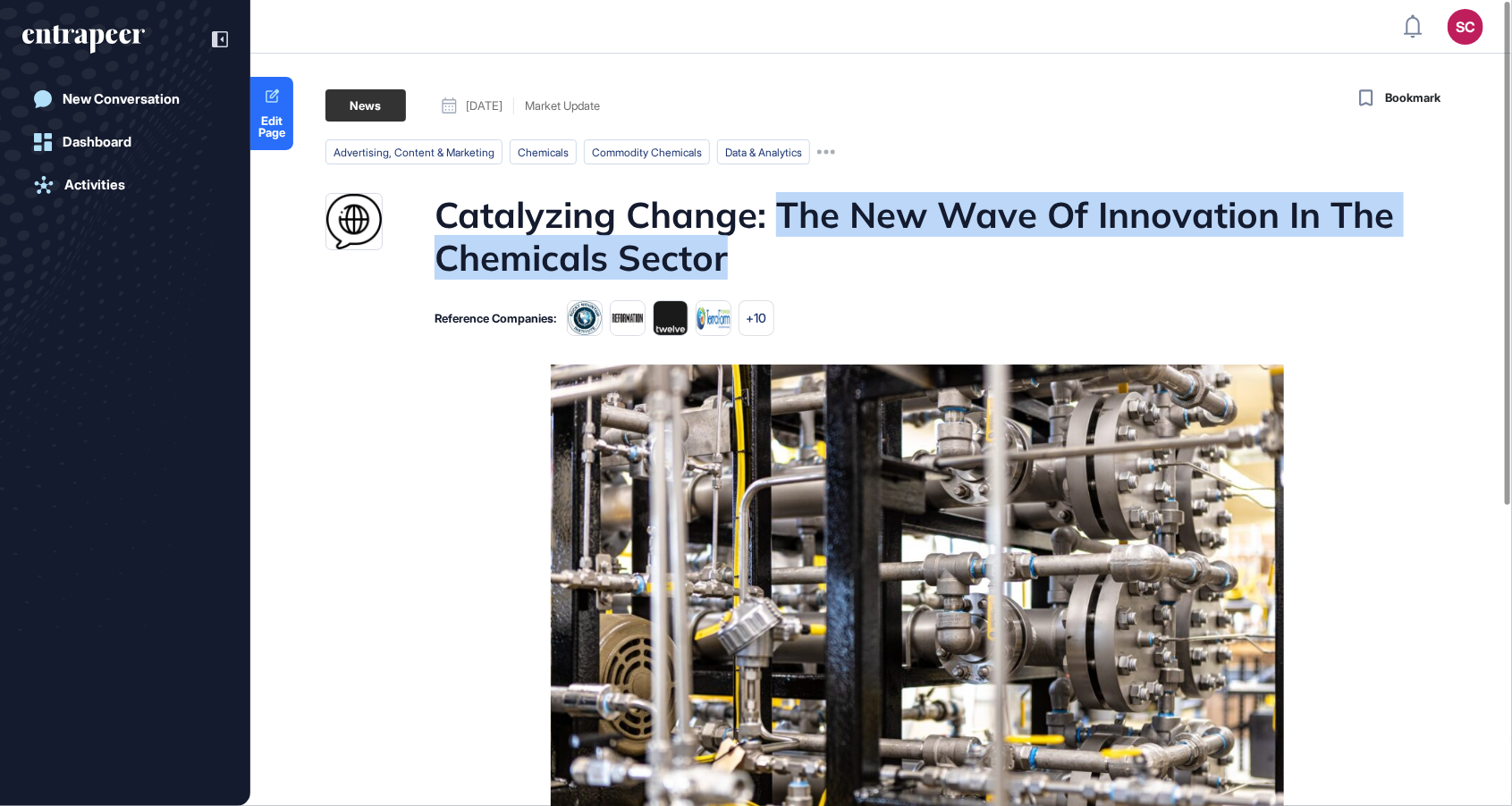
copy h1 "The New Wave Of Innovation In The Chemicals Sector"
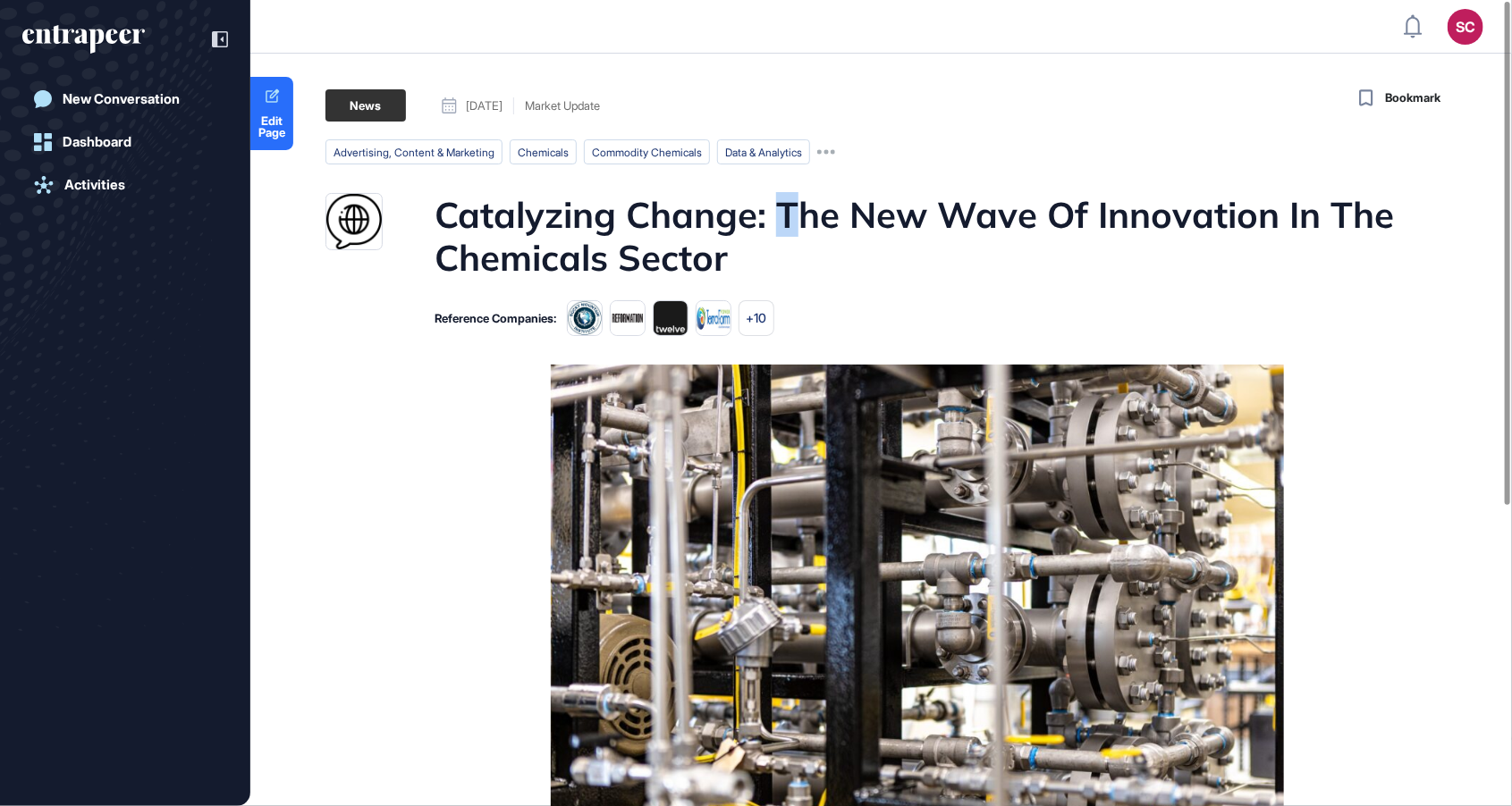
drag, startPoint x: 777, startPoint y: 214, endPoint x: 804, endPoint y: 229, distance: 30.9
click at [804, 229] on h1 "Catalyzing Change: The New Wave Of Innovation In The Chemicals Sector" at bounding box center [915, 235] width 962 height 86
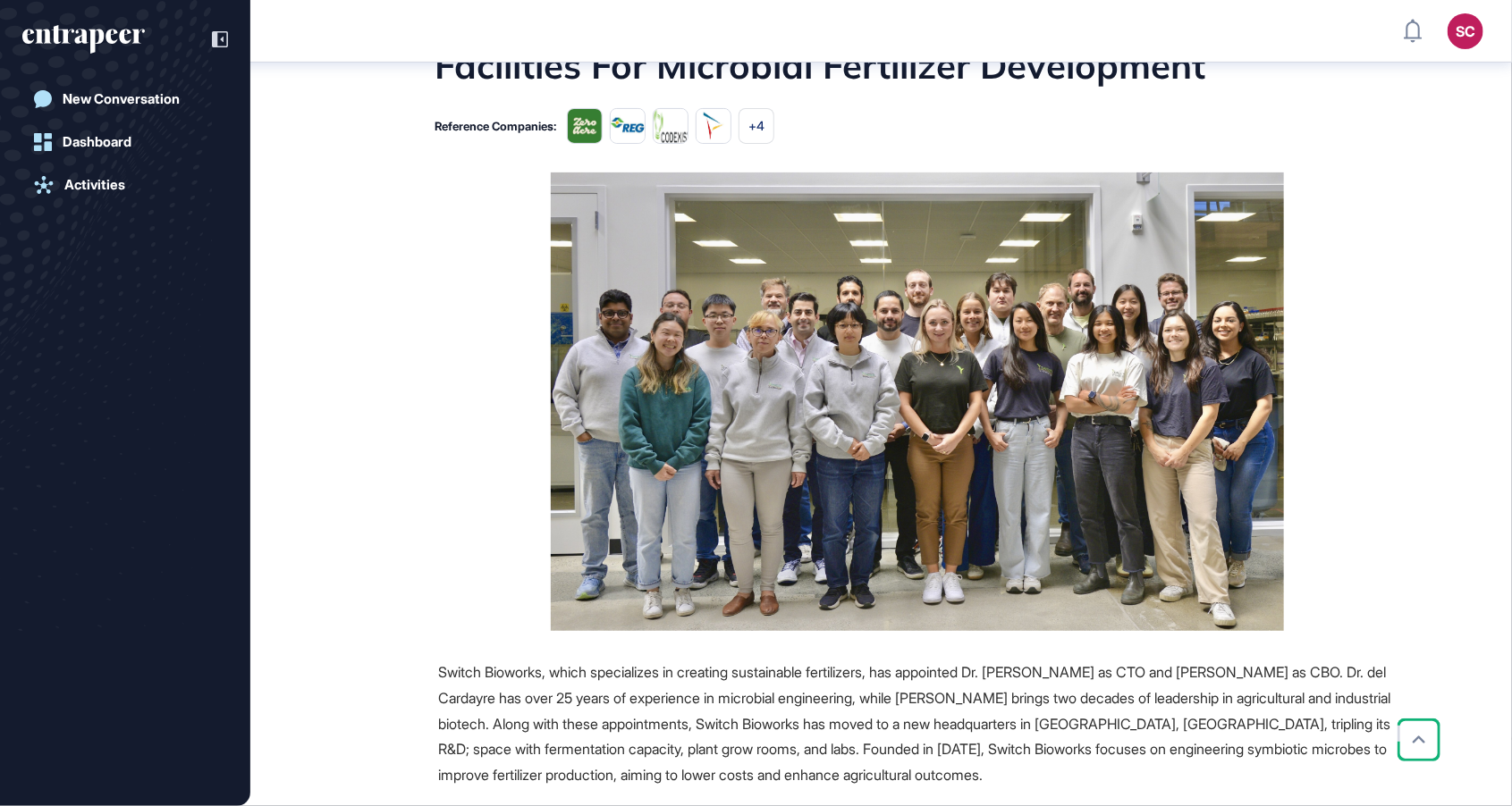
scroll to position [484, 0]
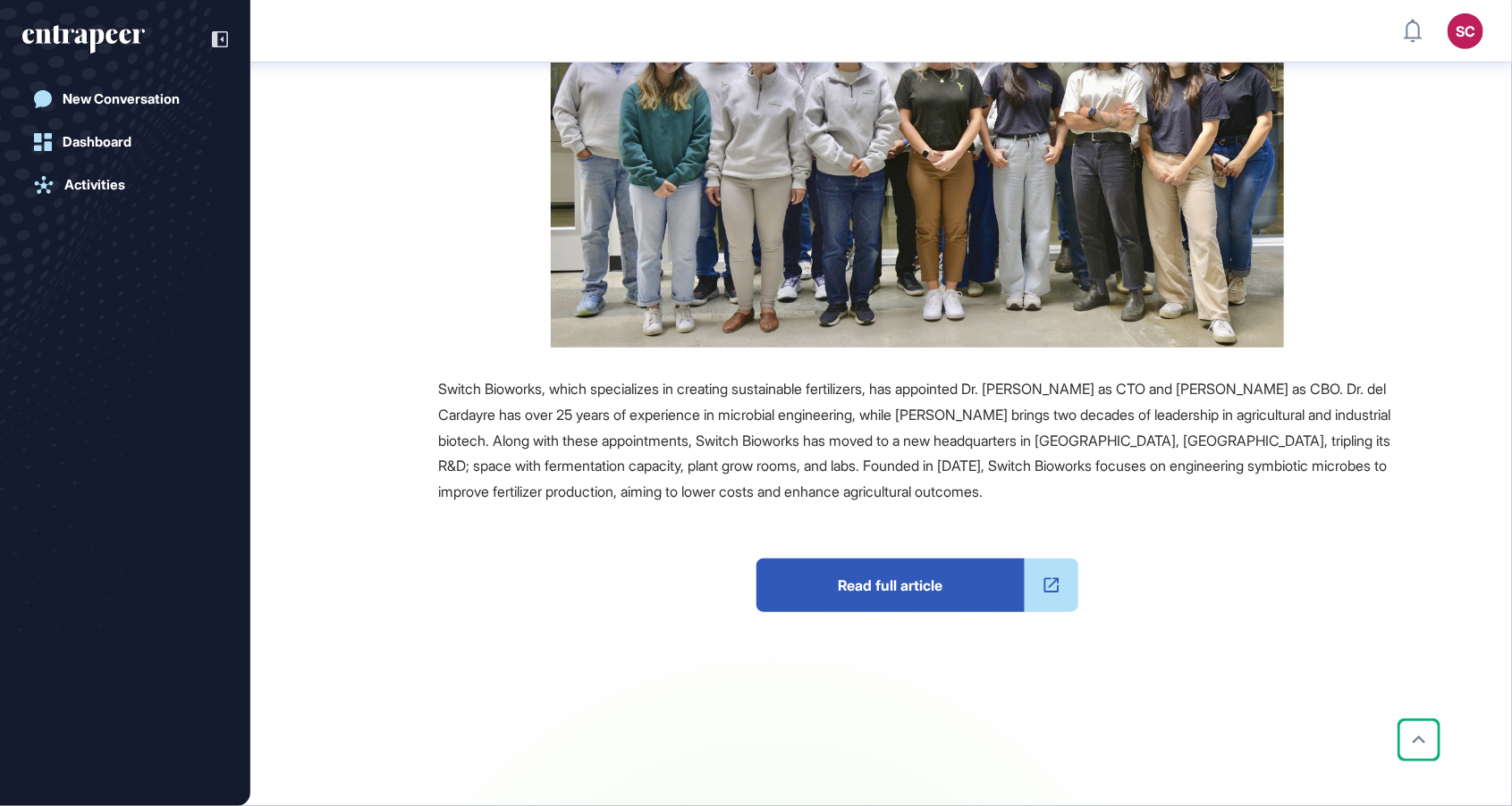
click at [875, 574] on span "Read full article" at bounding box center [890, 584] width 268 height 53
click at [924, 594] on span "Read full article" at bounding box center [890, 584] width 268 height 53
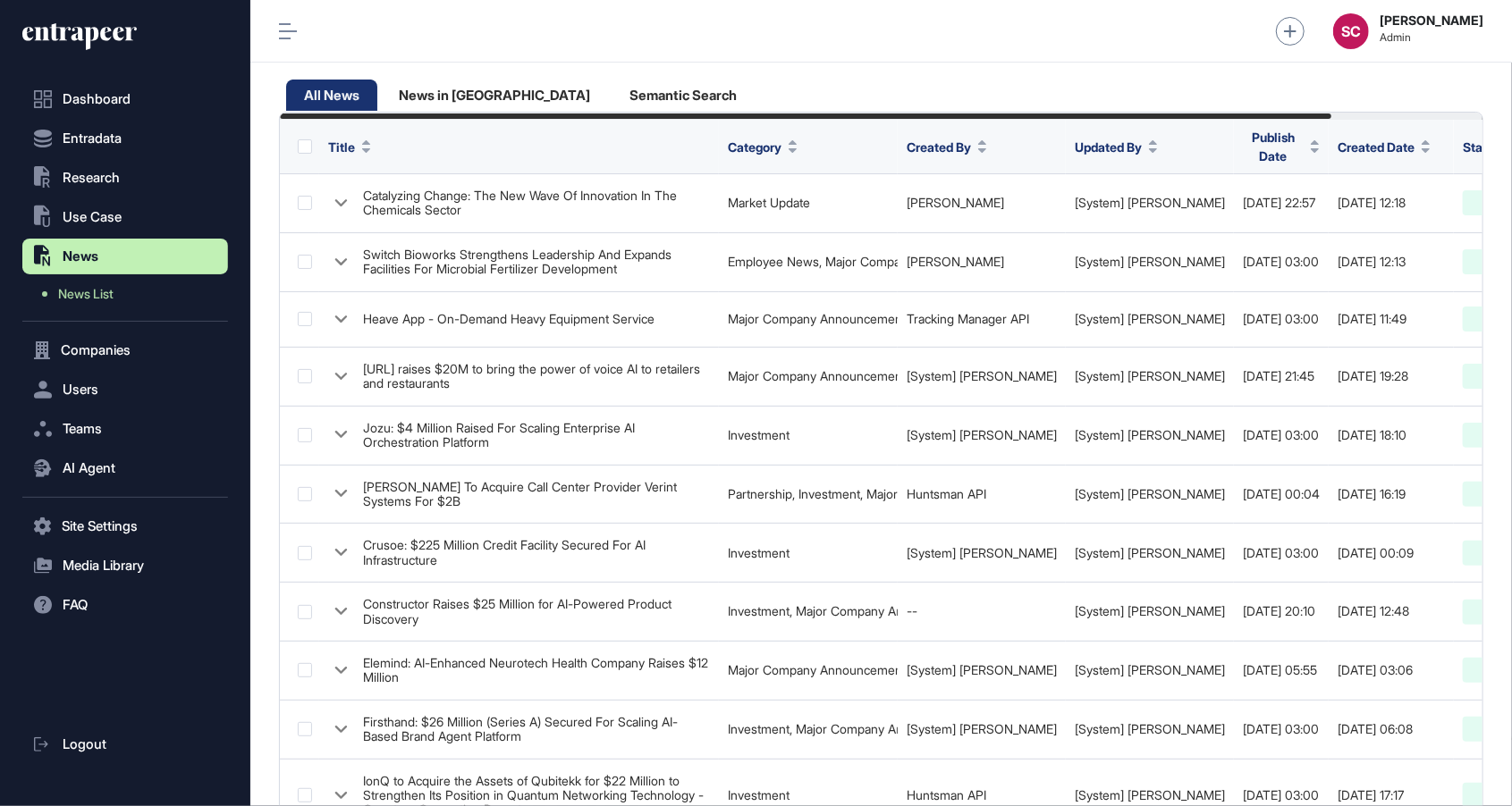
scroll to position [118, 0]
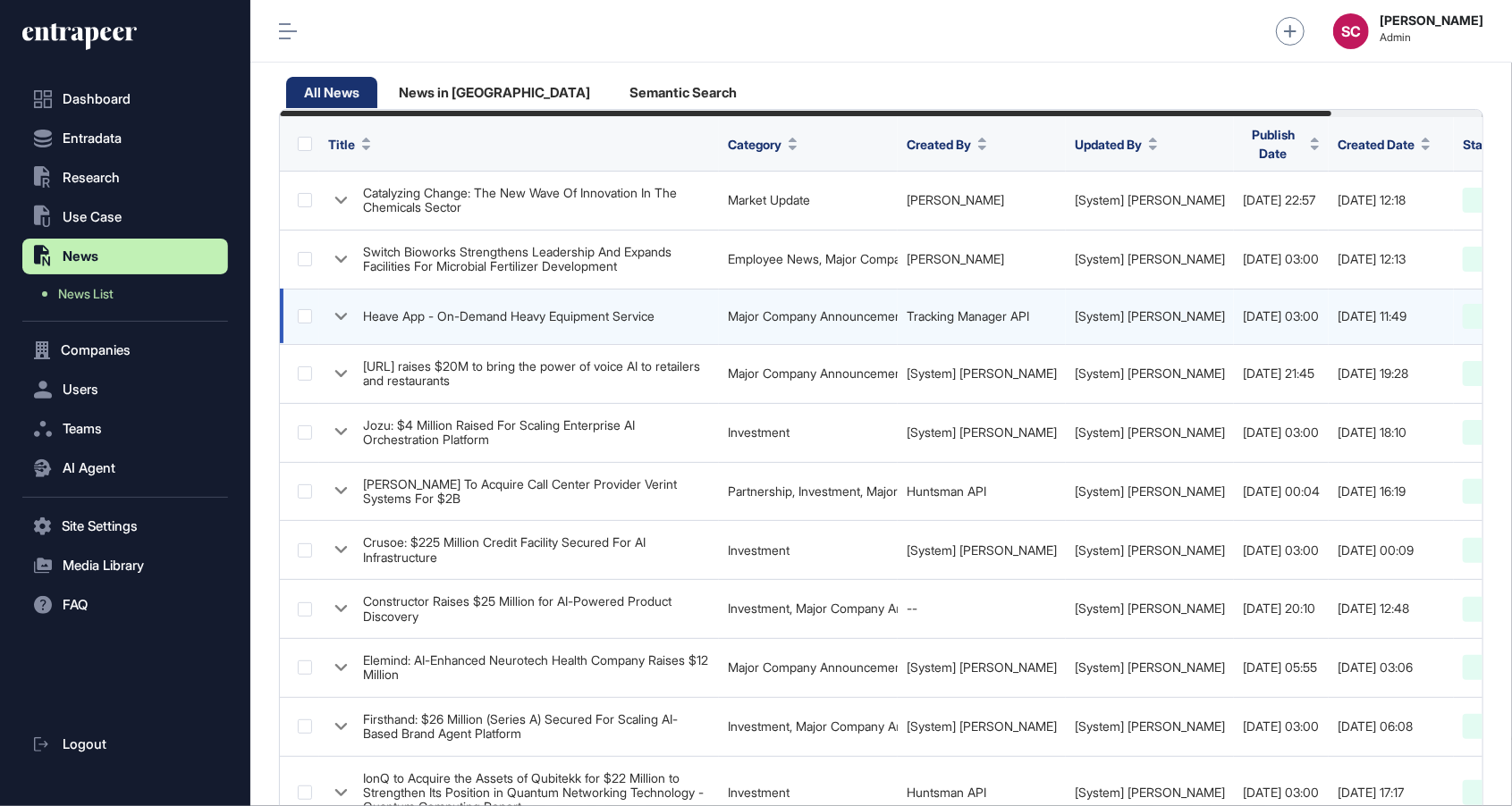
click at [1029, 308] on link "Tracking Manager API" at bounding box center [967, 316] width 122 height 15
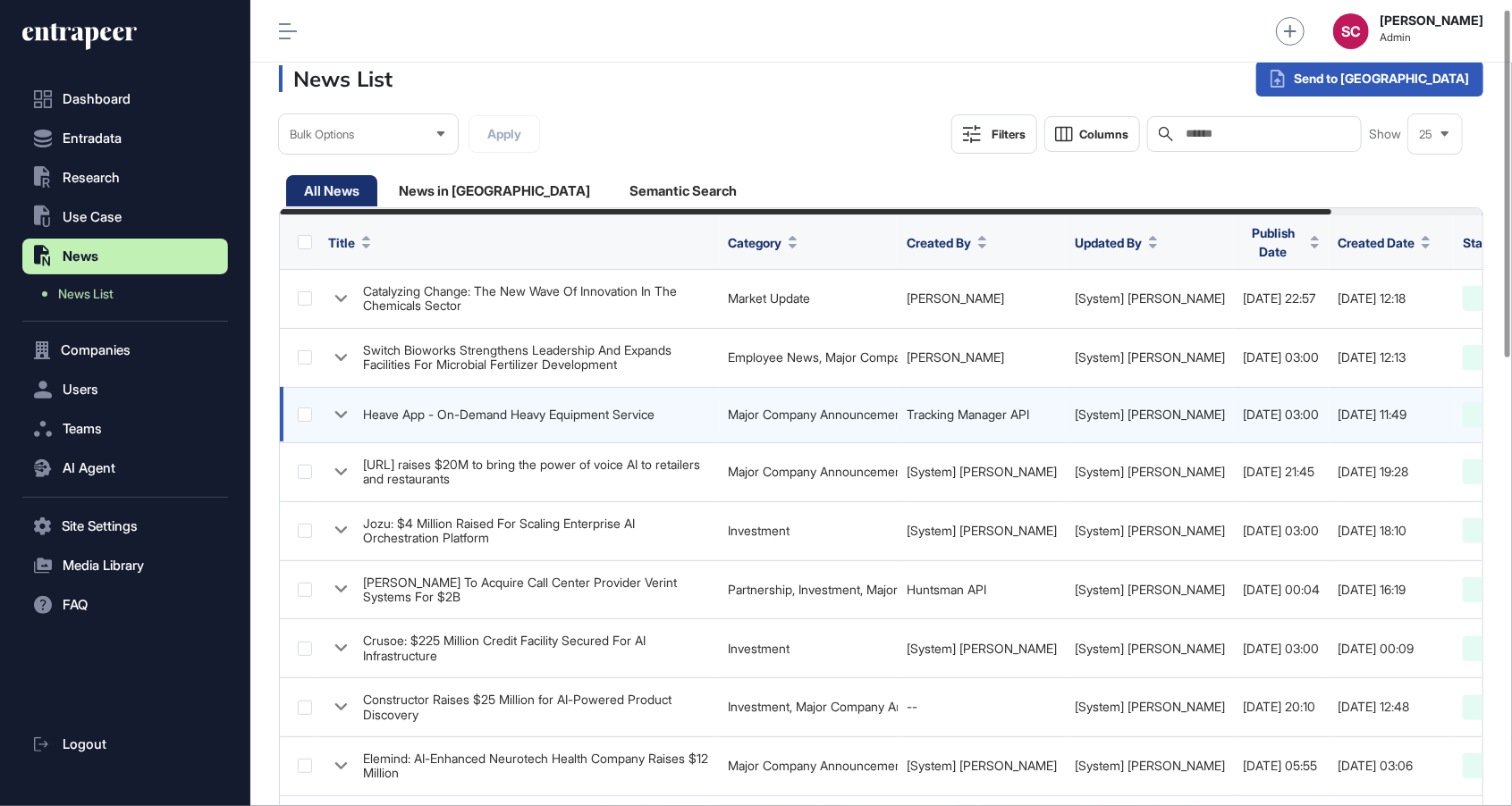
scroll to position [0, 0]
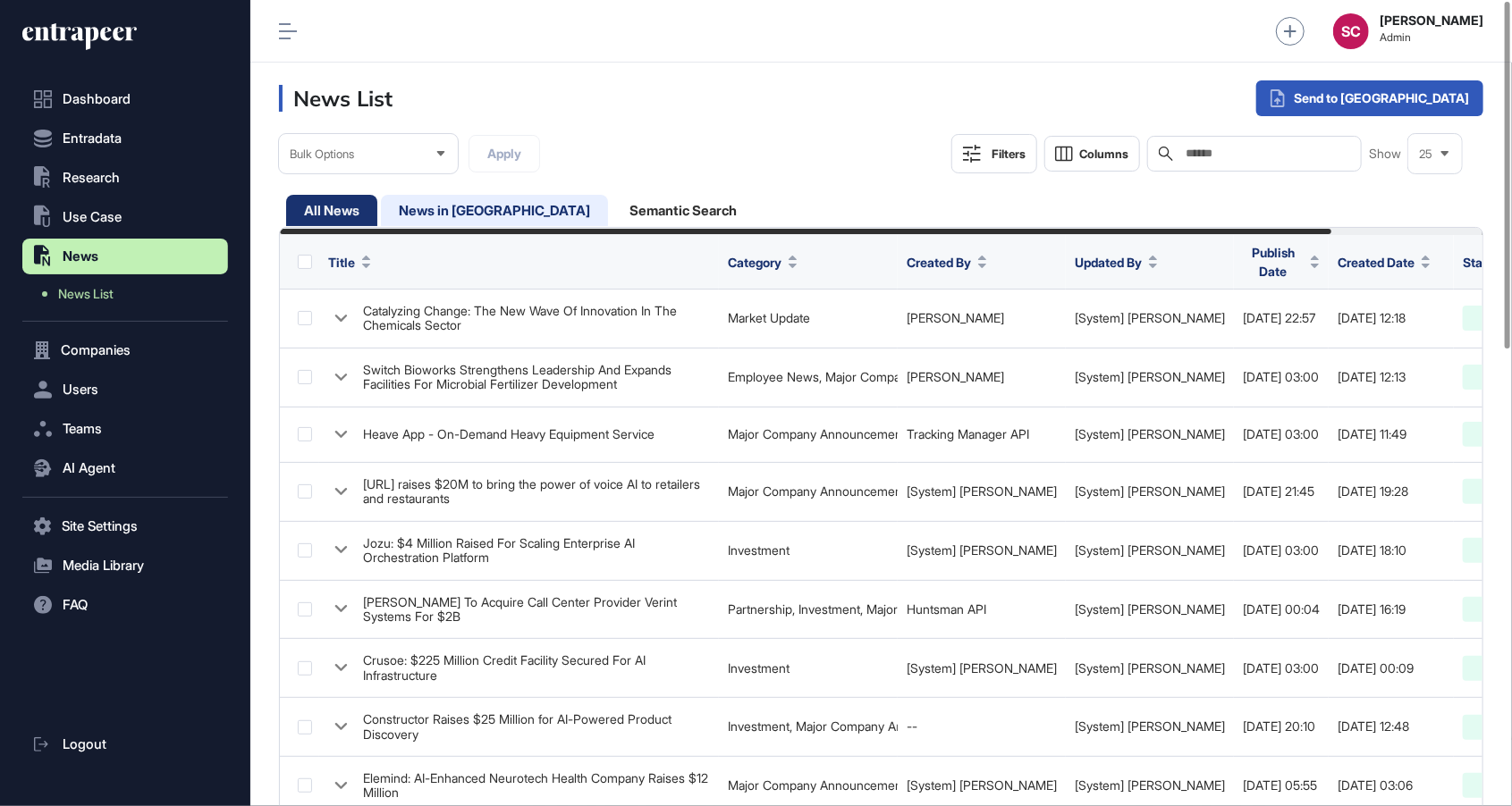
click at [612, 209] on div "News in Queue" at bounding box center [683, 210] width 143 height 32
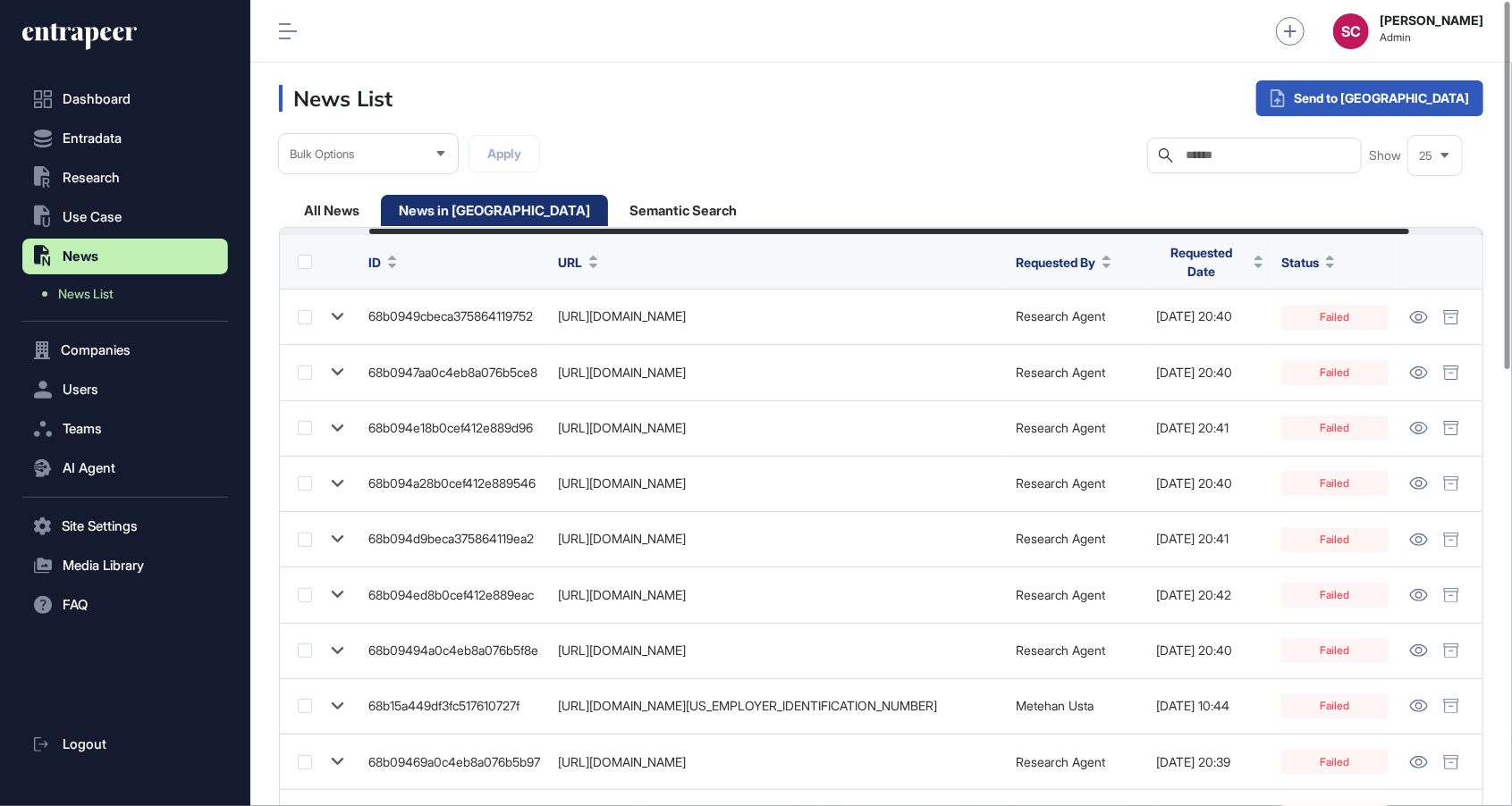
scroll to position [0, 189]
click at [1216, 275] on span "Requested Date" at bounding box center [1200, 261] width 91 height 37
click at [1231, 355] on div "Sort Descending" at bounding box center [1215, 346] width 111 height 26
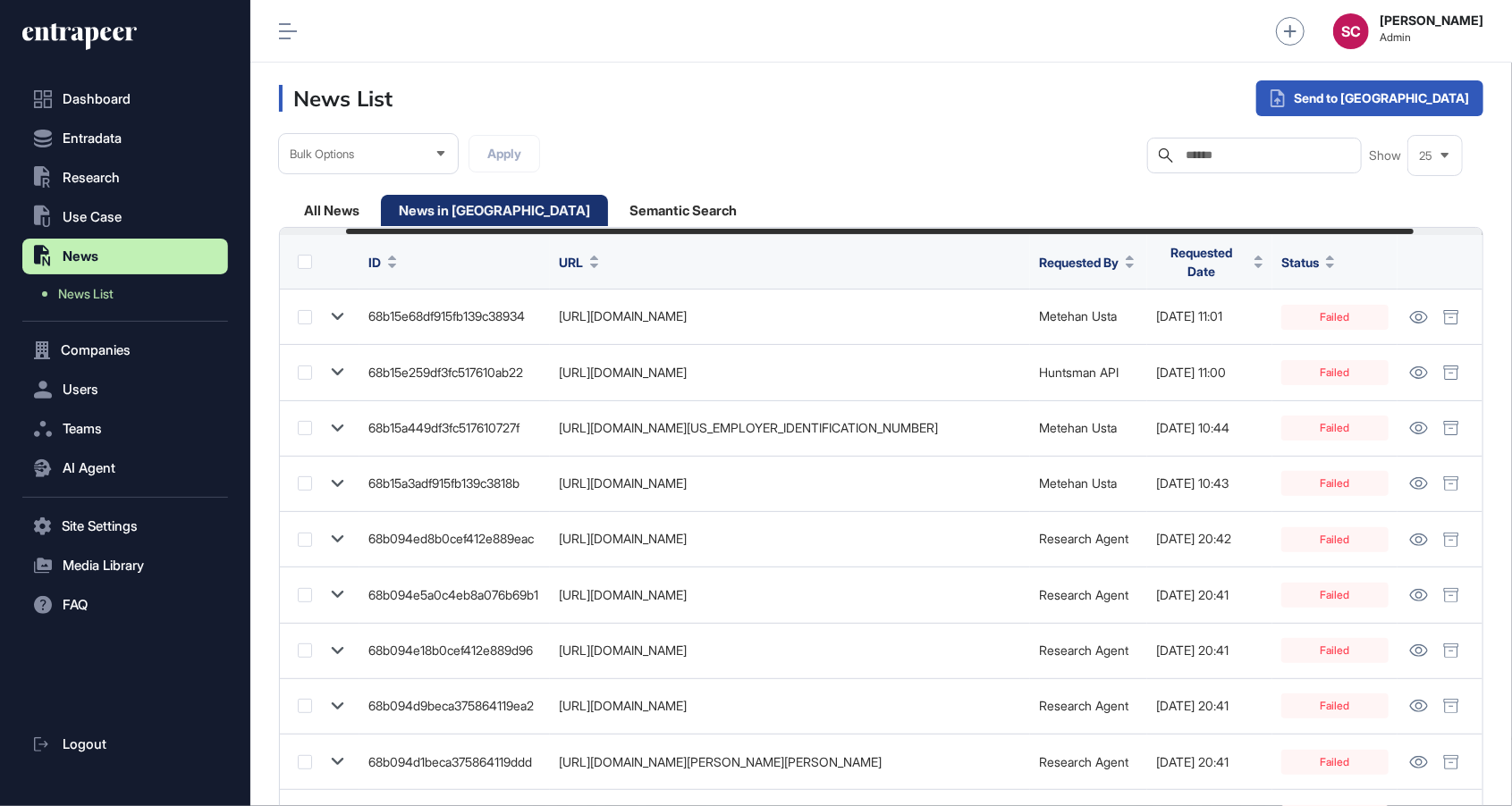
scroll to position [0, 152]
click at [381, 215] on div "All News" at bounding box center [494, 210] width 227 height 32
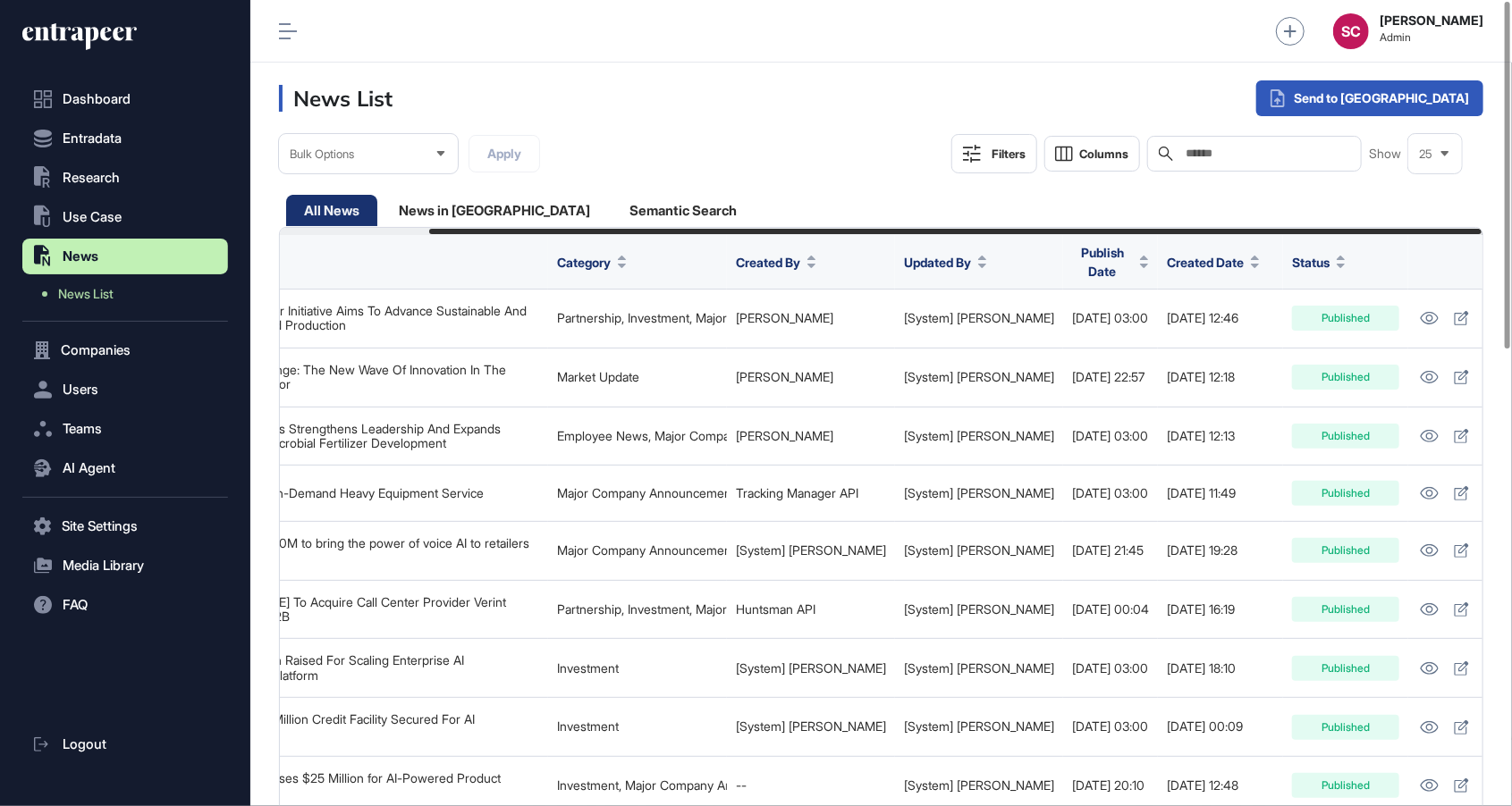
scroll to position [0, 173]
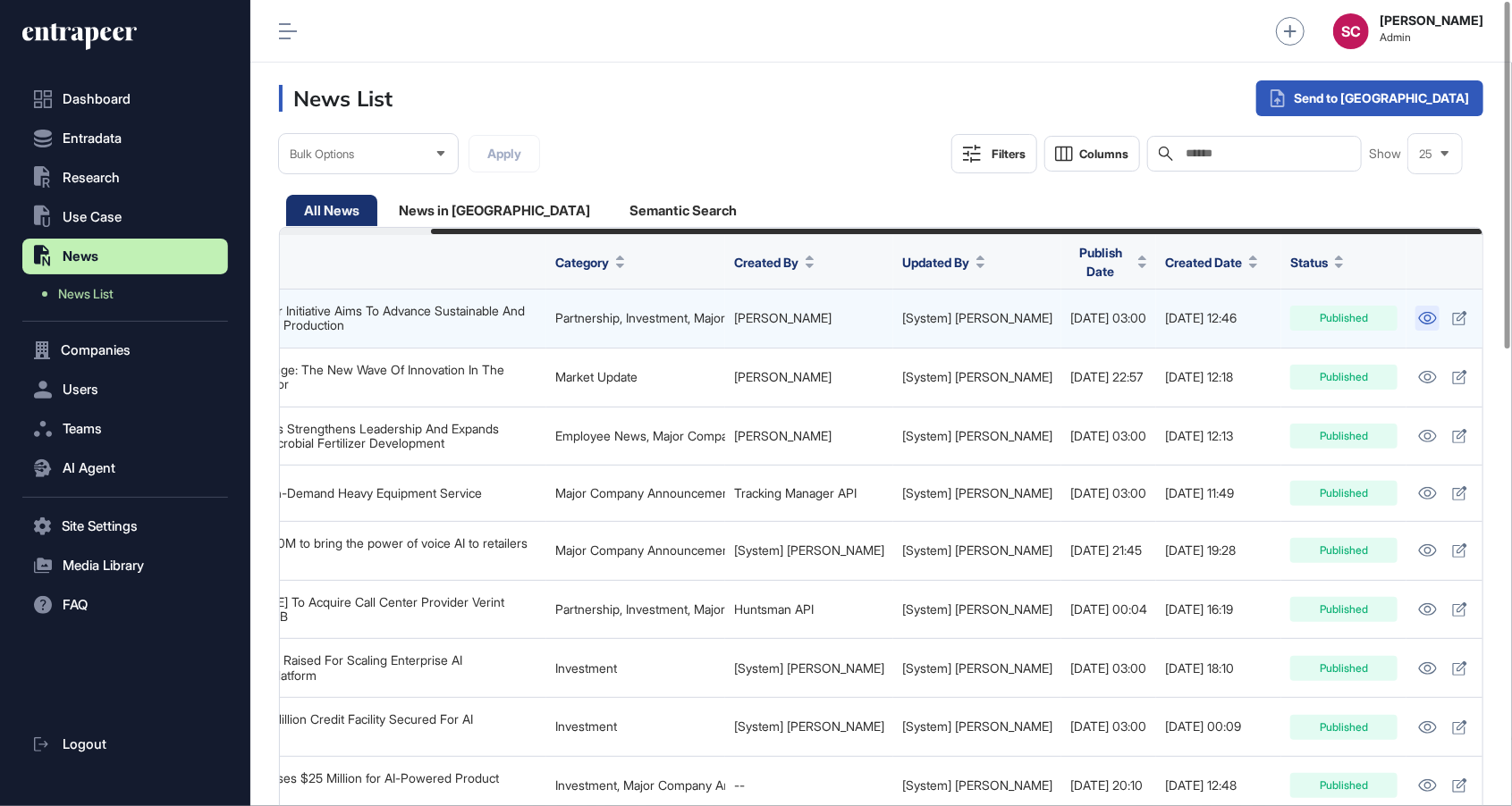
click at [1415, 321] on link at bounding box center [1427, 318] width 24 height 25
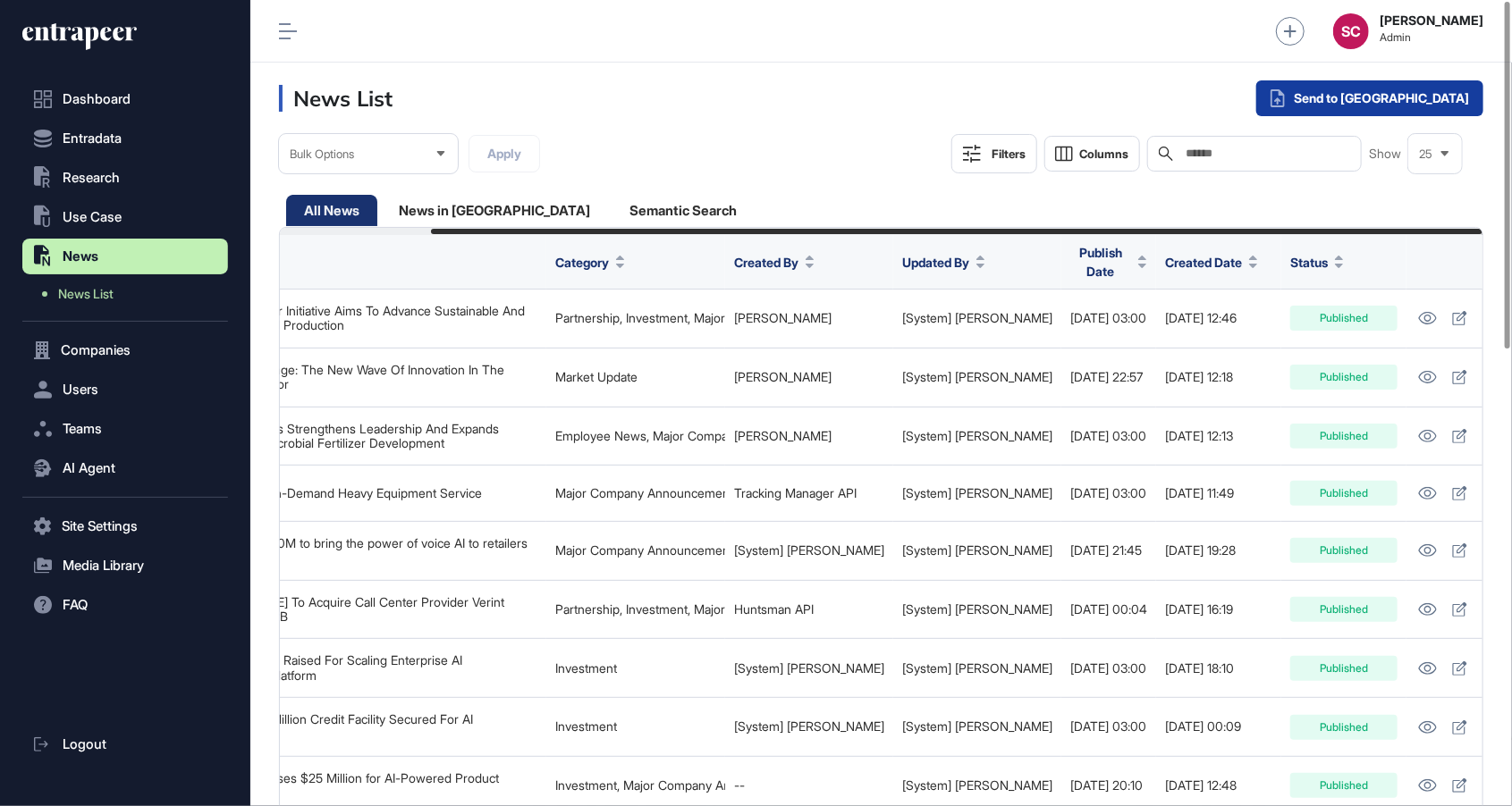
click at [1429, 99] on div "Send to Portia" at bounding box center [1369, 99] width 227 height 36
click at [1389, 102] on div "Send to Portia" at bounding box center [1369, 99] width 227 height 36
click at [1380, 141] on div "Single Request" at bounding box center [1322, 144] width 116 height 33
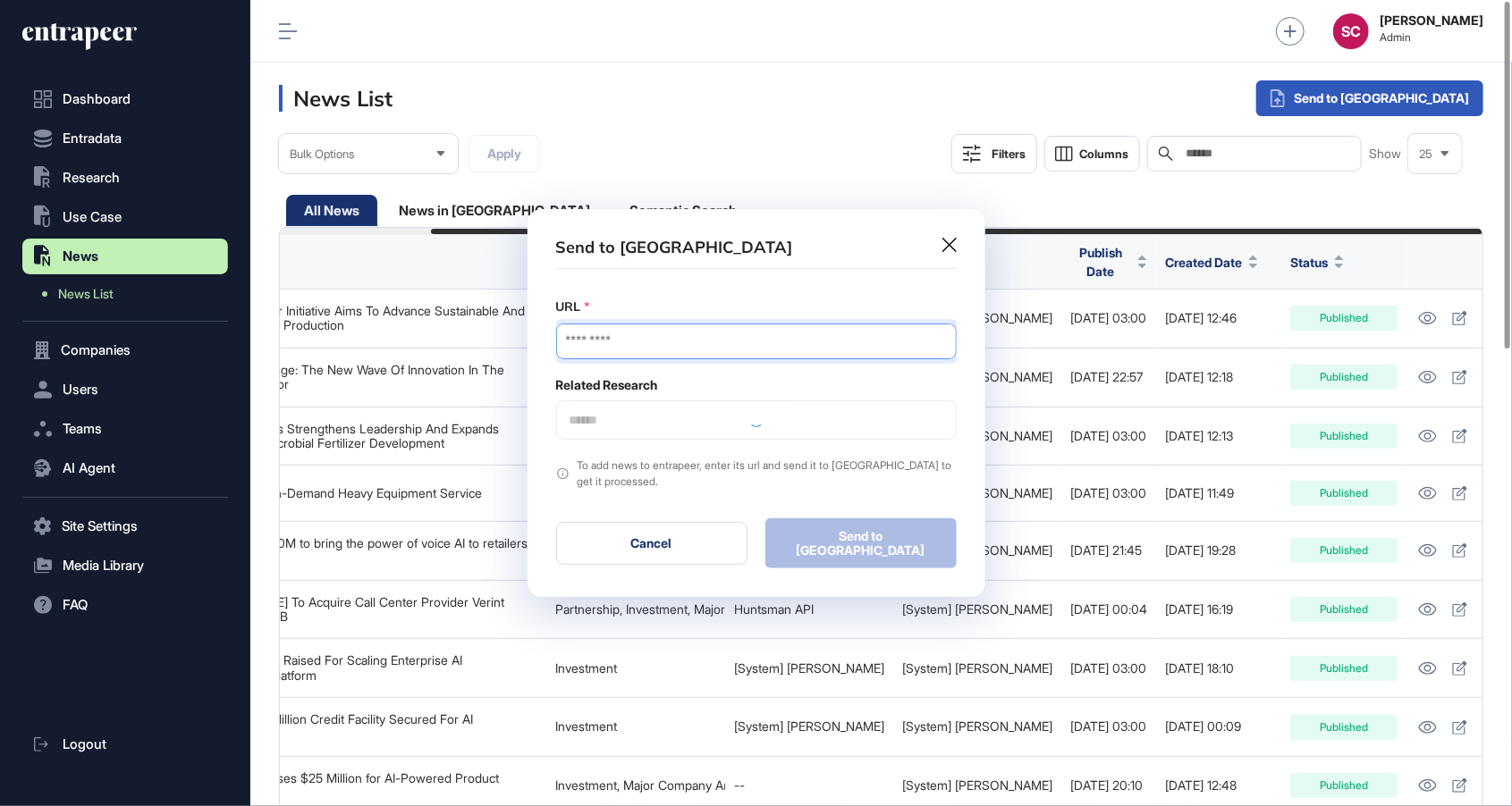
click at [803, 347] on input "URL" at bounding box center [756, 342] width 401 height 36
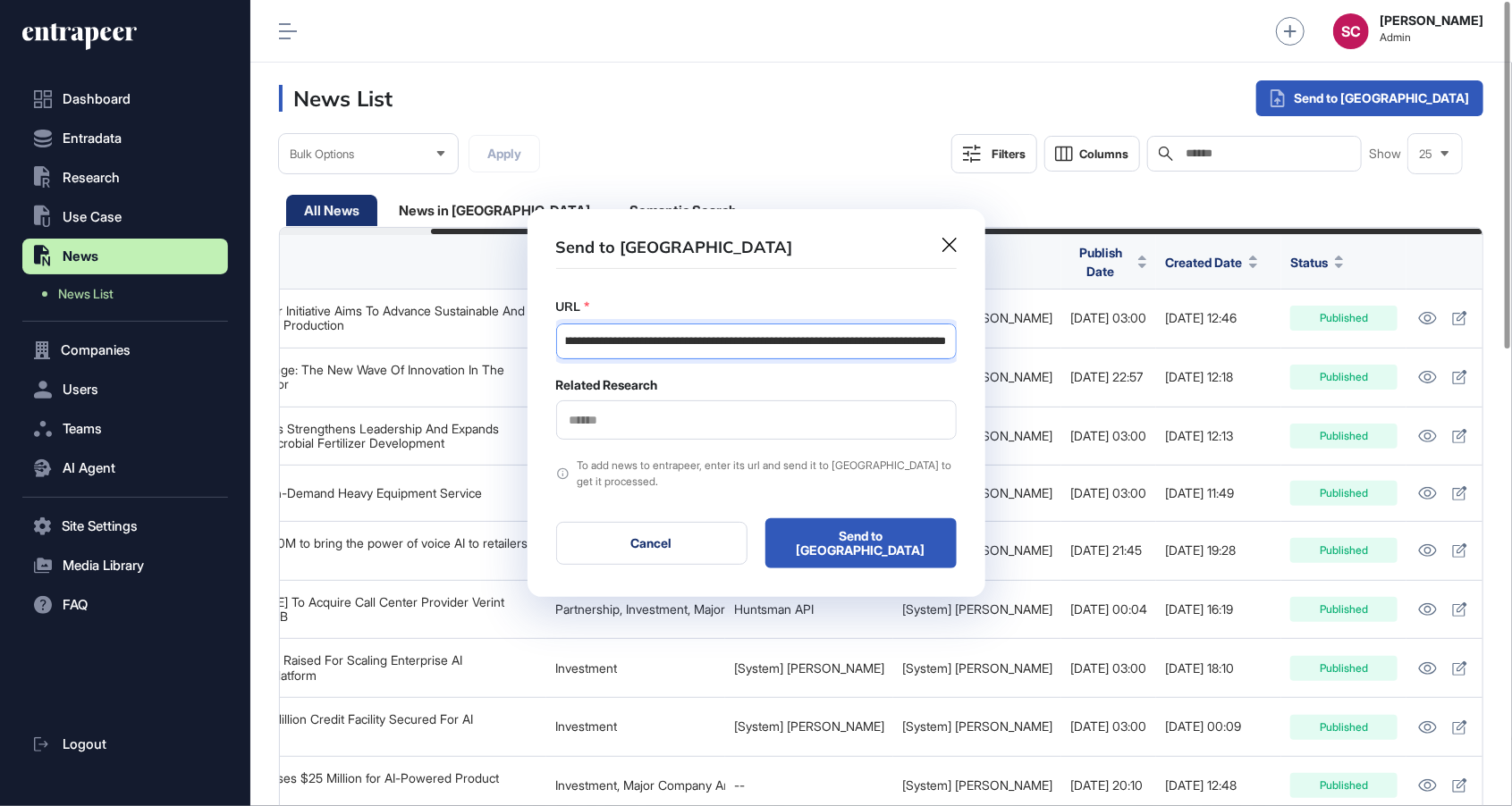
type input "**********"
click at [616, 416] on input "text" at bounding box center [756, 420] width 377 height 15
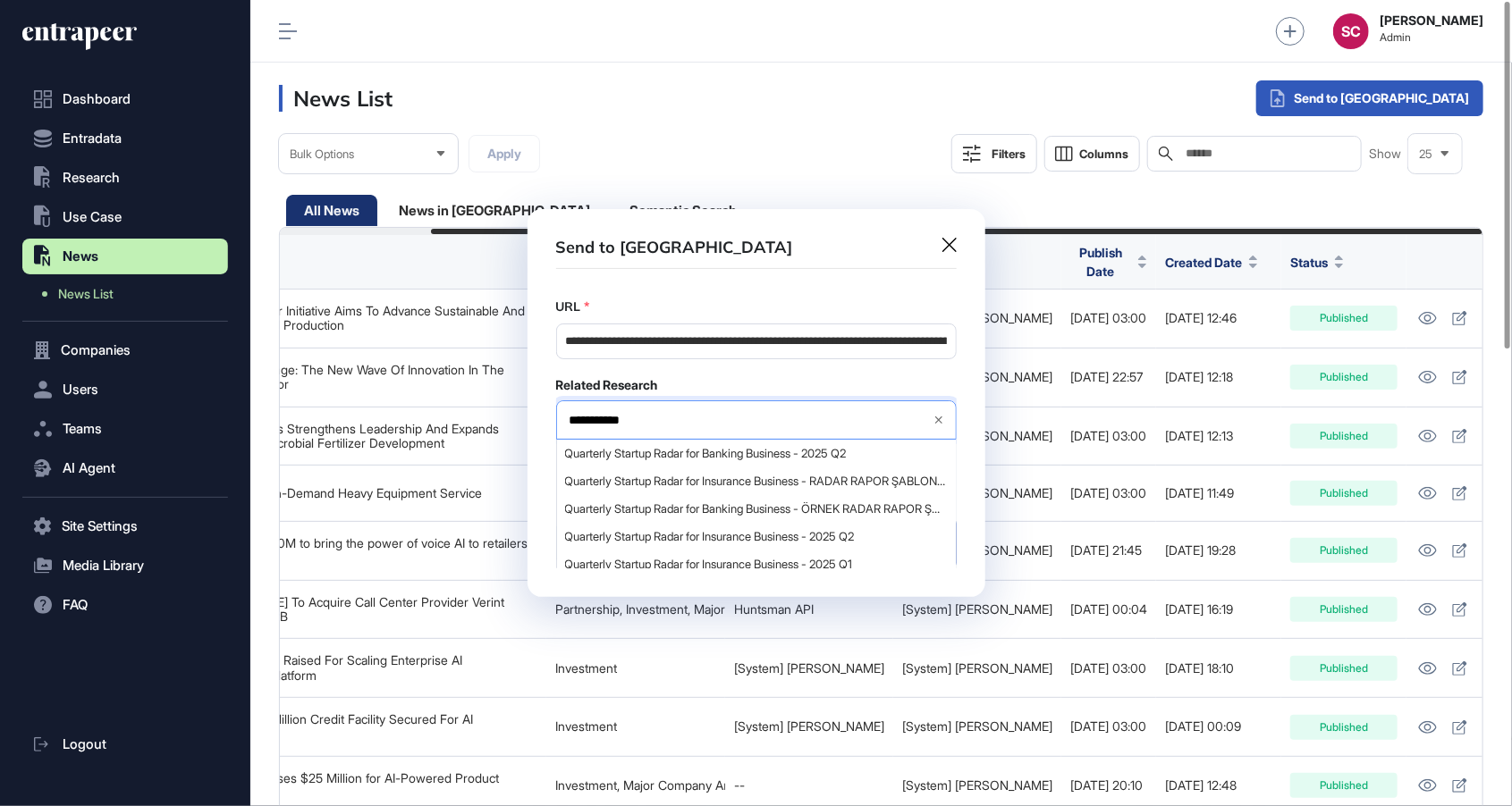
type input "**********"
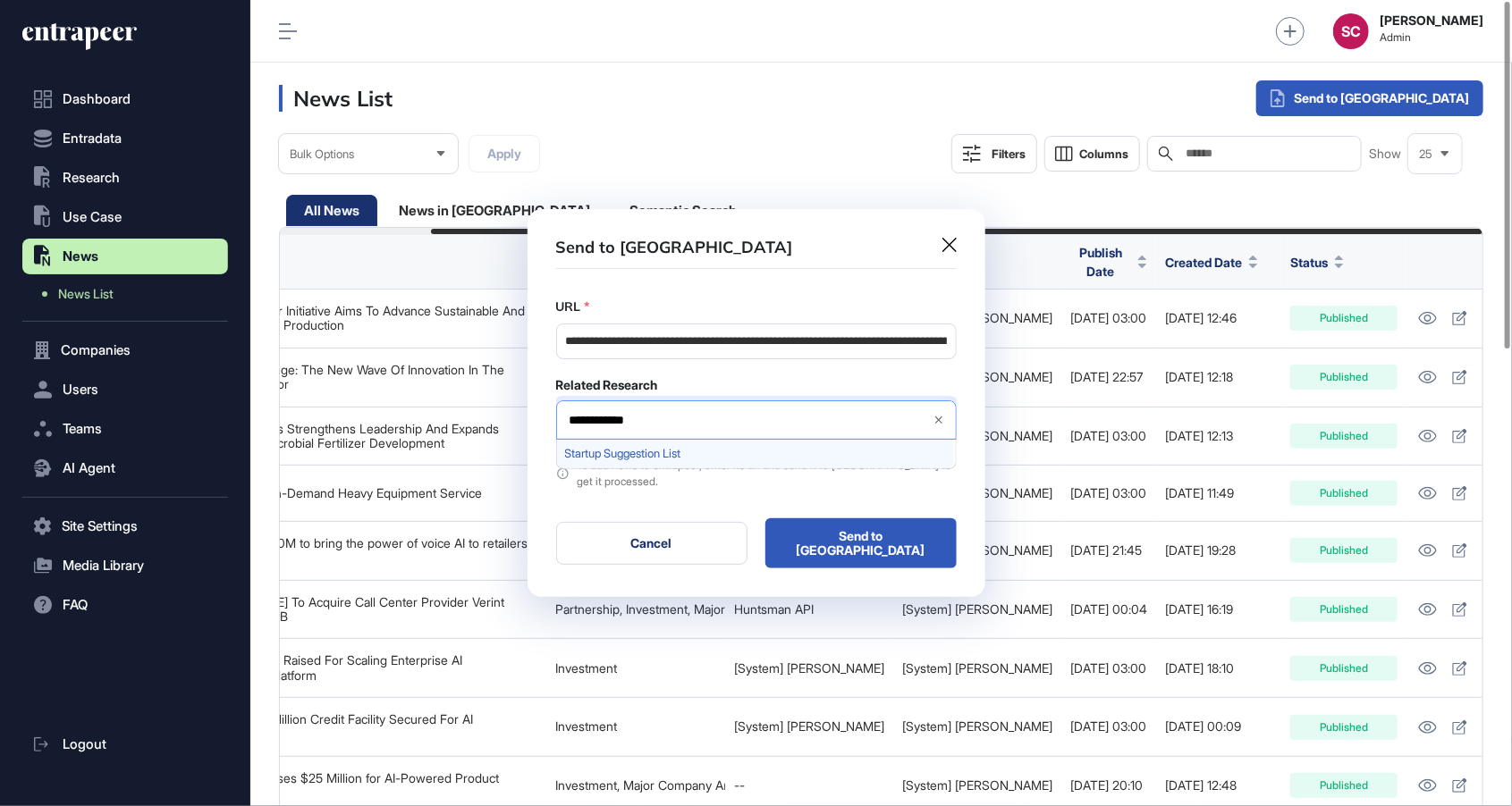
click at [612, 452] on span "Startup Suggestion List" at bounding box center [755, 453] width 381 height 14
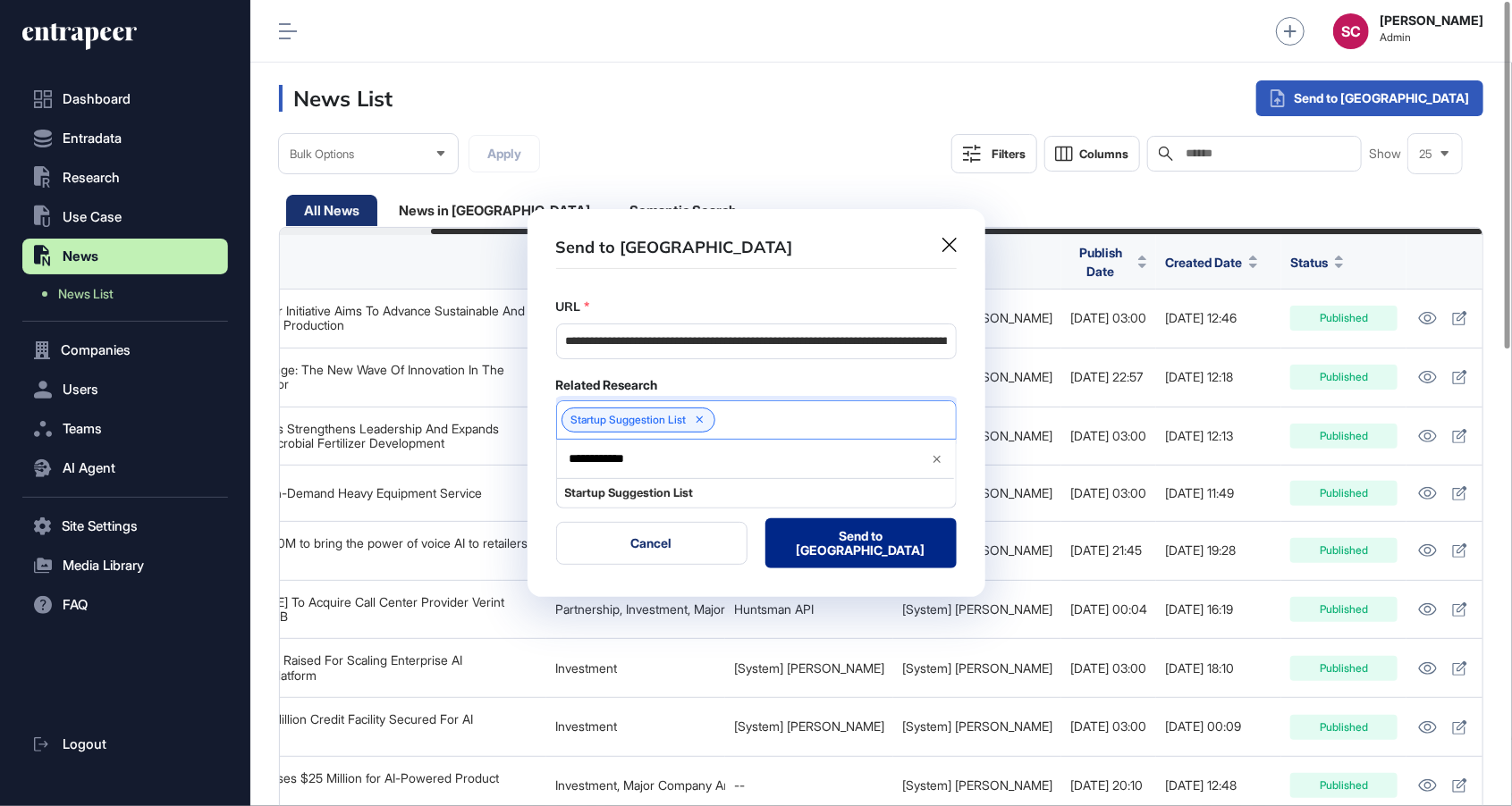
click at [858, 541] on button "Send to Portia" at bounding box center [861, 543] width 191 height 50
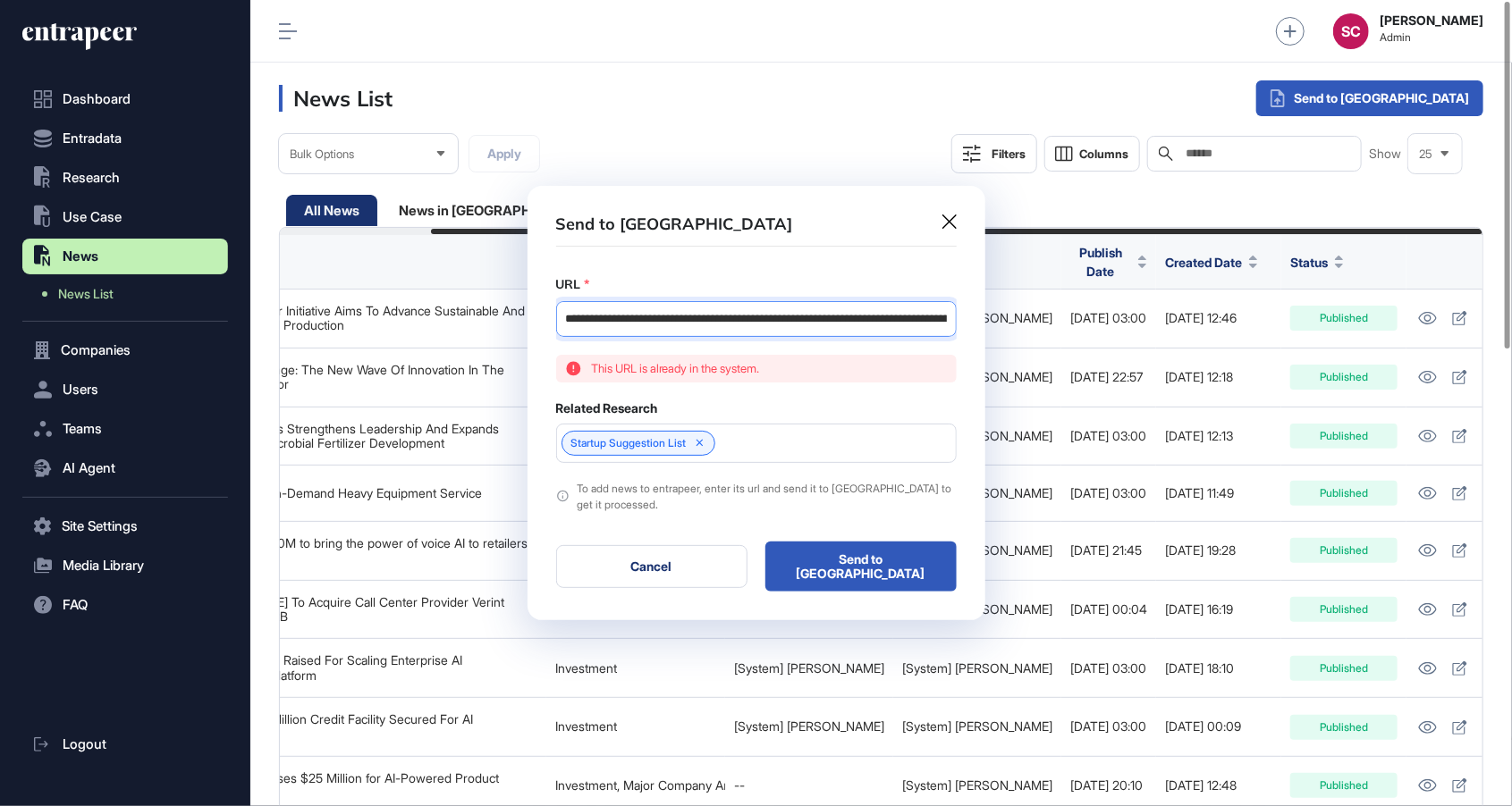
click at [858, 320] on input "**********" at bounding box center [756, 319] width 401 height 36
click at [613, 119] on div at bounding box center [756, 403] width 1512 height 806
click at [953, 225] on icon at bounding box center [949, 222] width 14 height 14
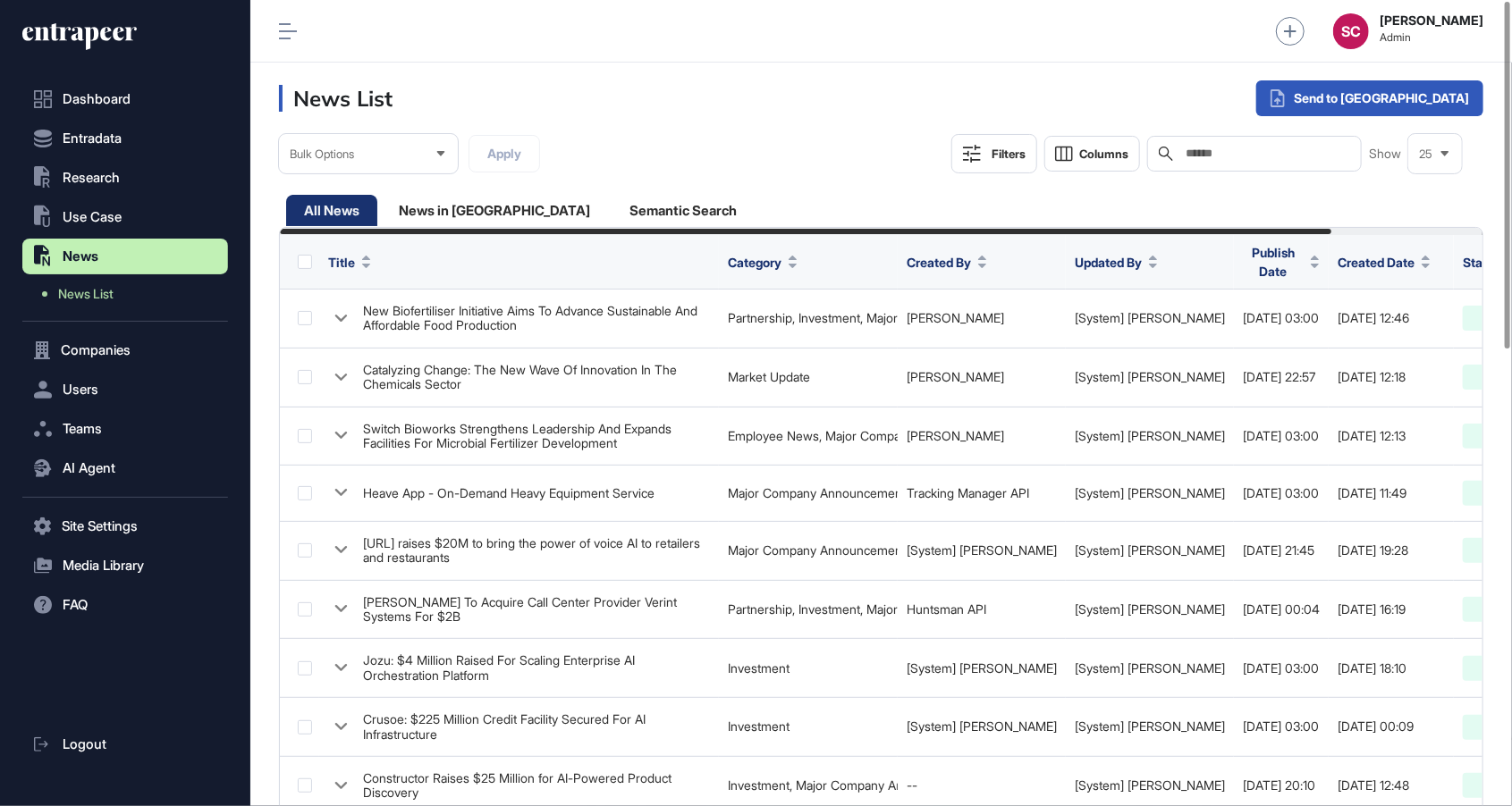
click at [1188, 158] on input "text" at bounding box center [1267, 154] width 166 height 14
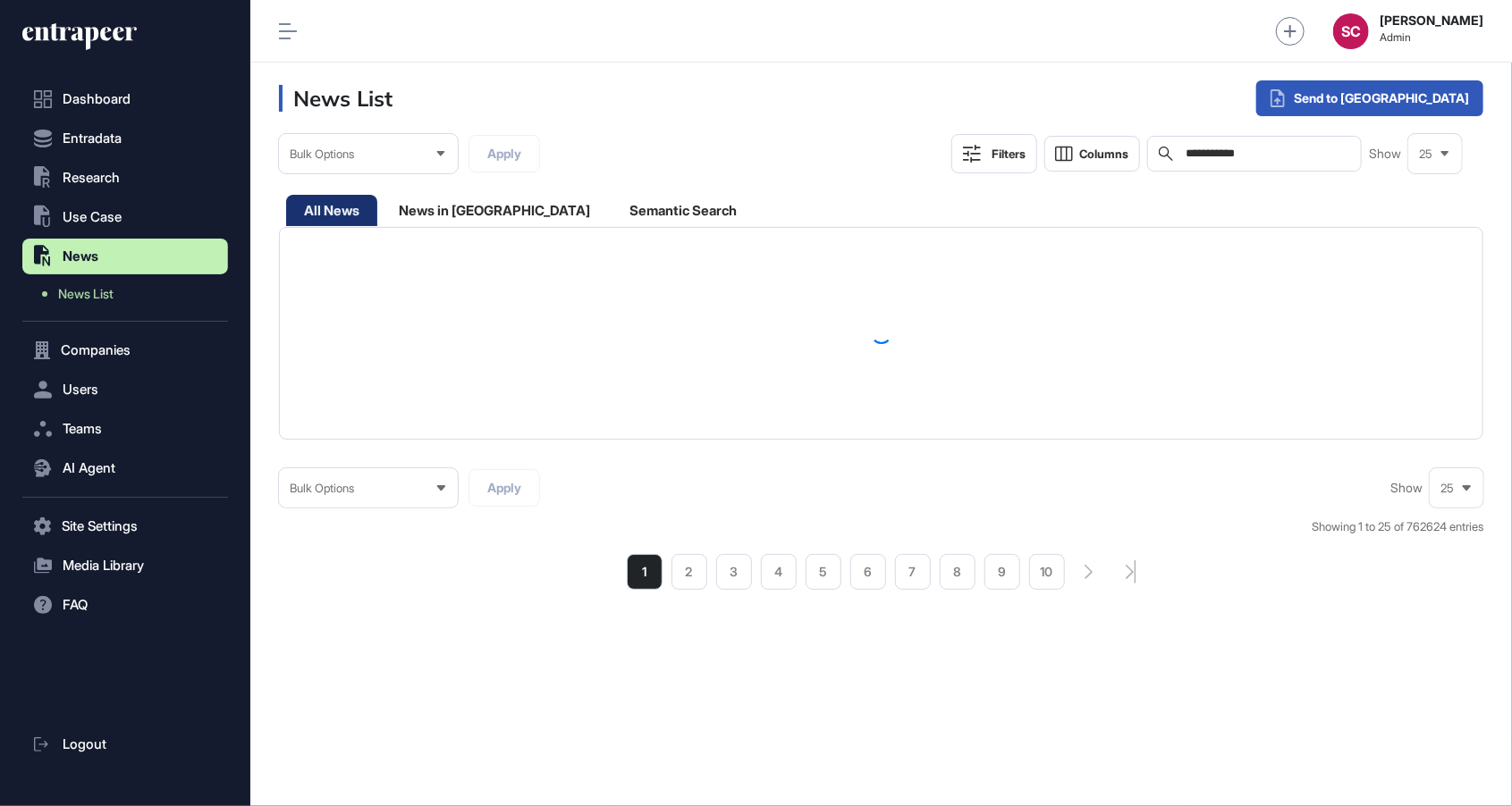
type input "**********"
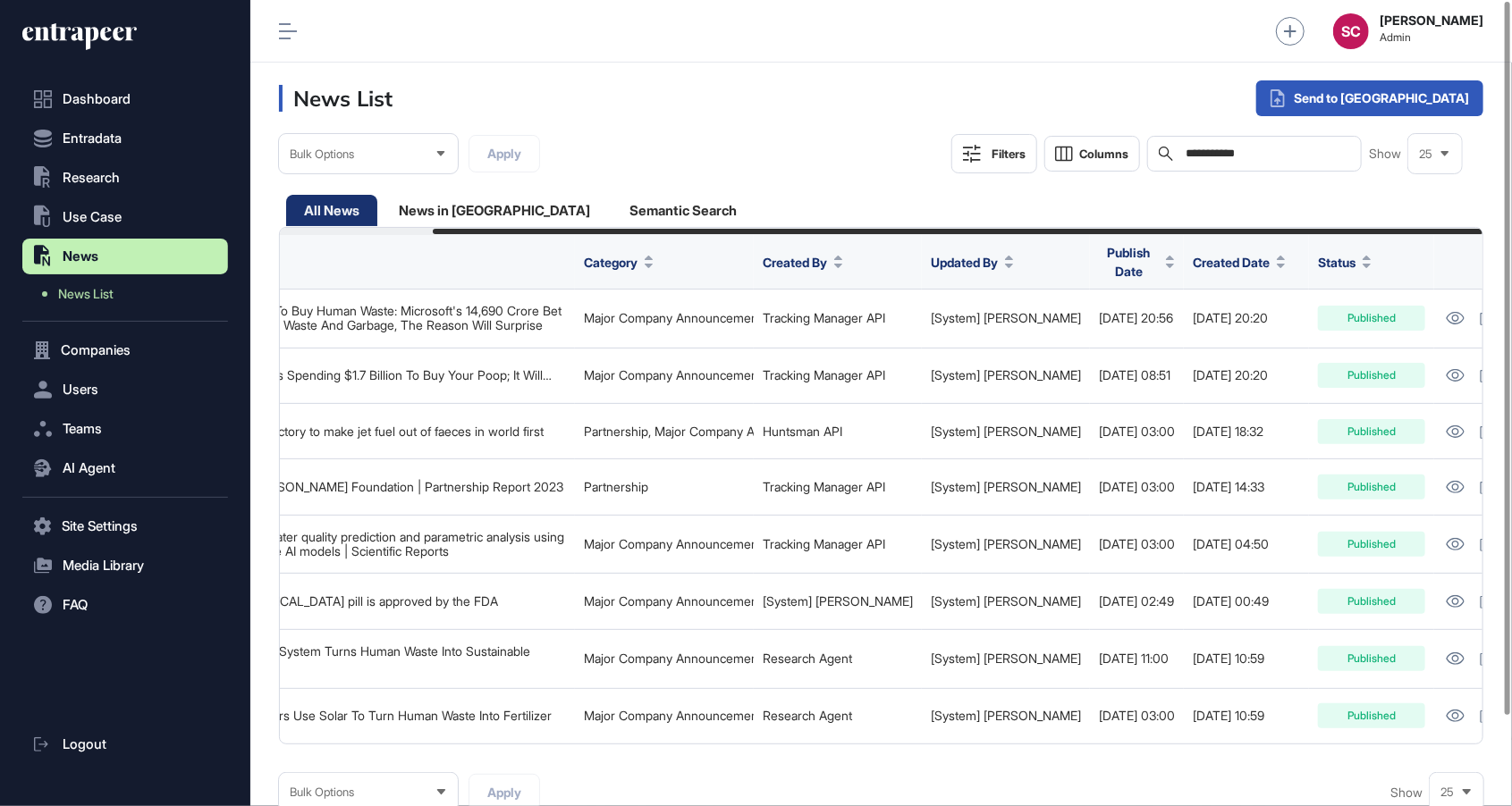
scroll to position [0, 176]
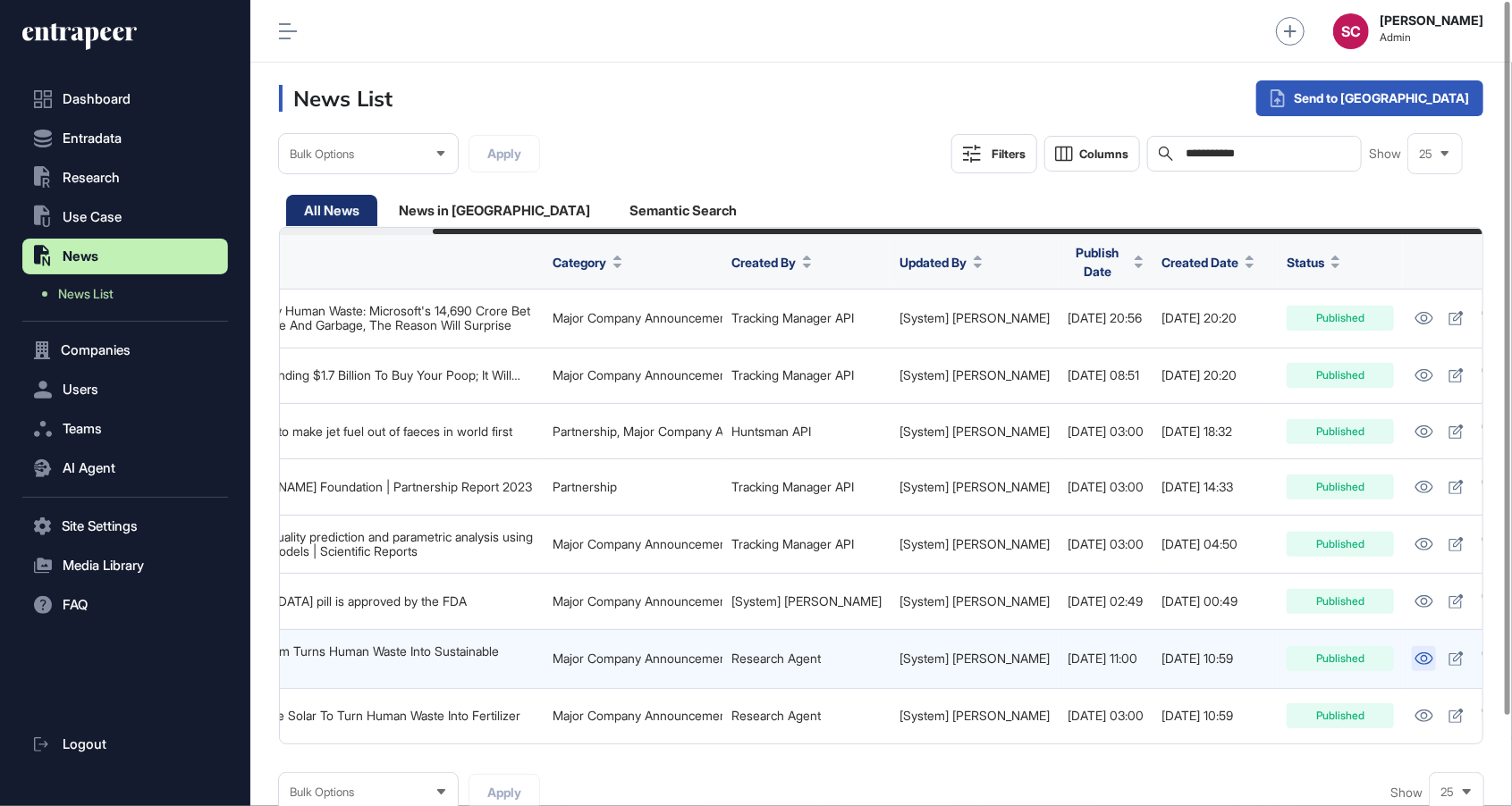
click at [1414, 664] on icon at bounding box center [1423, 659] width 19 height 13
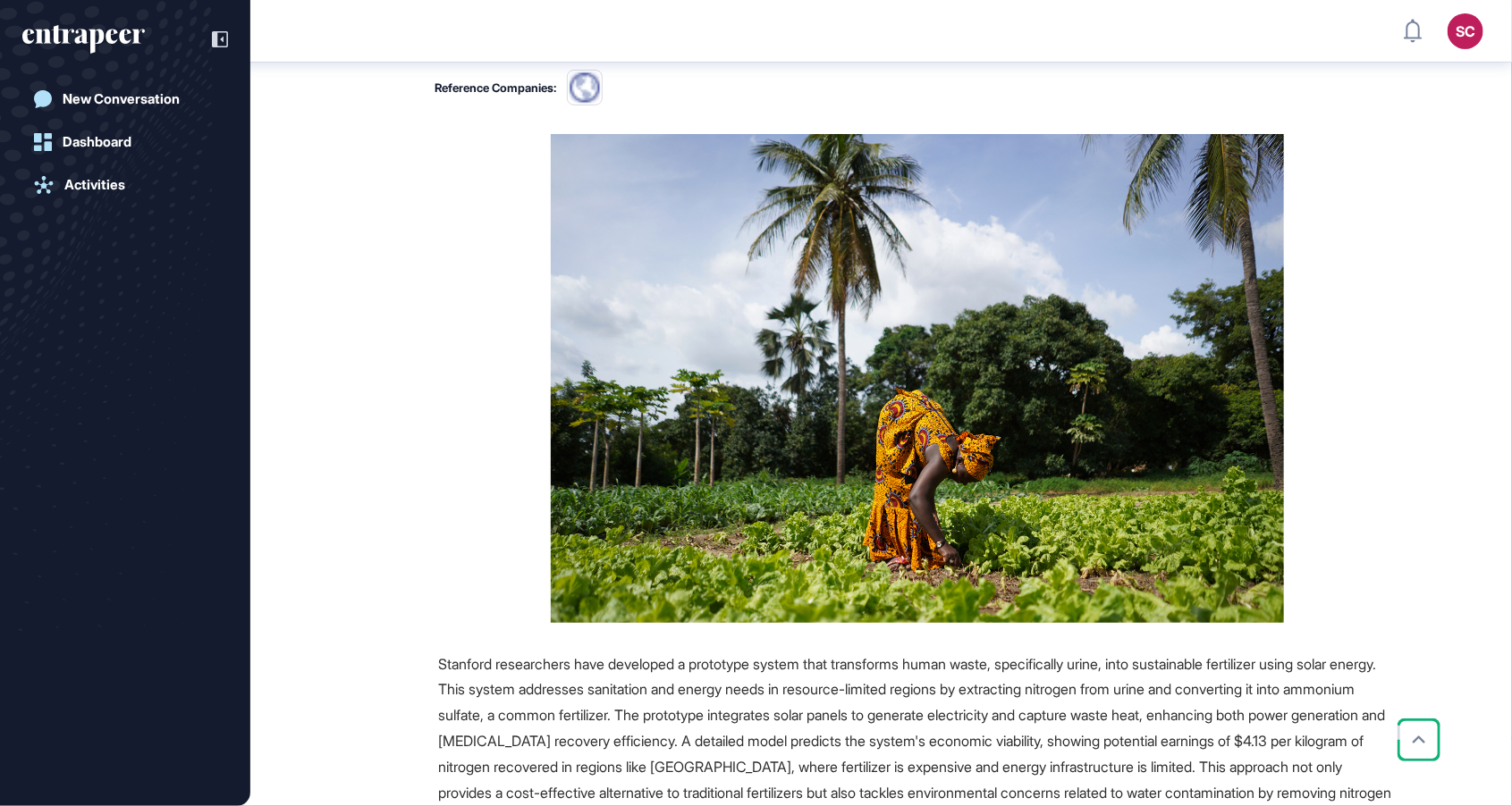
scroll to position [566, 0]
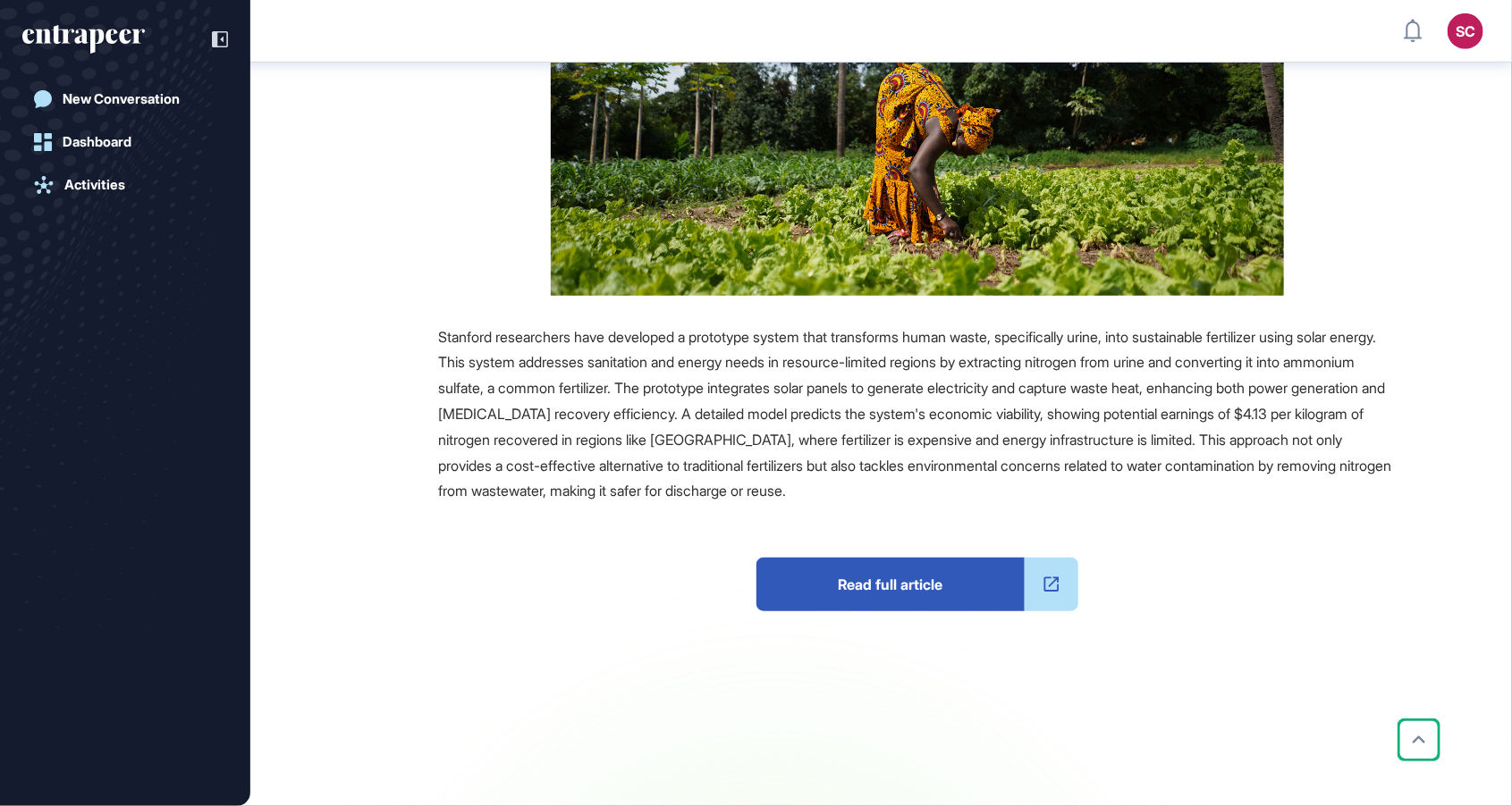
click at [945, 587] on span "Read full article" at bounding box center [890, 583] width 268 height 53
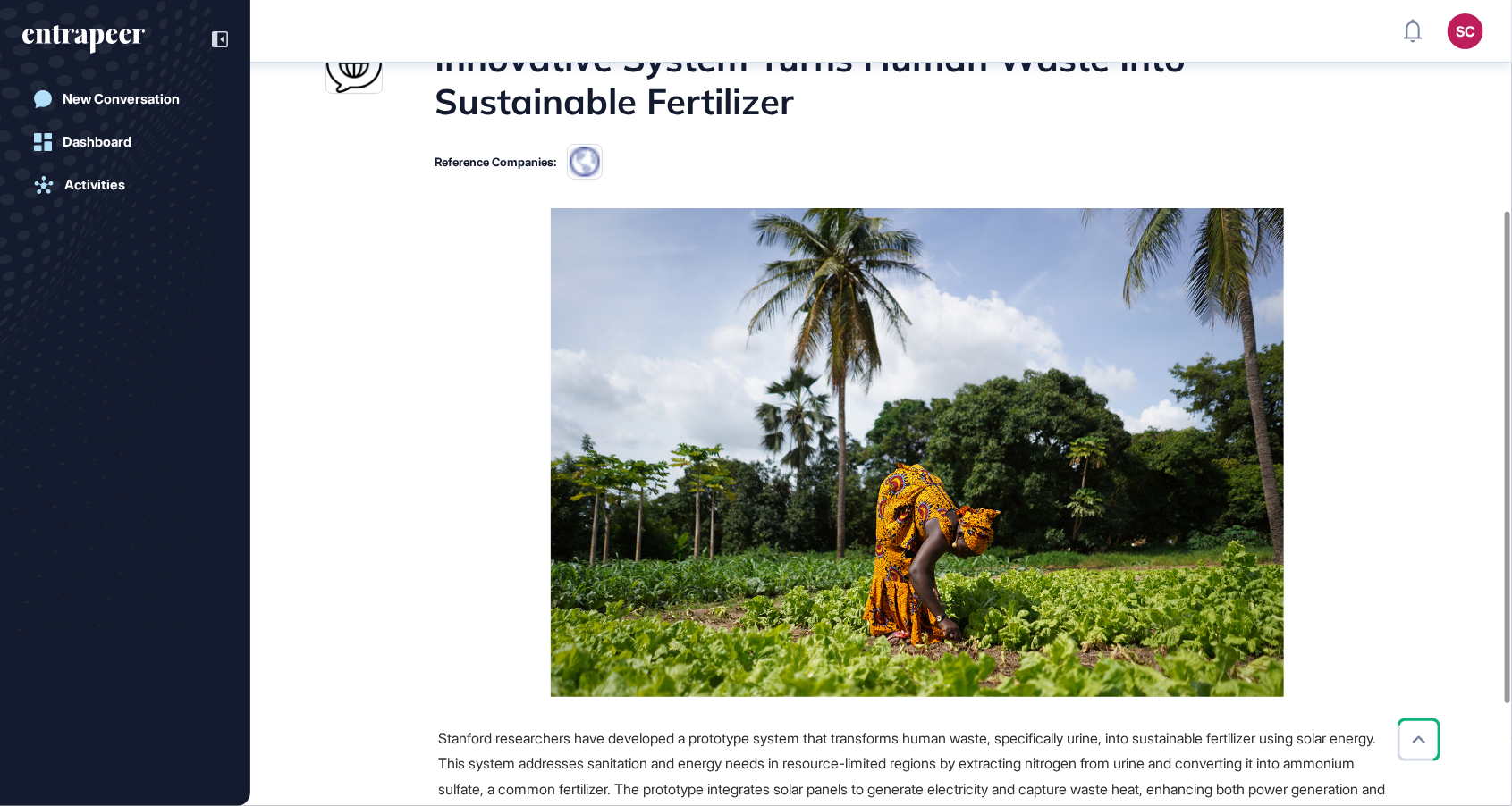
scroll to position [0, 0]
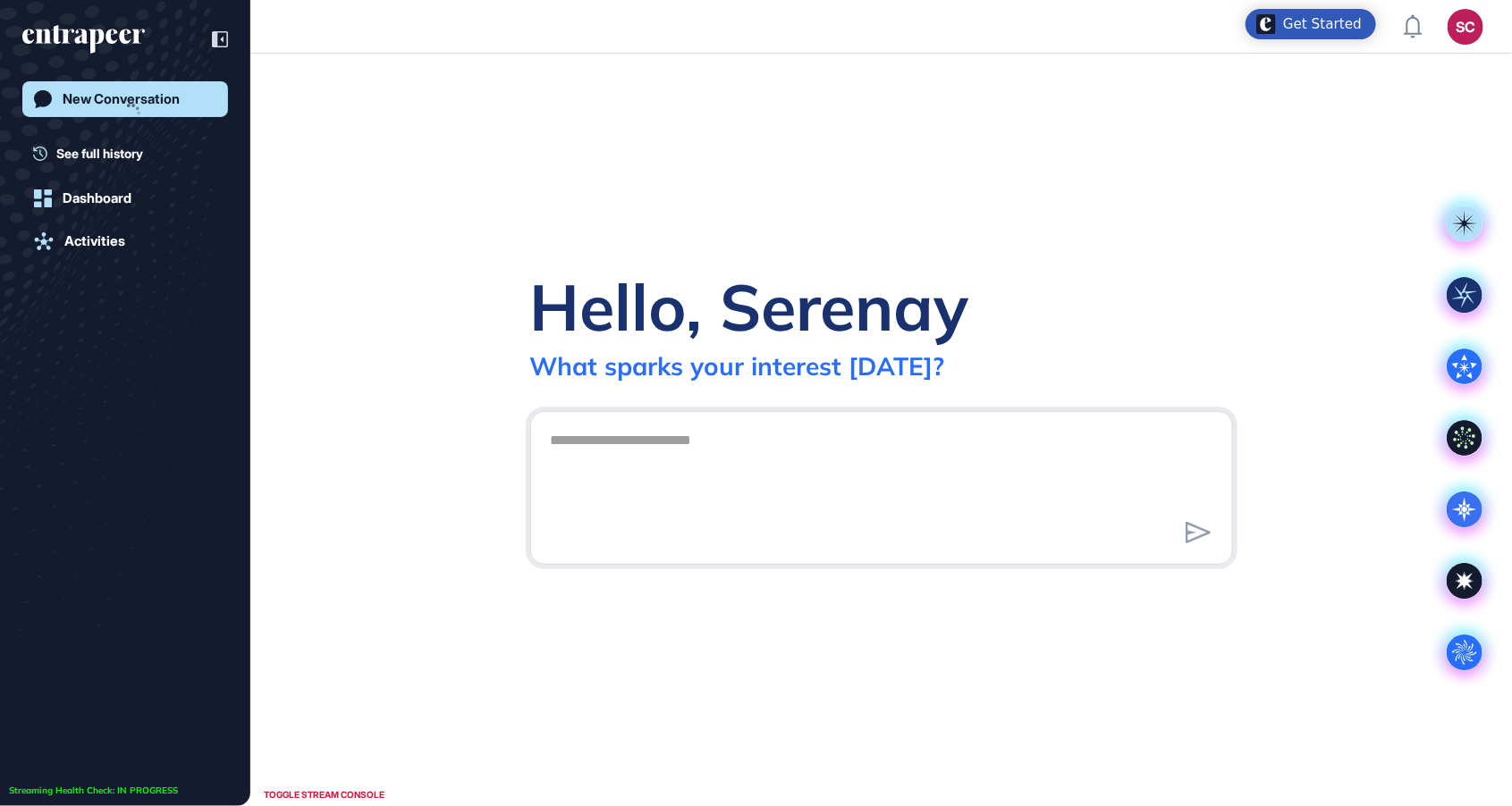
scroll to position [1, 1]
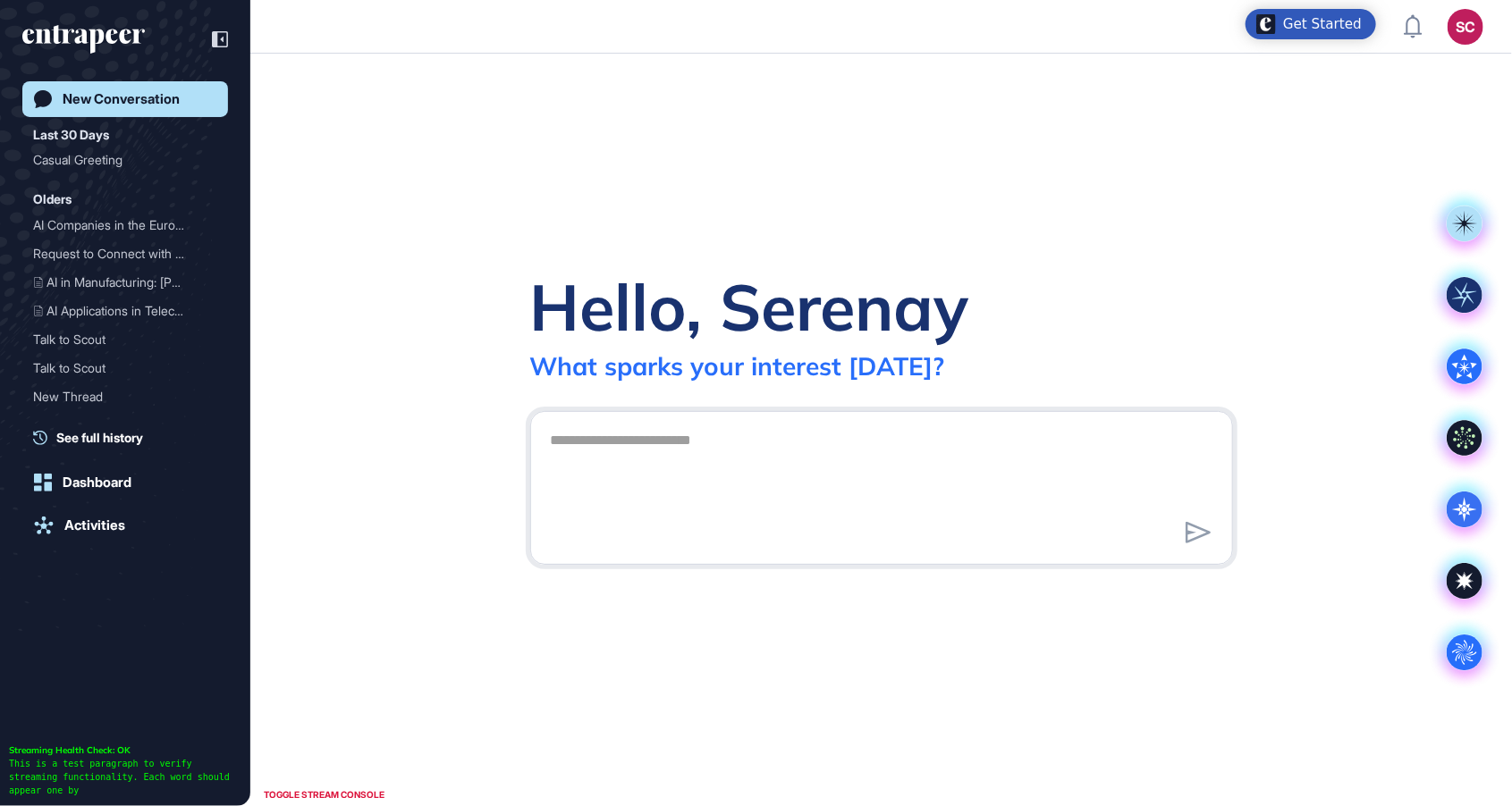
click at [1474, 29] on div "SC" at bounding box center [1465, 27] width 36 height 36
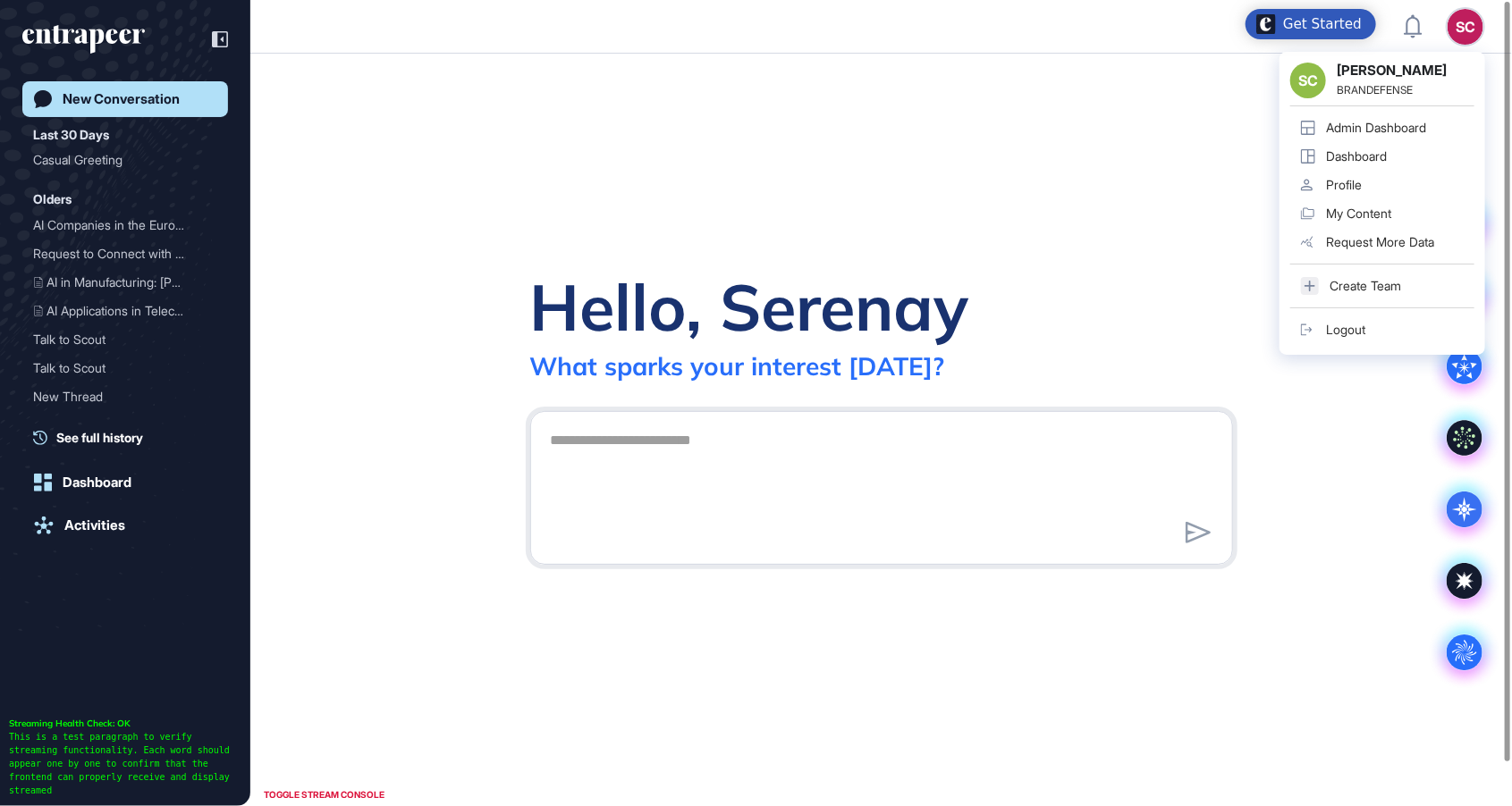
click at [1384, 132] on div "Admin Dashboard" at bounding box center [1375, 128] width 100 height 14
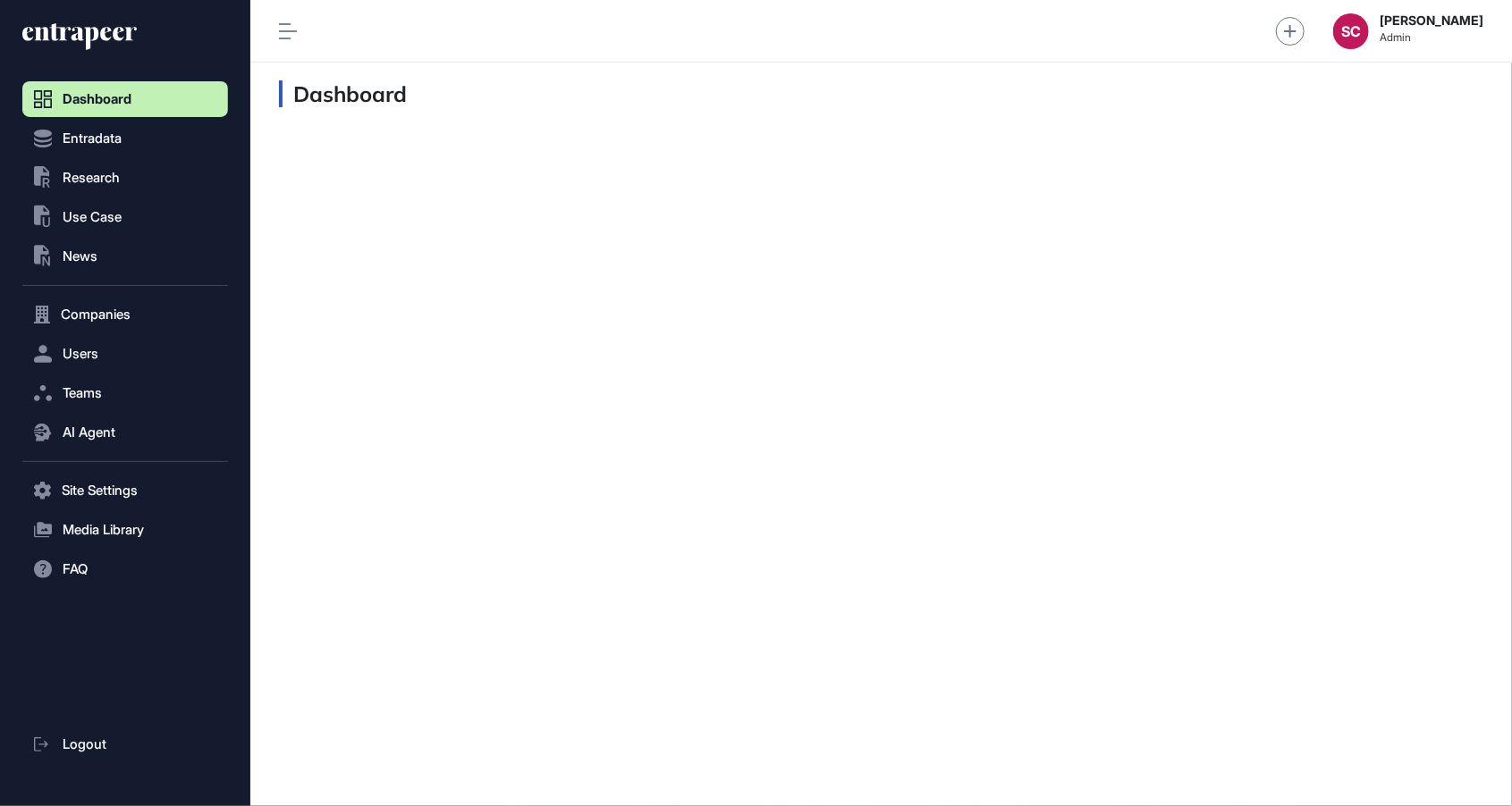
scroll to position [1, 1]
